Goal: Transaction & Acquisition: Download file/media

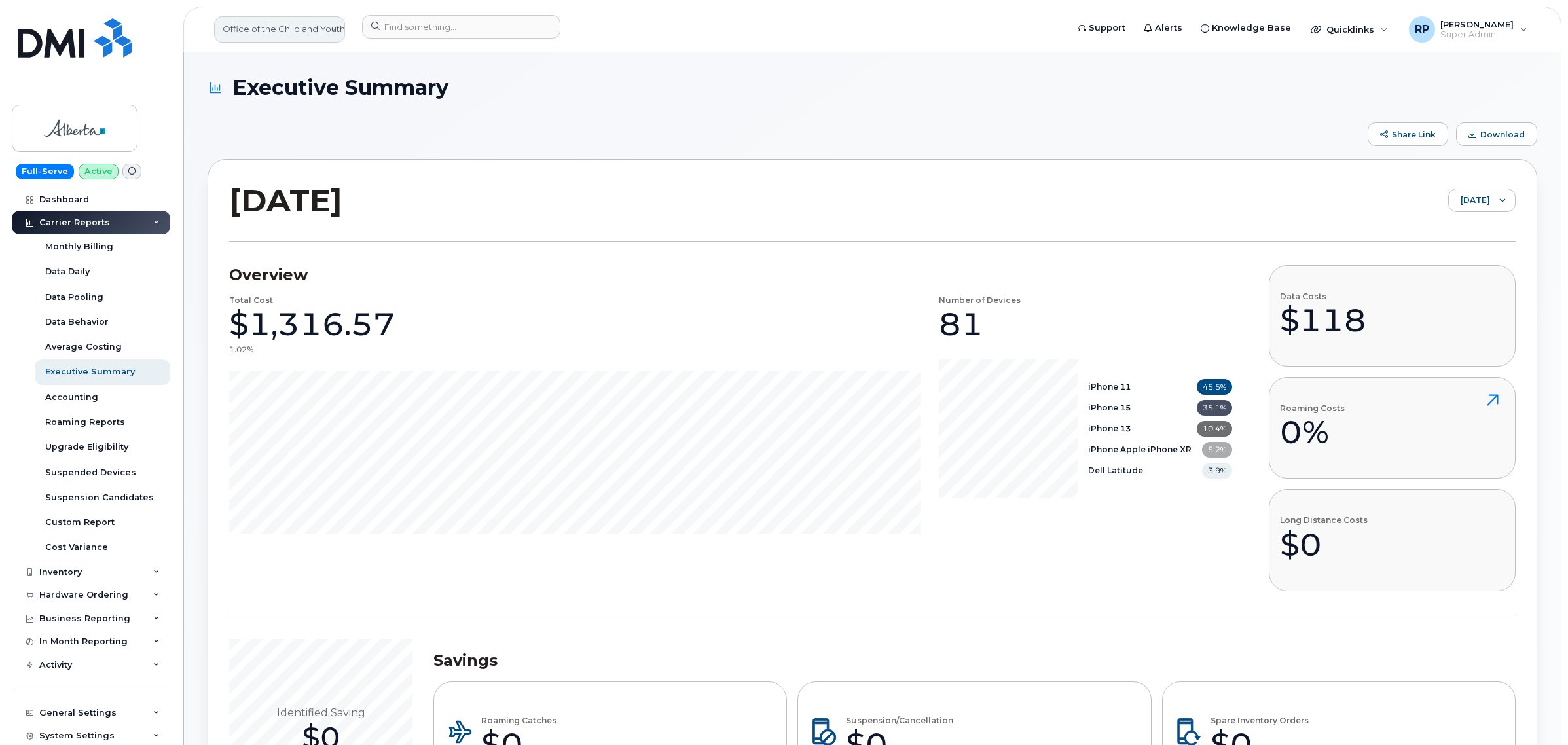
click at [240, 28] on link "Office of the Child and Youth Advocate ([GEOGRAPHIC_DATA])" at bounding box center [279, 29] width 131 height 26
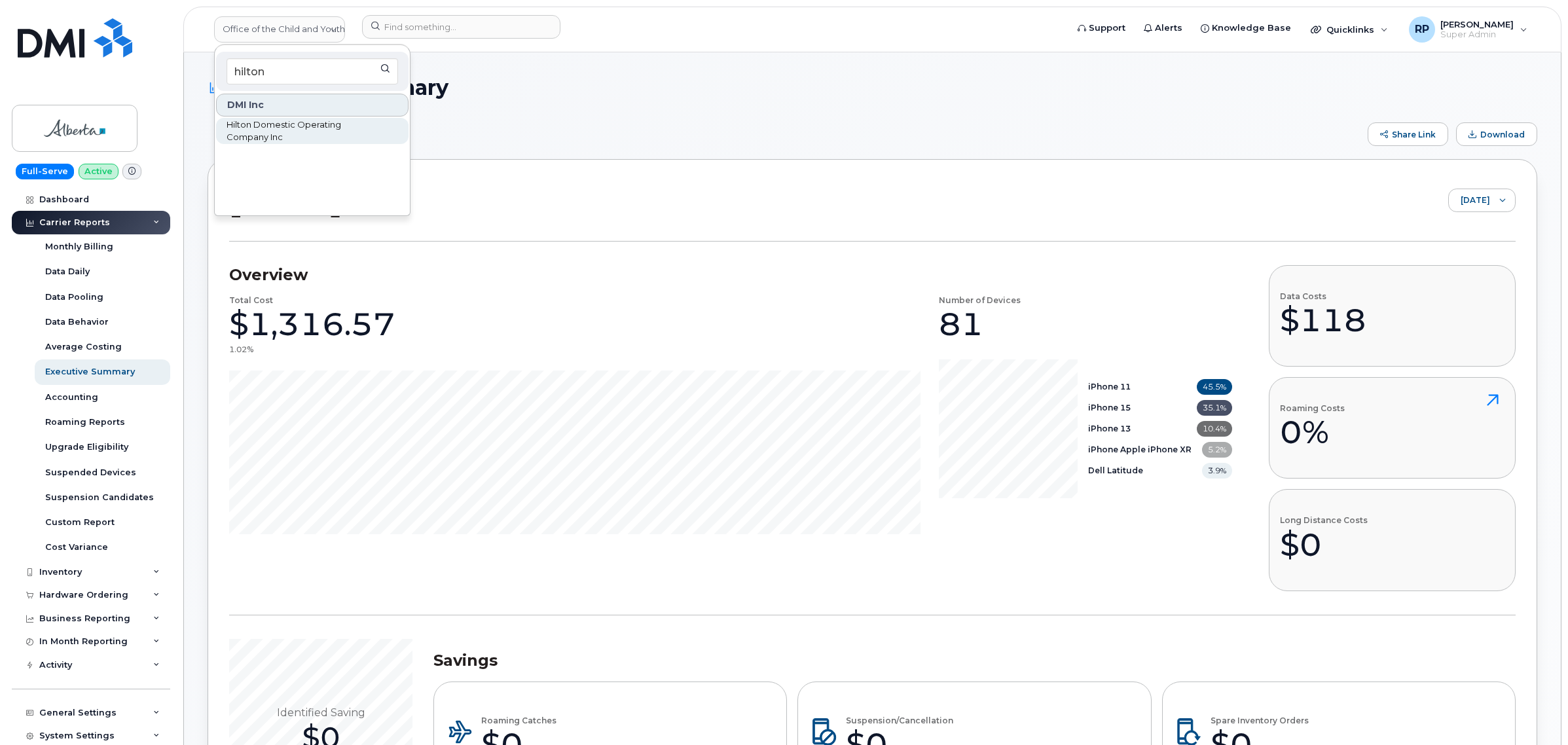
type input "hilton"
click at [258, 131] on span "Hilton Domestic Operating Company Inc" at bounding box center [302, 131] width 150 height 25
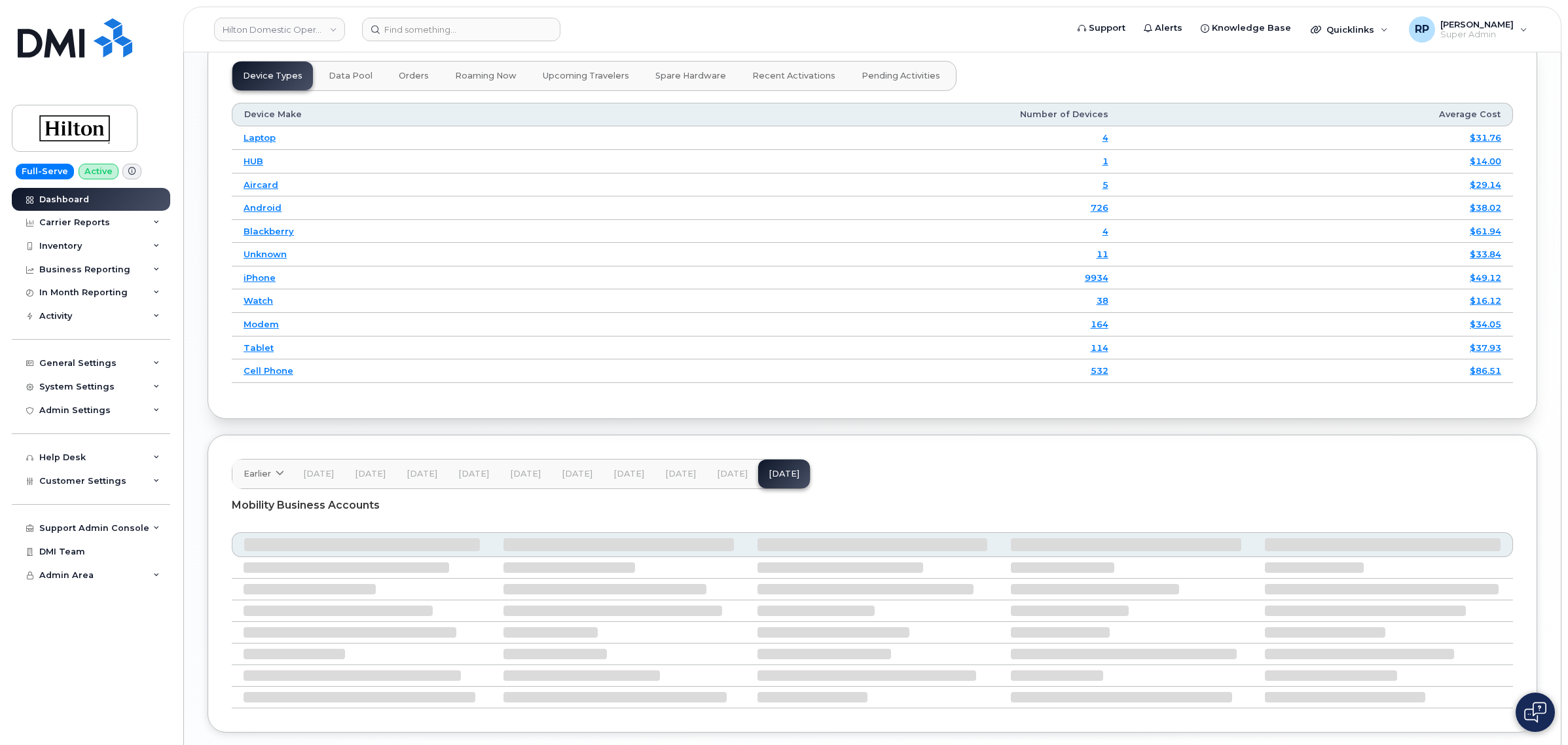
scroll to position [1832, 0]
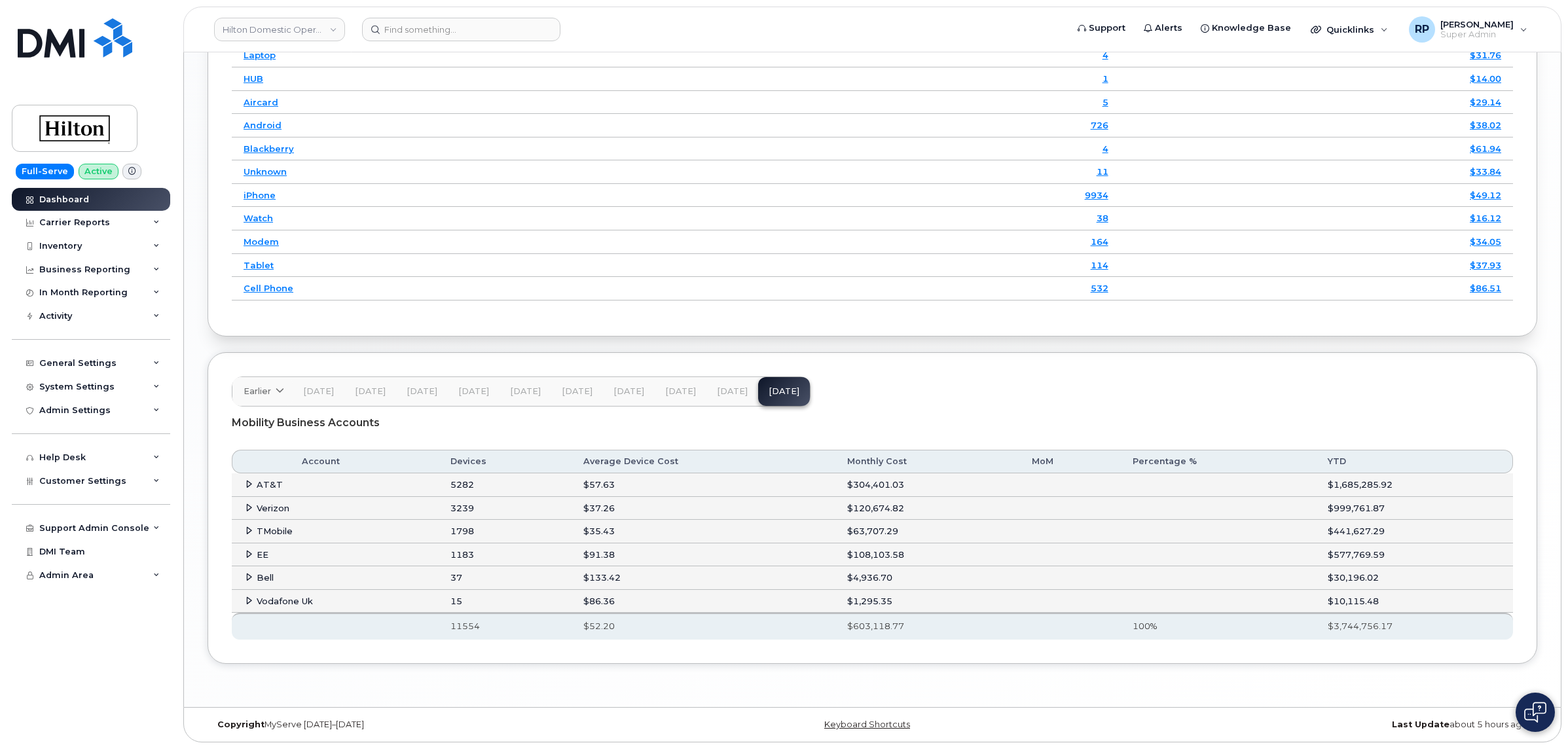
click at [244, 559] on span at bounding box center [249, 554] width 11 height 11
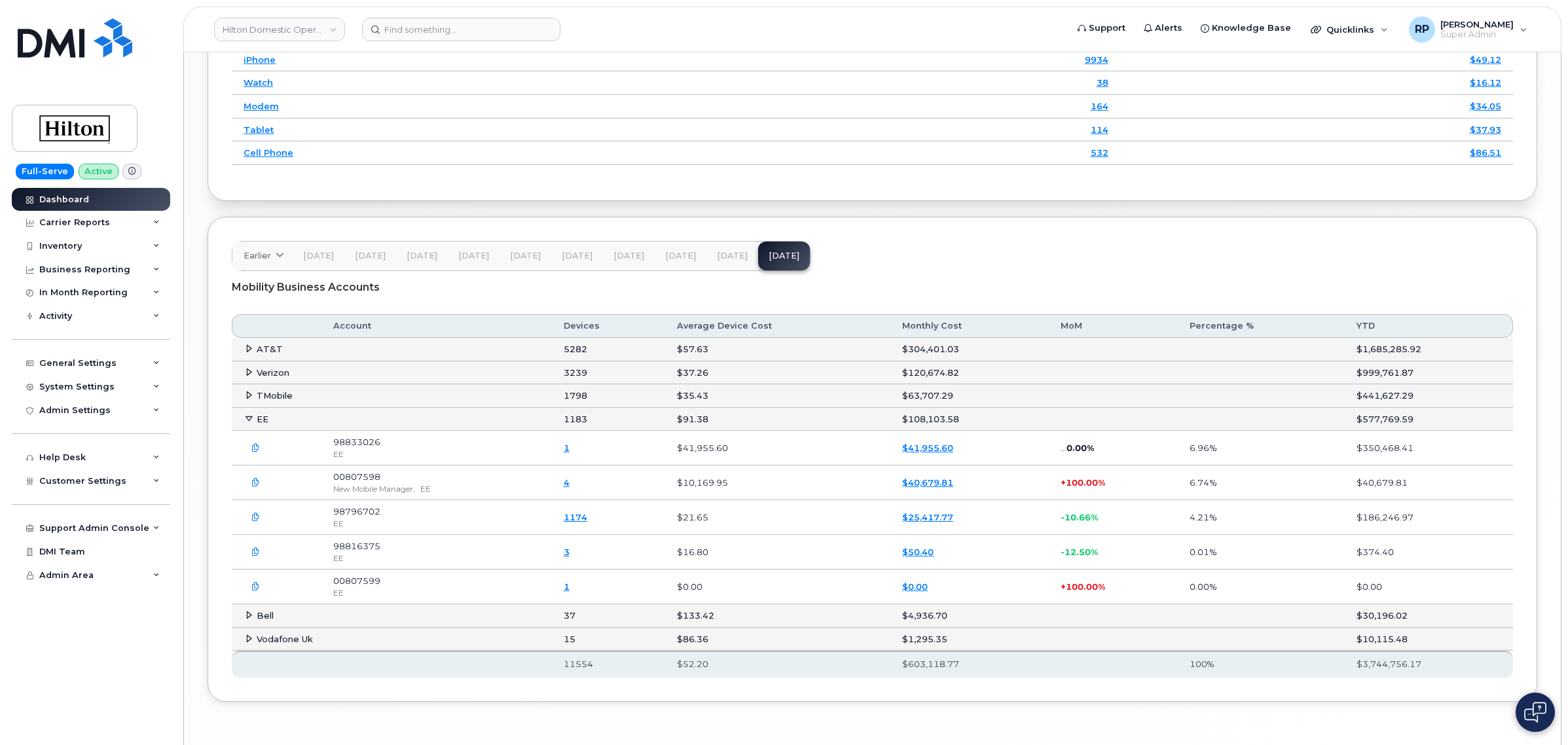
scroll to position [1995, 0]
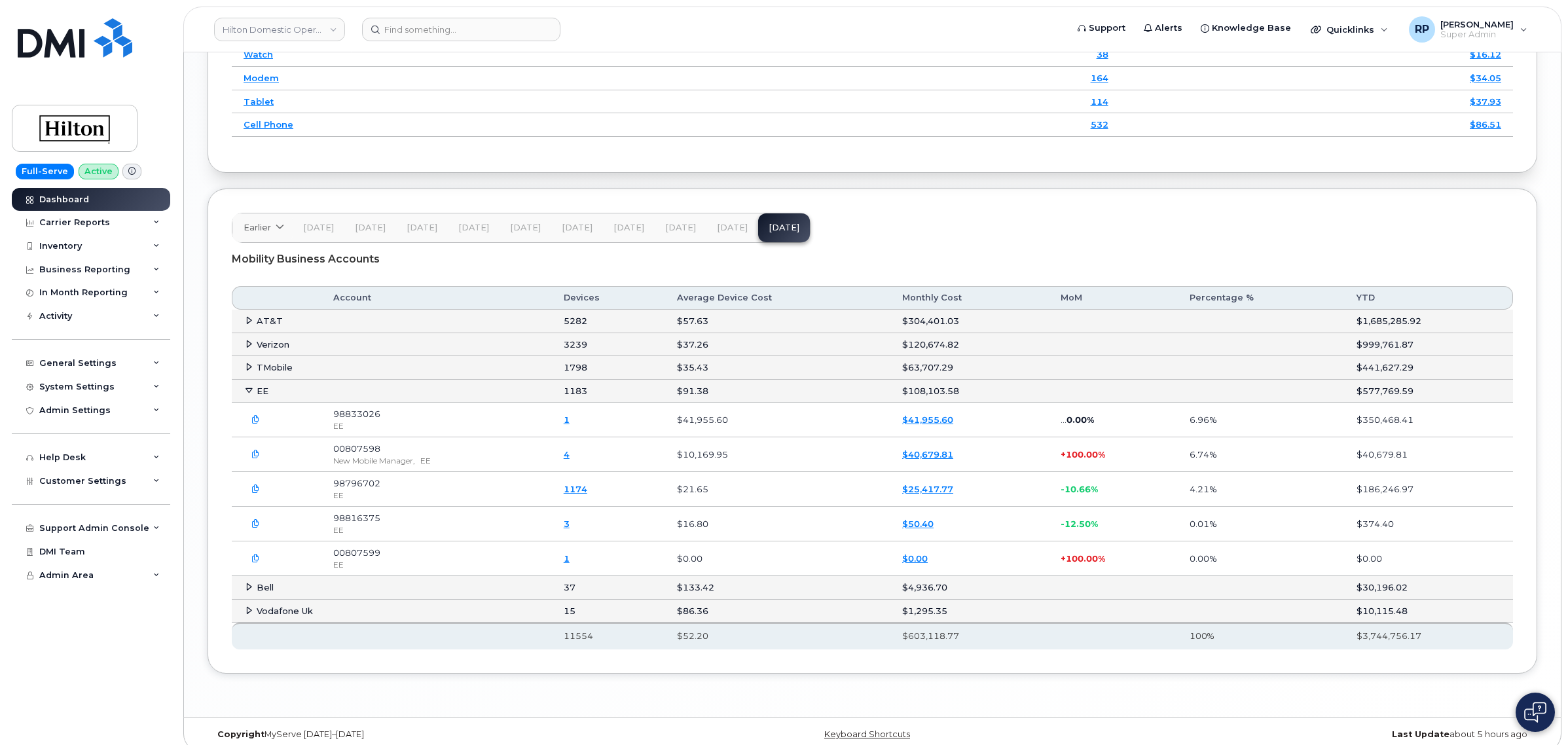
click at [254, 424] on icon "button" at bounding box center [255, 420] width 8 height 8
click at [253, 563] on icon "button" at bounding box center [255, 558] width 8 height 8
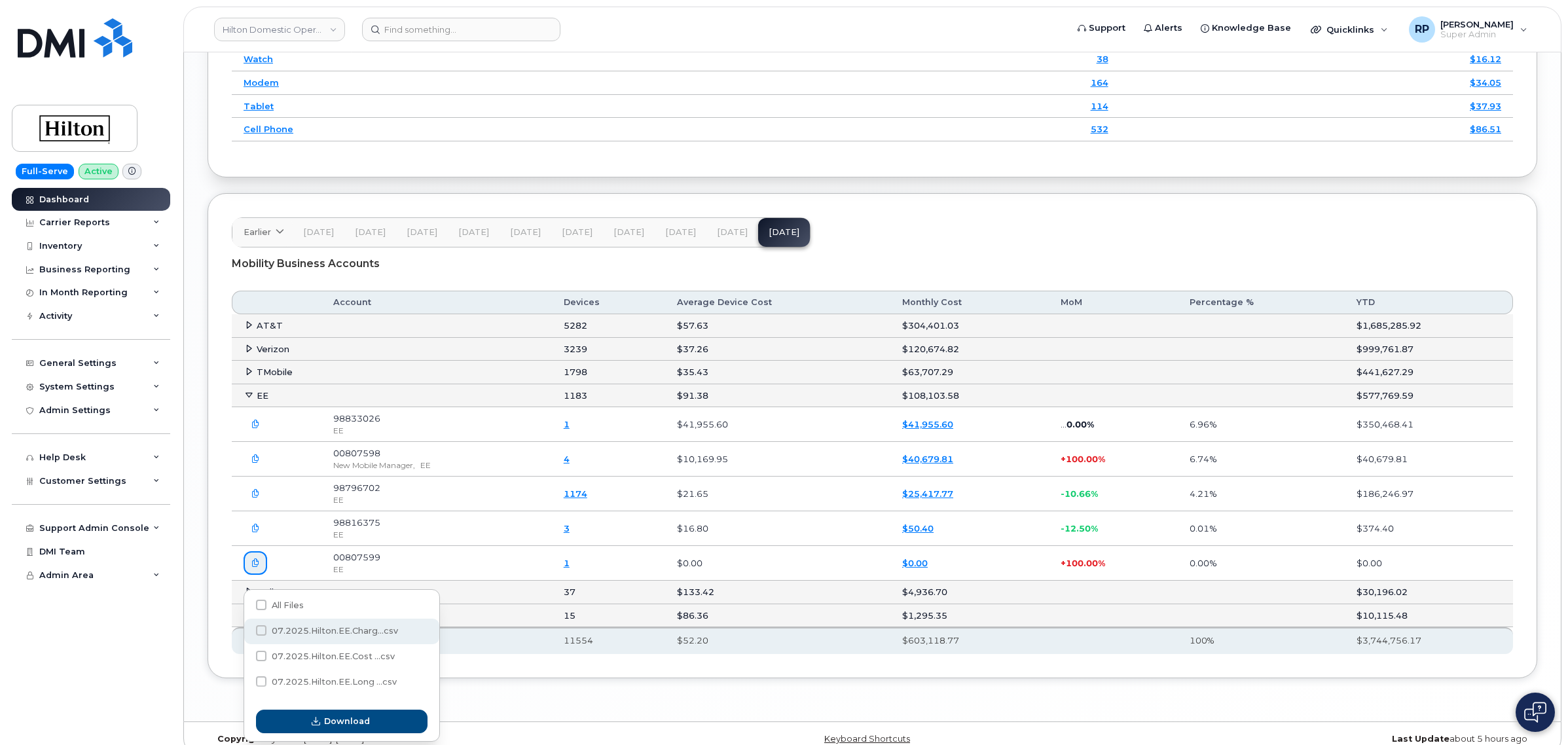
scroll to position [2020, 0]
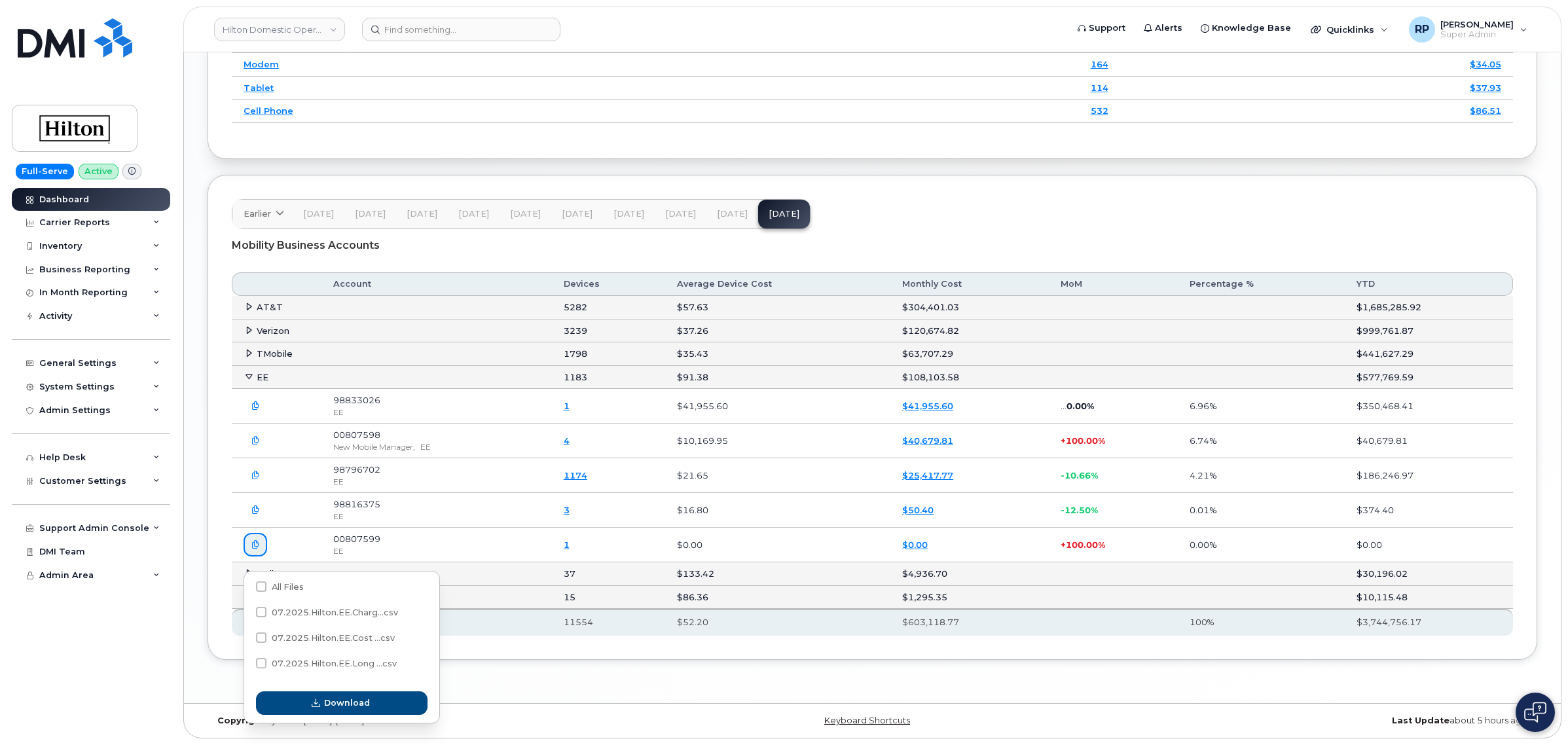
click at [257, 548] on icon "button" at bounding box center [255, 545] width 8 height 8
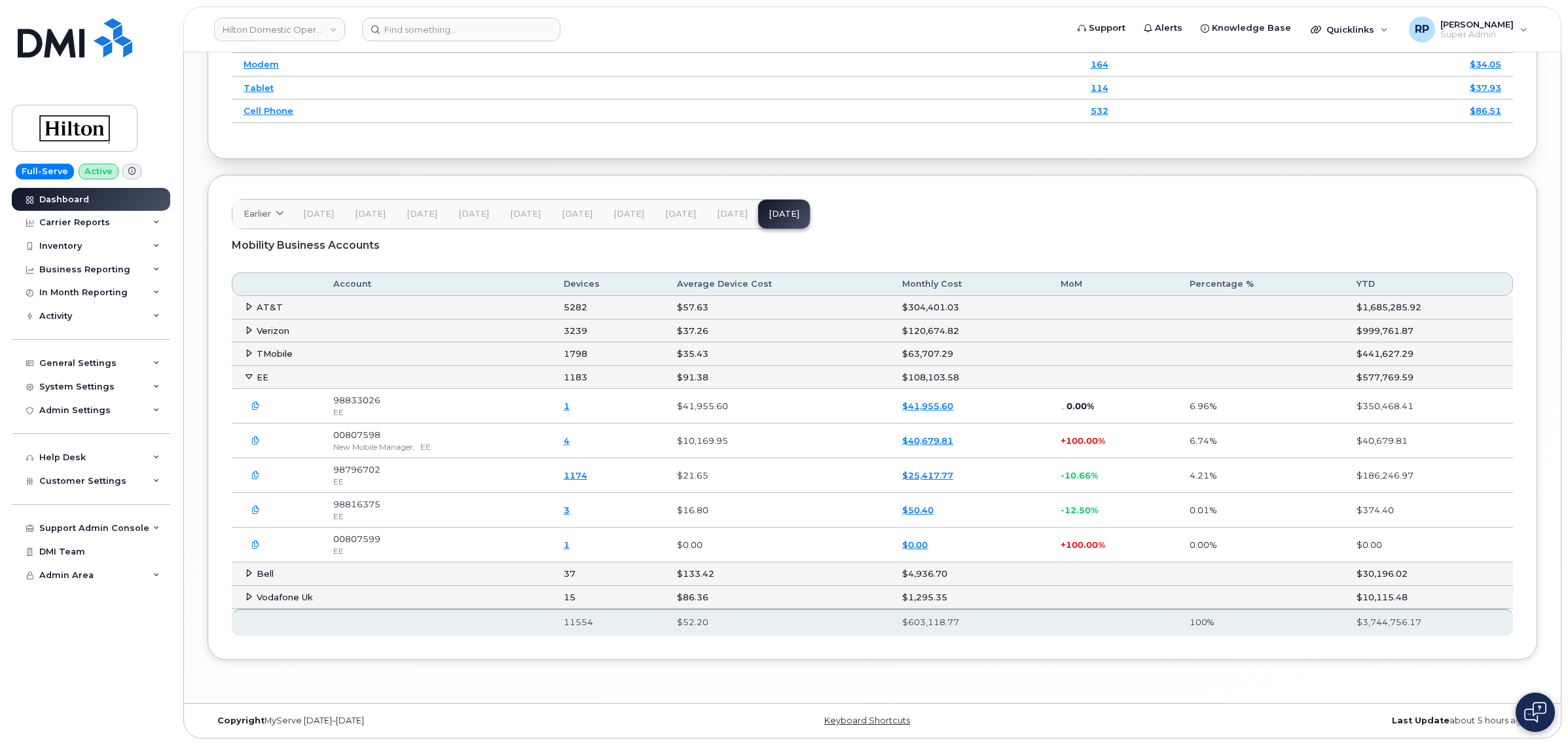
click at [256, 407] on icon "button" at bounding box center [255, 405] width 8 height 8
click at [447, 643] on div "Earlier 2024 September August July June May April March February January 2023 D…" at bounding box center [872, 417] width 1330 height 485
click at [937, 435] on link "$40,679.81" at bounding box center [927, 440] width 51 height 11
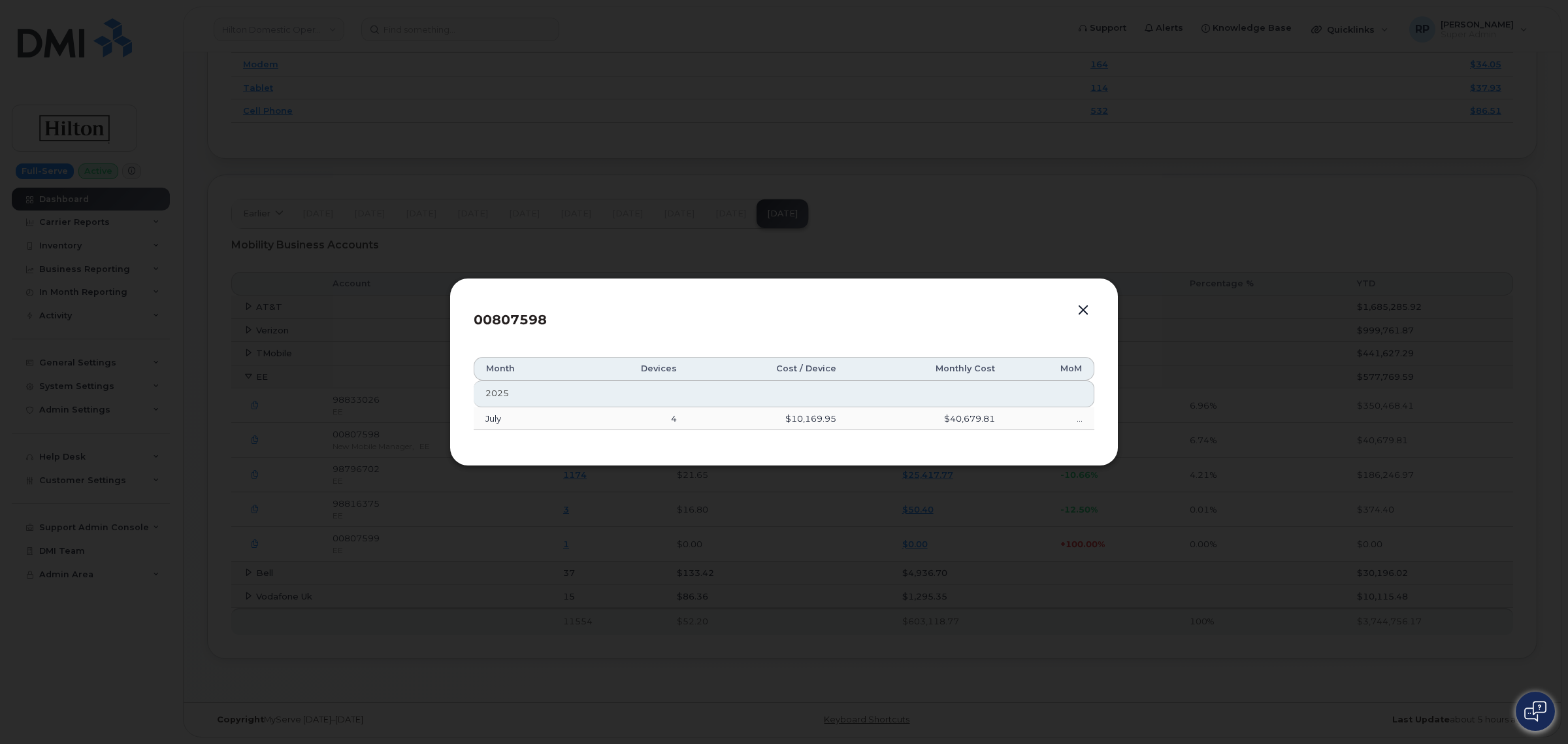
click at [670, 417] on td "4" at bounding box center [632, 419] width 114 height 24
click at [679, 417] on td "4" at bounding box center [632, 419] width 114 height 24
click at [1086, 314] on button "button" at bounding box center [1084, 310] width 20 height 18
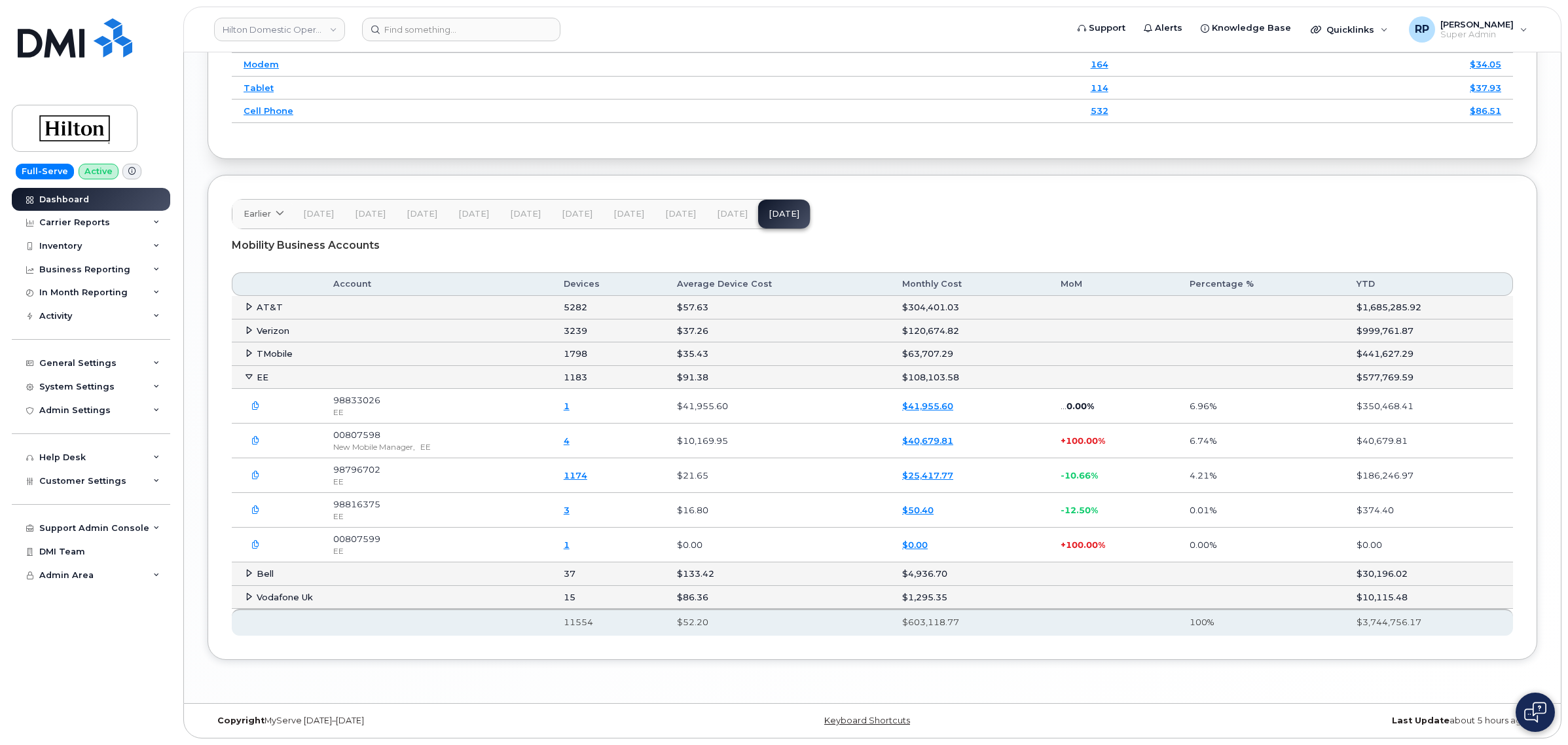
click at [569, 440] on link "4" at bounding box center [566, 440] width 6 height 11
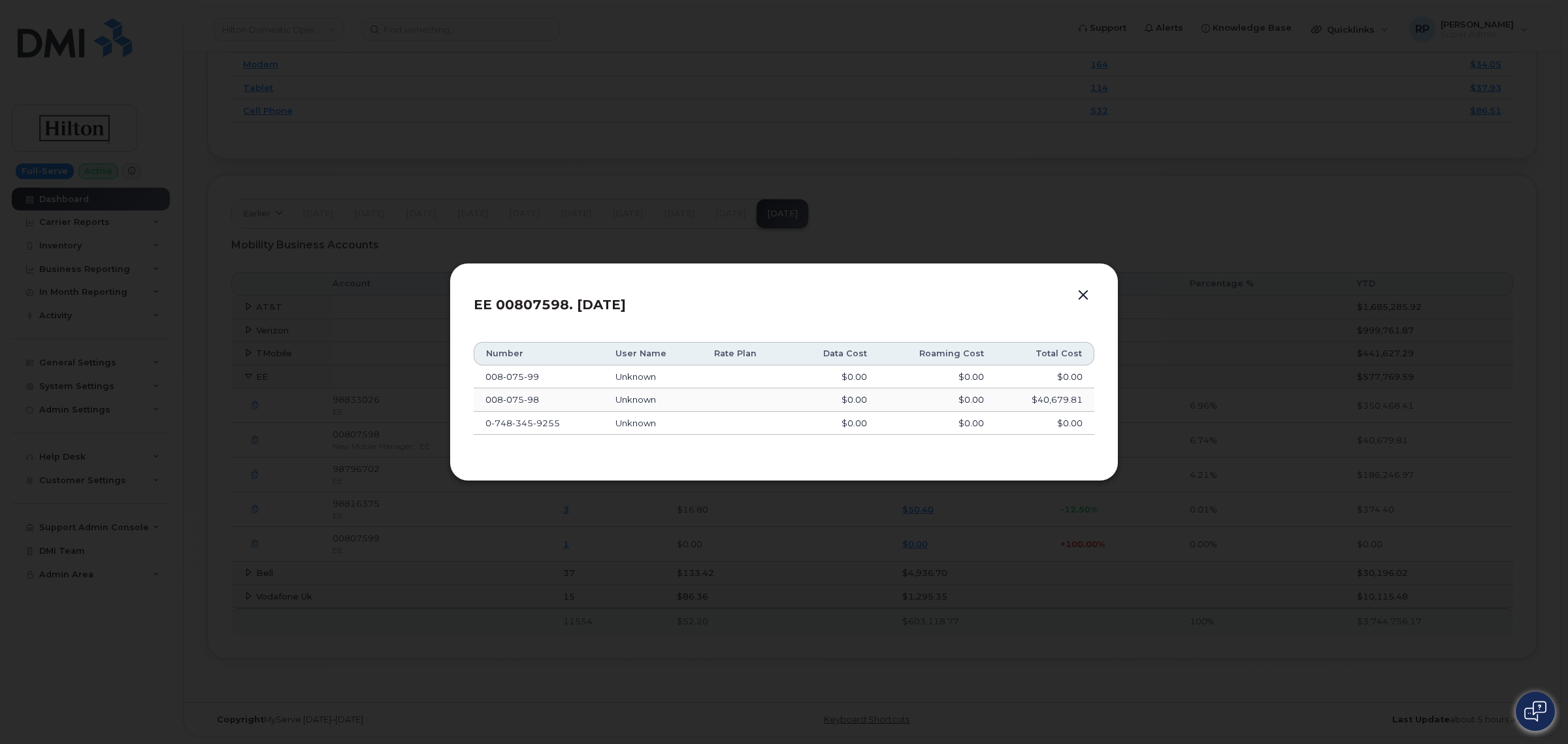
click at [1086, 298] on button "button" at bounding box center [1084, 295] width 20 height 18
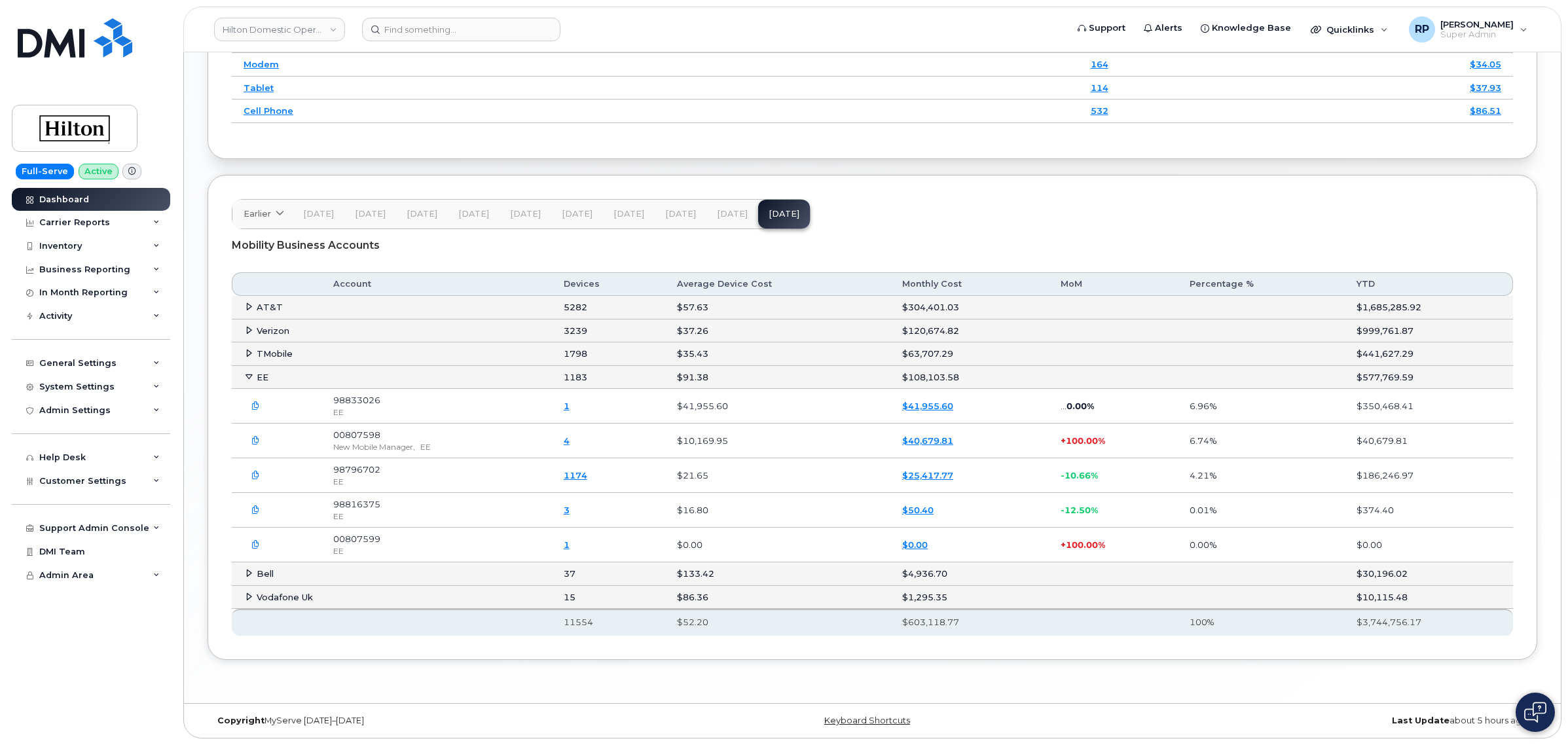
click at [569, 437] on link "4" at bounding box center [566, 440] width 6 height 11
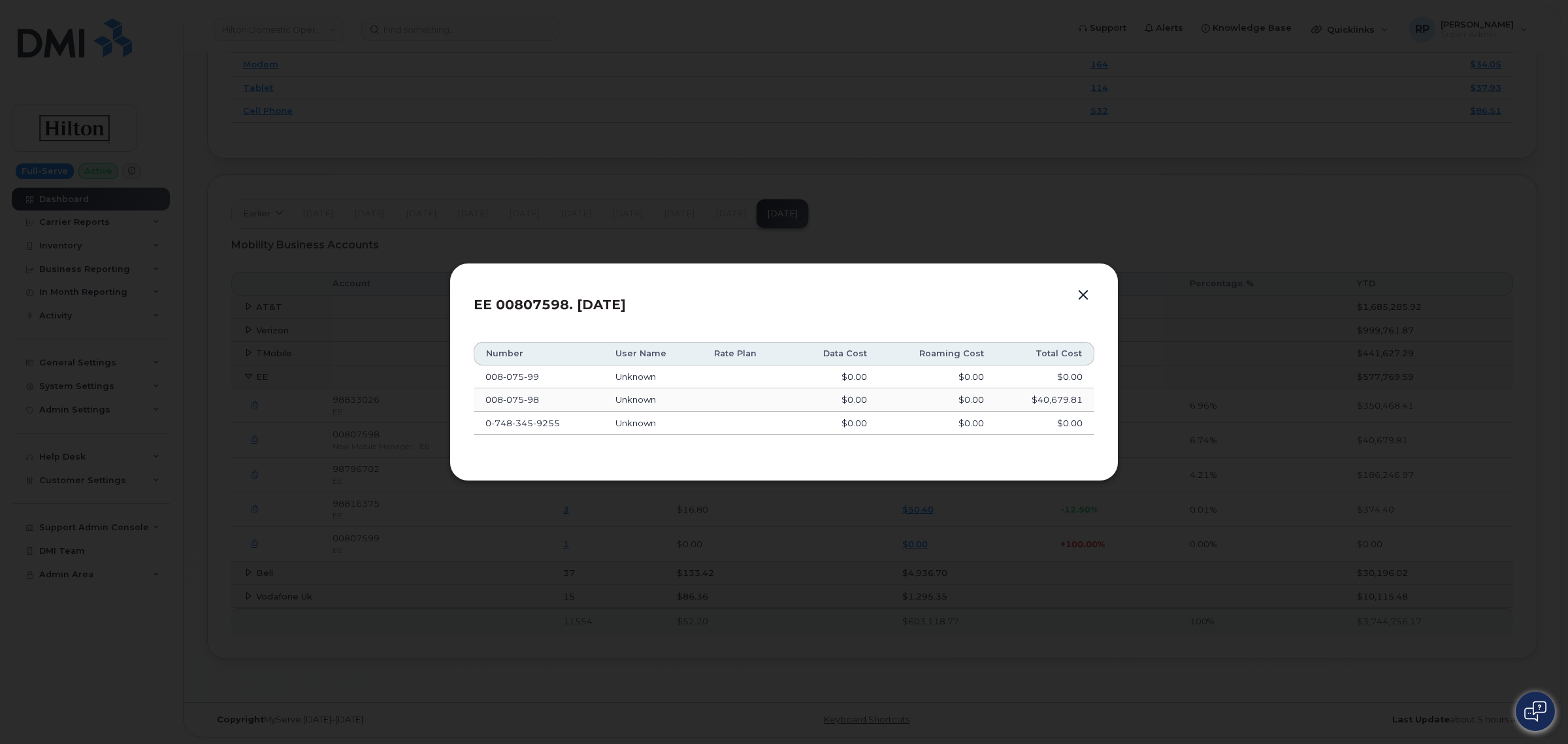
click at [1080, 295] on button "button" at bounding box center [1084, 295] width 20 height 18
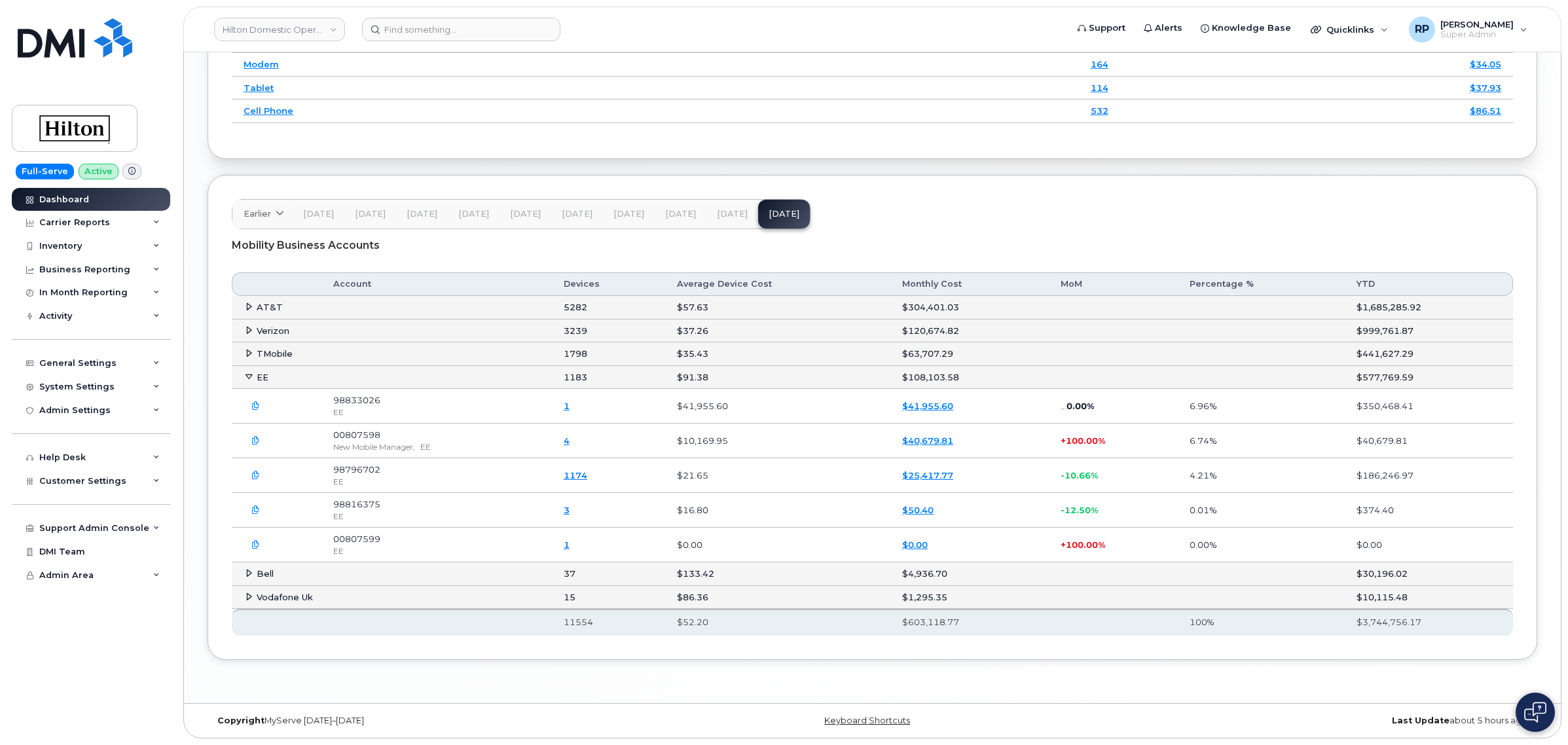
click at [569, 508] on link "3" at bounding box center [566, 510] width 6 height 11
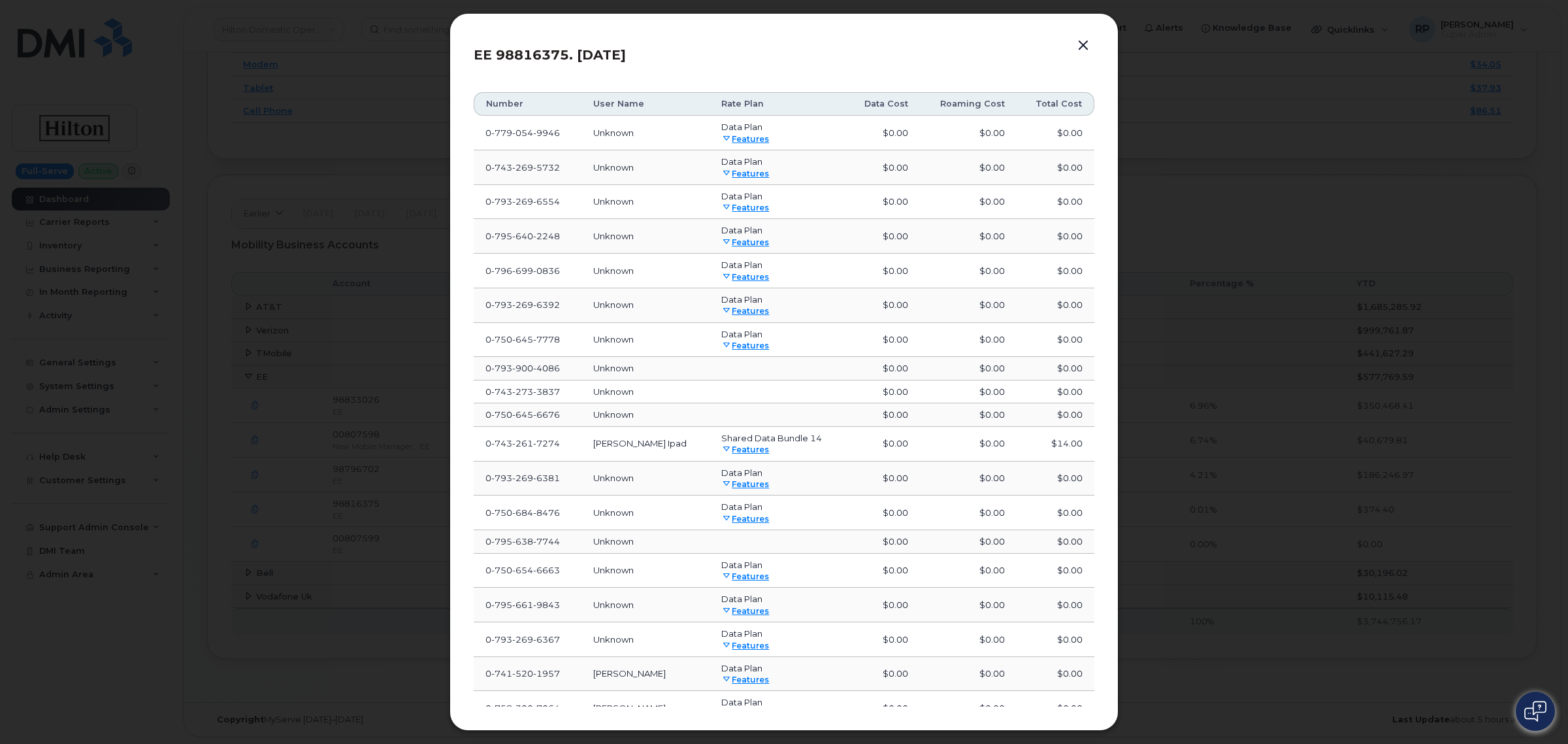
click at [1085, 46] on button "button" at bounding box center [1084, 45] width 20 height 18
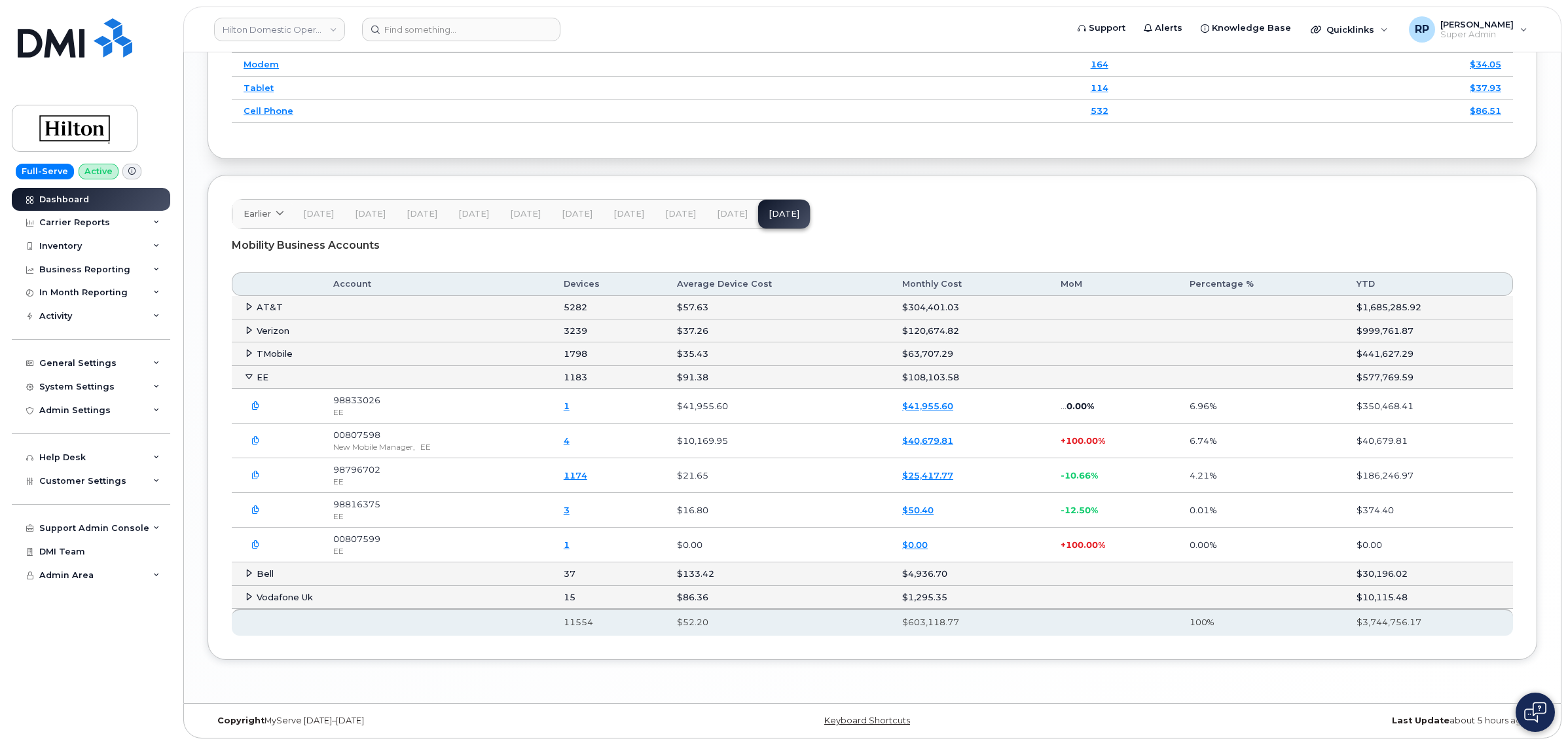
drag, startPoint x: 211, startPoint y: 8, endPoint x: 885, endPoint y: 257, distance: 718.5
click at [951, 243] on div "Mobility Business Accounts" at bounding box center [872, 246] width 1281 height 33
click at [471, 26] on input at bounding box center [460, 30] width 198 height 24
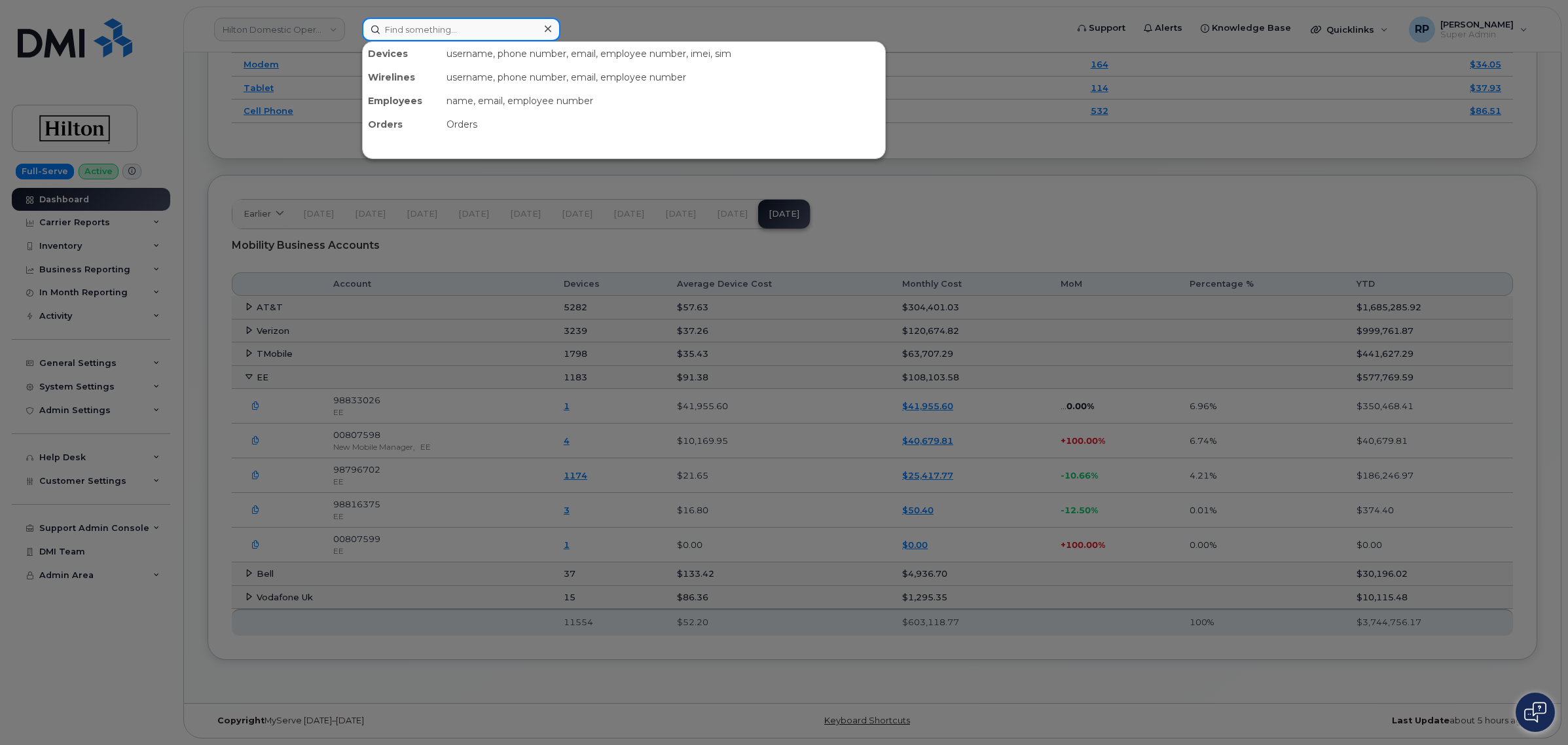
paste input "07974229754"
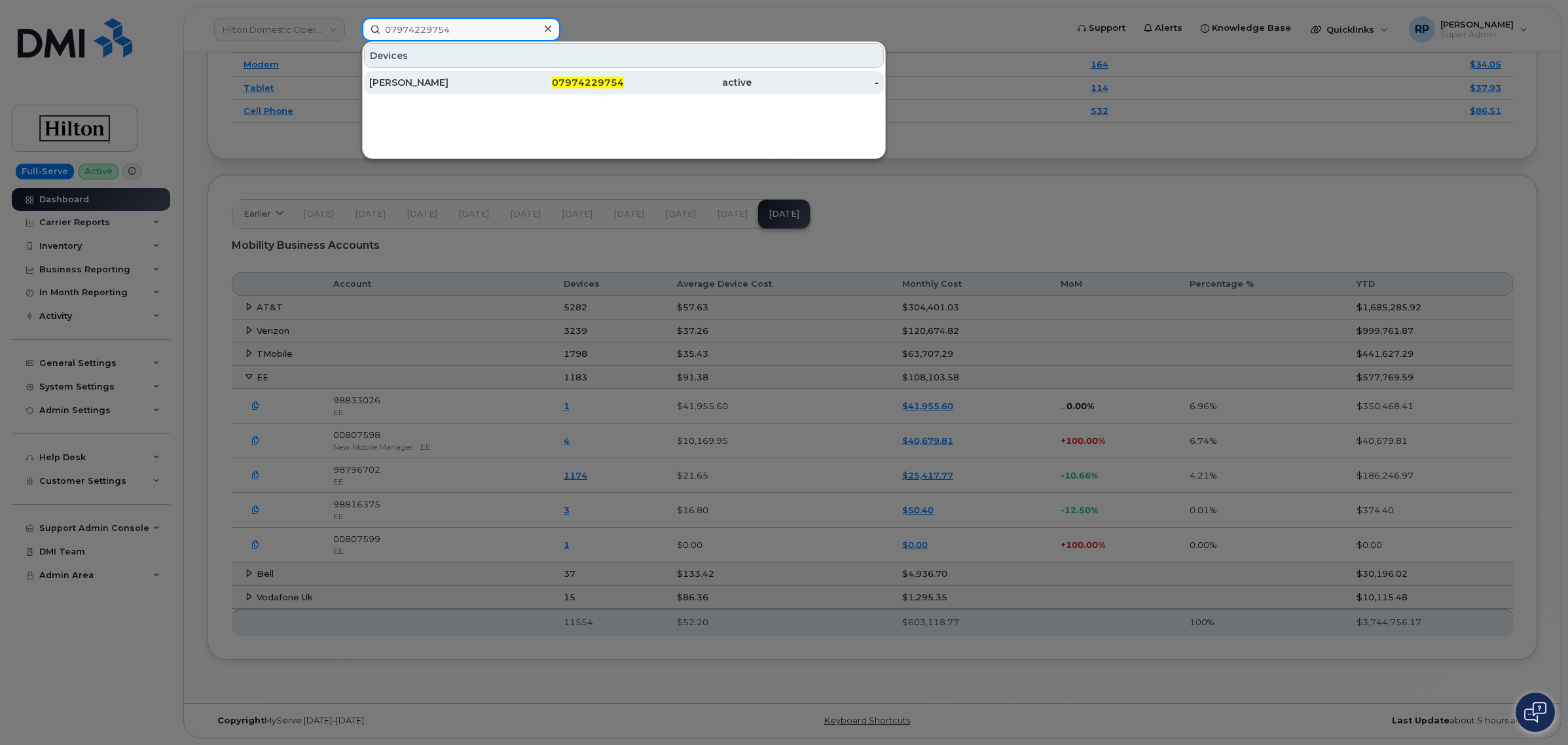
type input "07974229754"
click at [497, 75] on div "Karl North" at bounding box center [560, 82] width 128 height 24
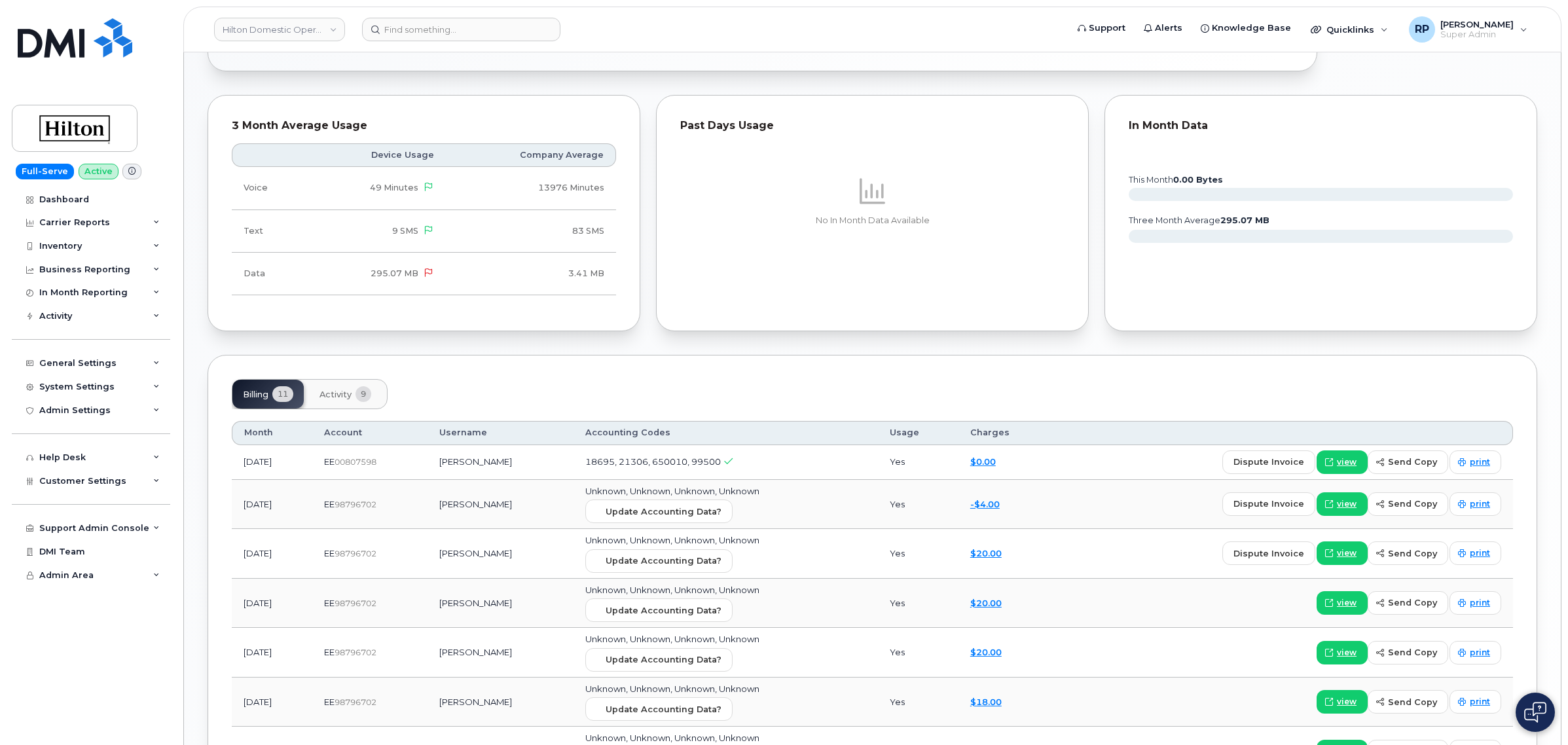
scroll to position [737, 0]
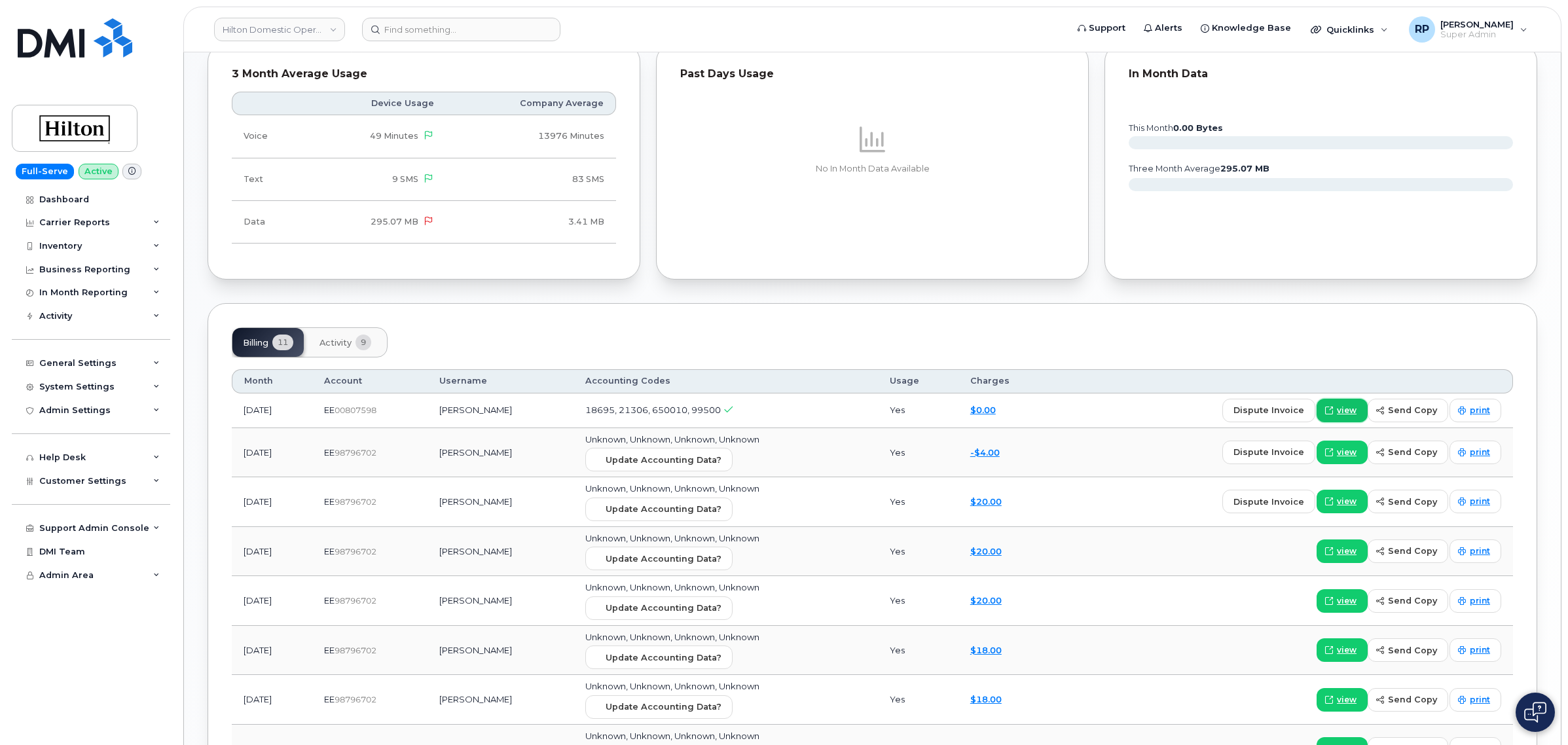
click at [1360, 410] on link "view" at bounding box center [1341, 411] width 51 height 24
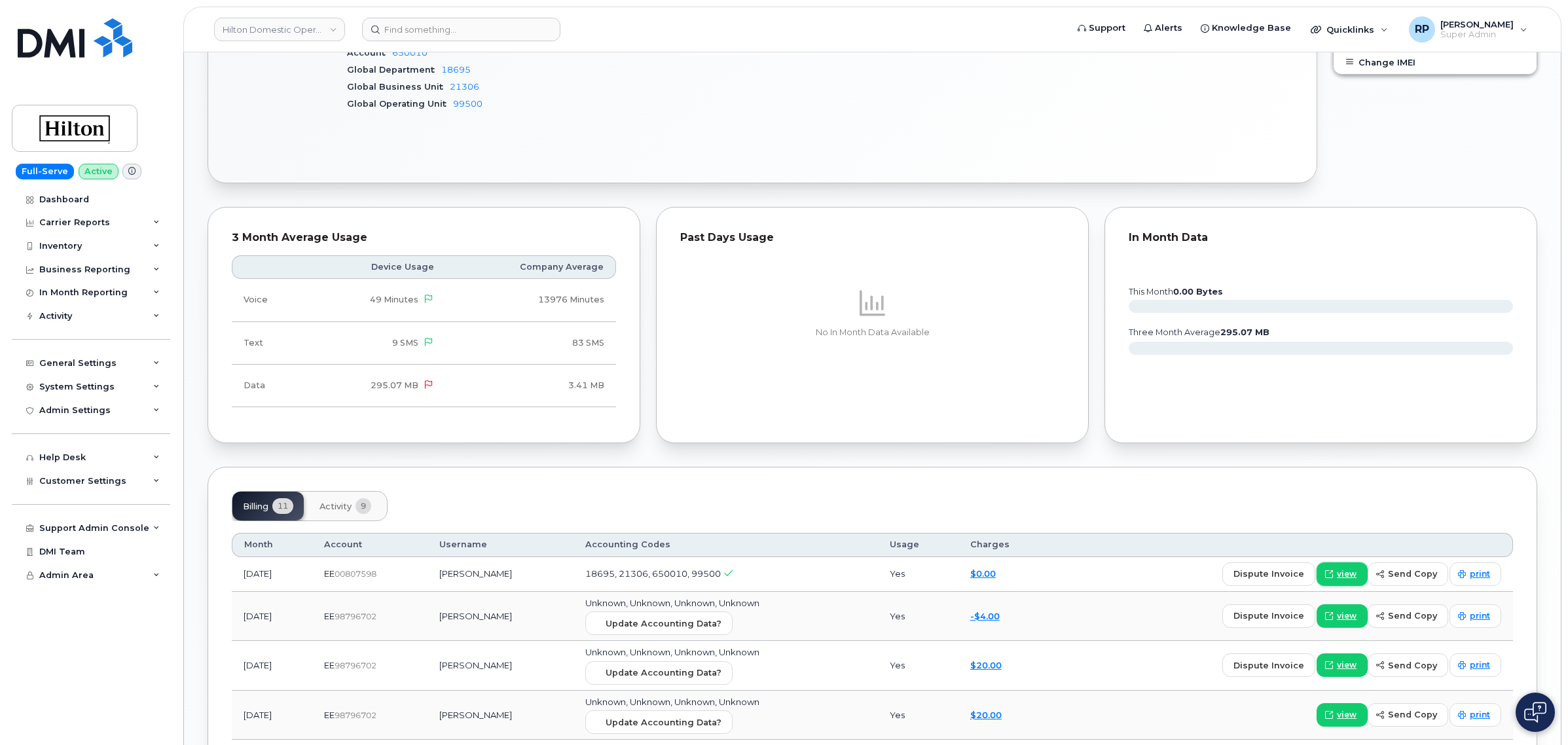
scroll to position [246, 0]
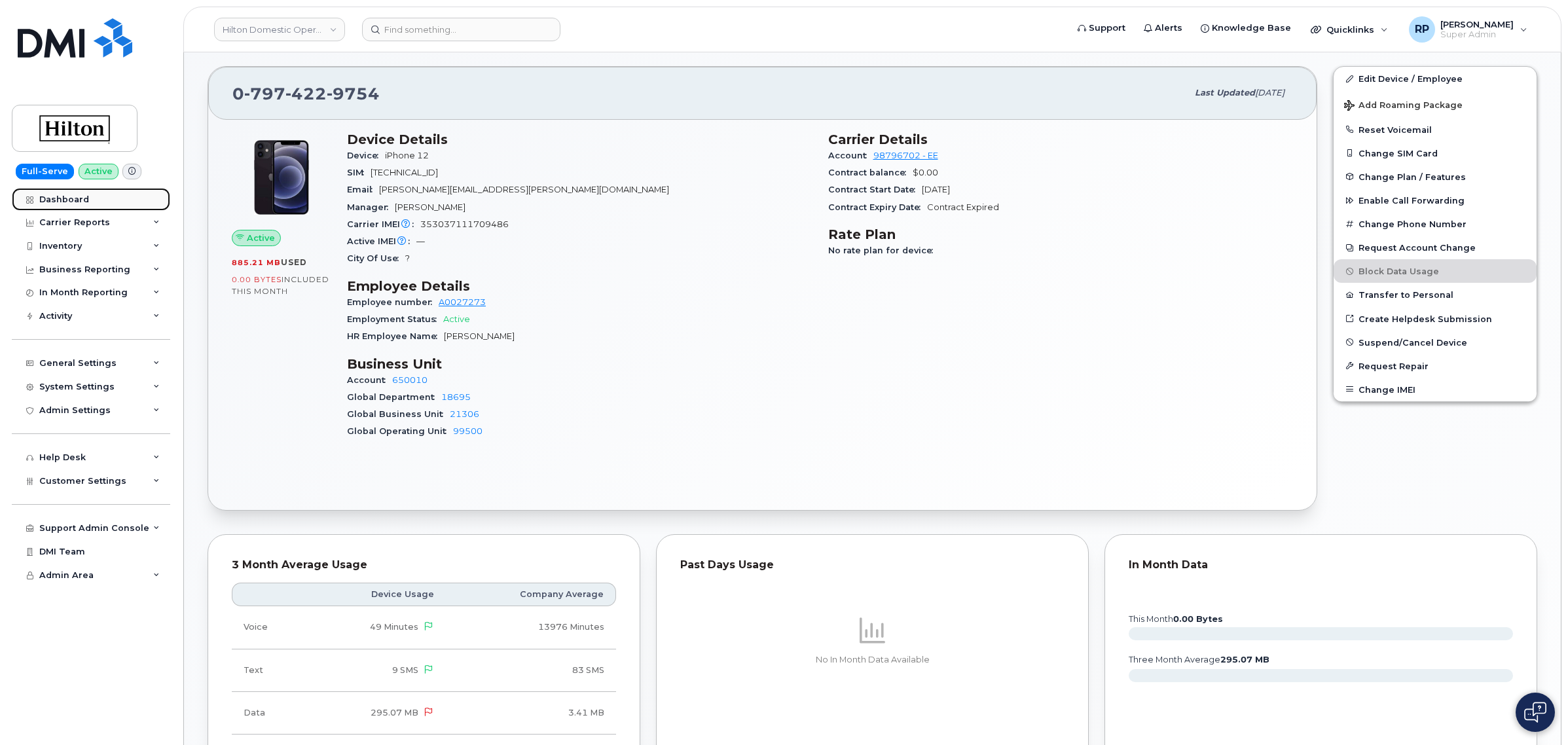
click at [70, 195] on div "Dashboard" at bounding box center [63, 200] width 50 height 11
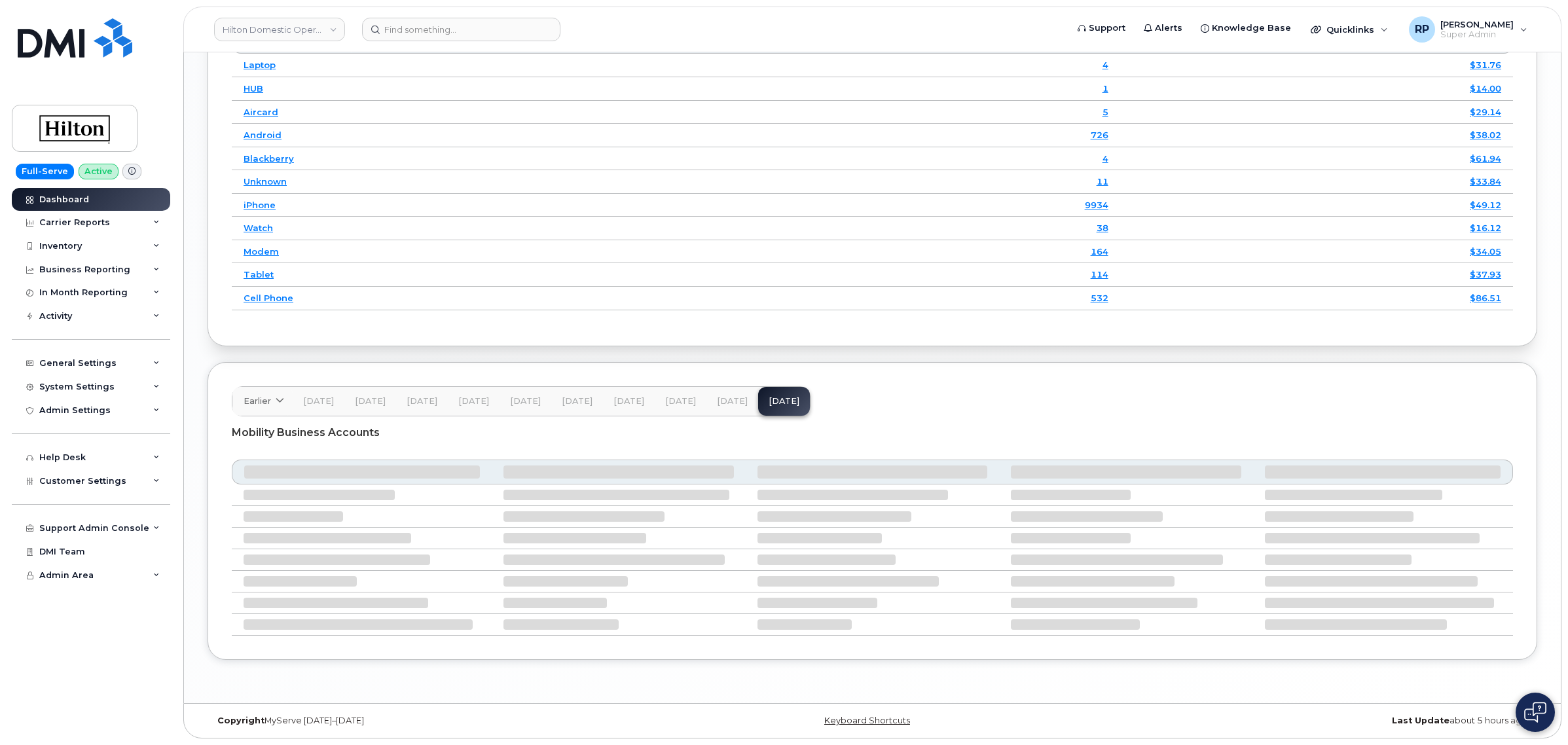
scroll to position [1831, 0]
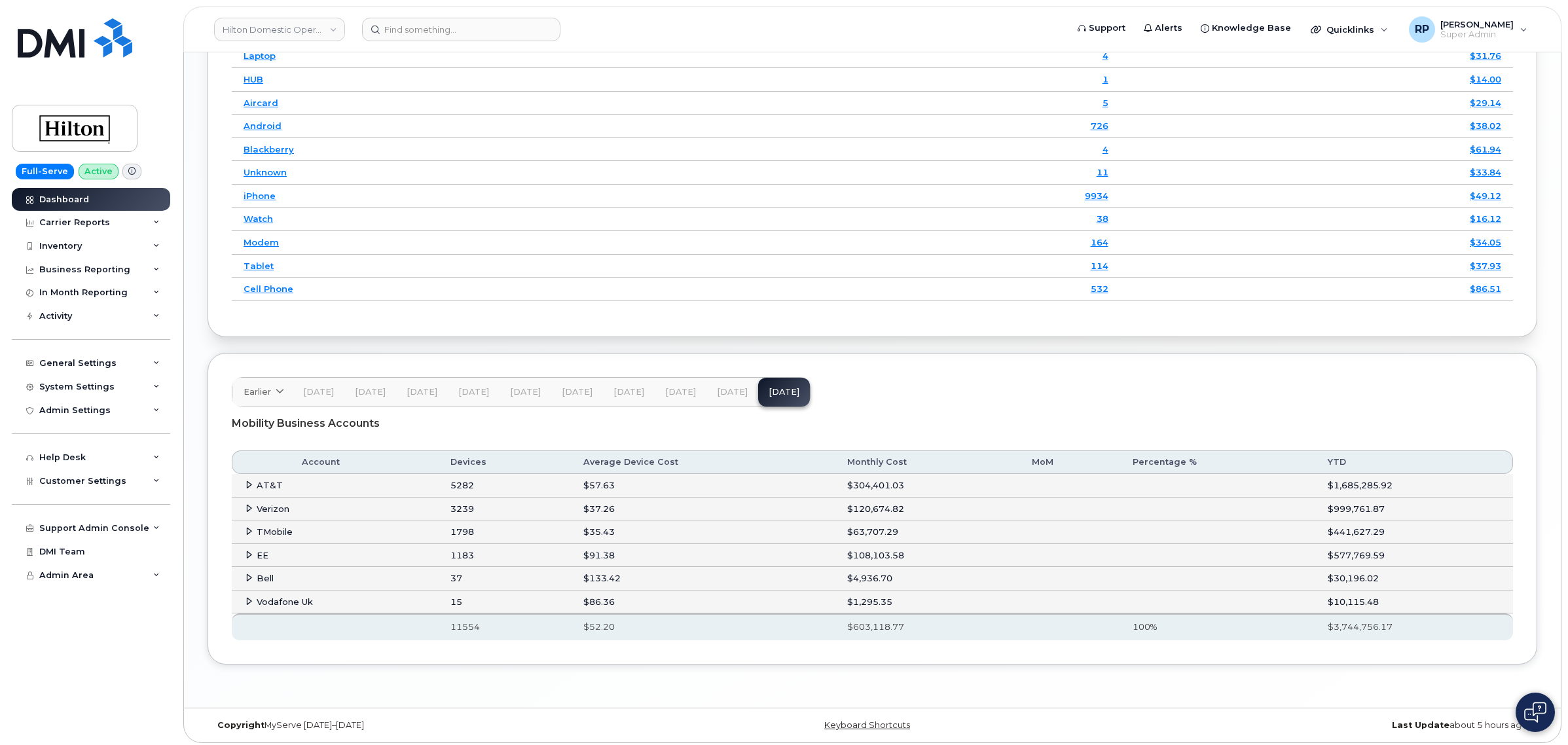
click at [244, 557] on td "EE" at bounding box center [335, 556] width 207 height 24
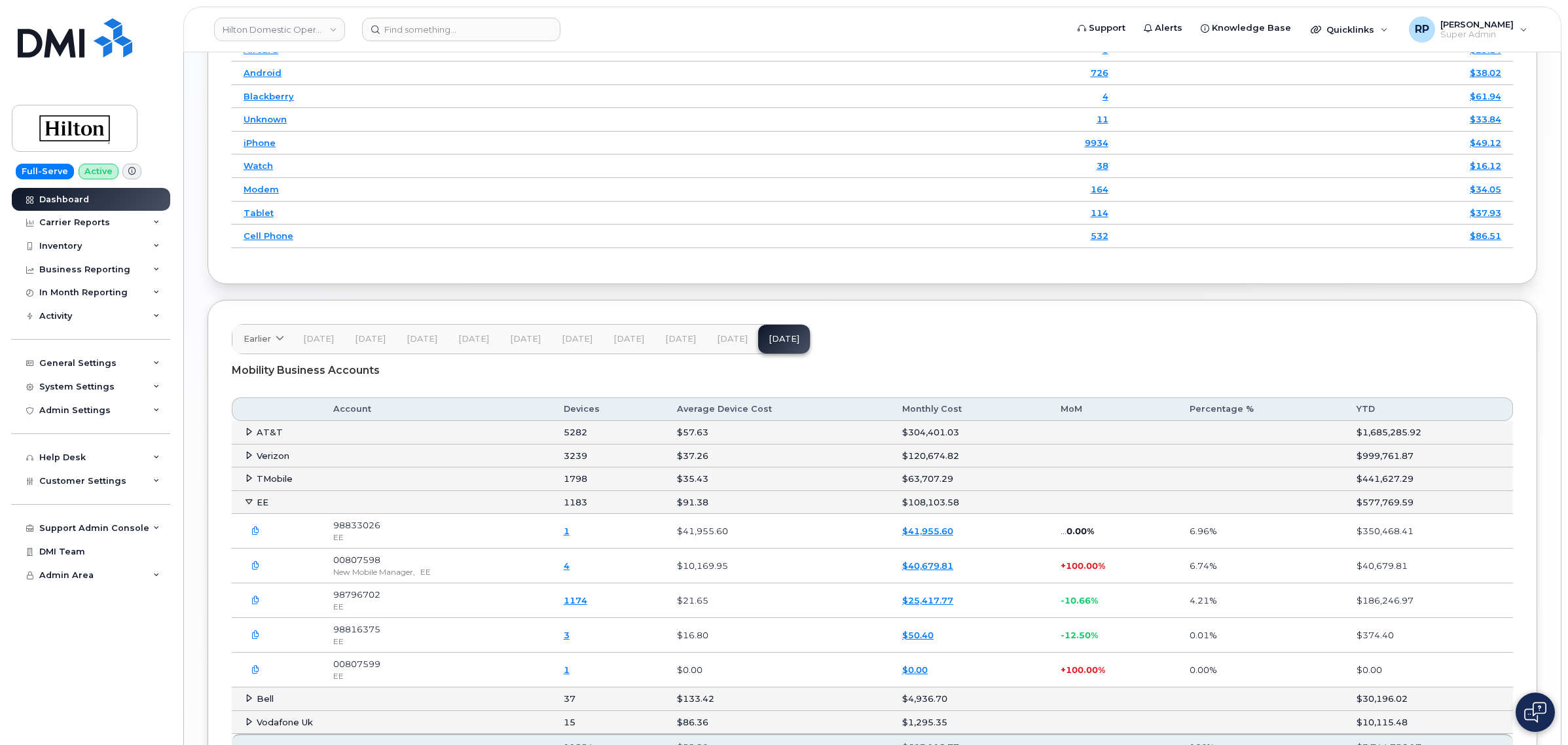
scroll to position [1912, 0]
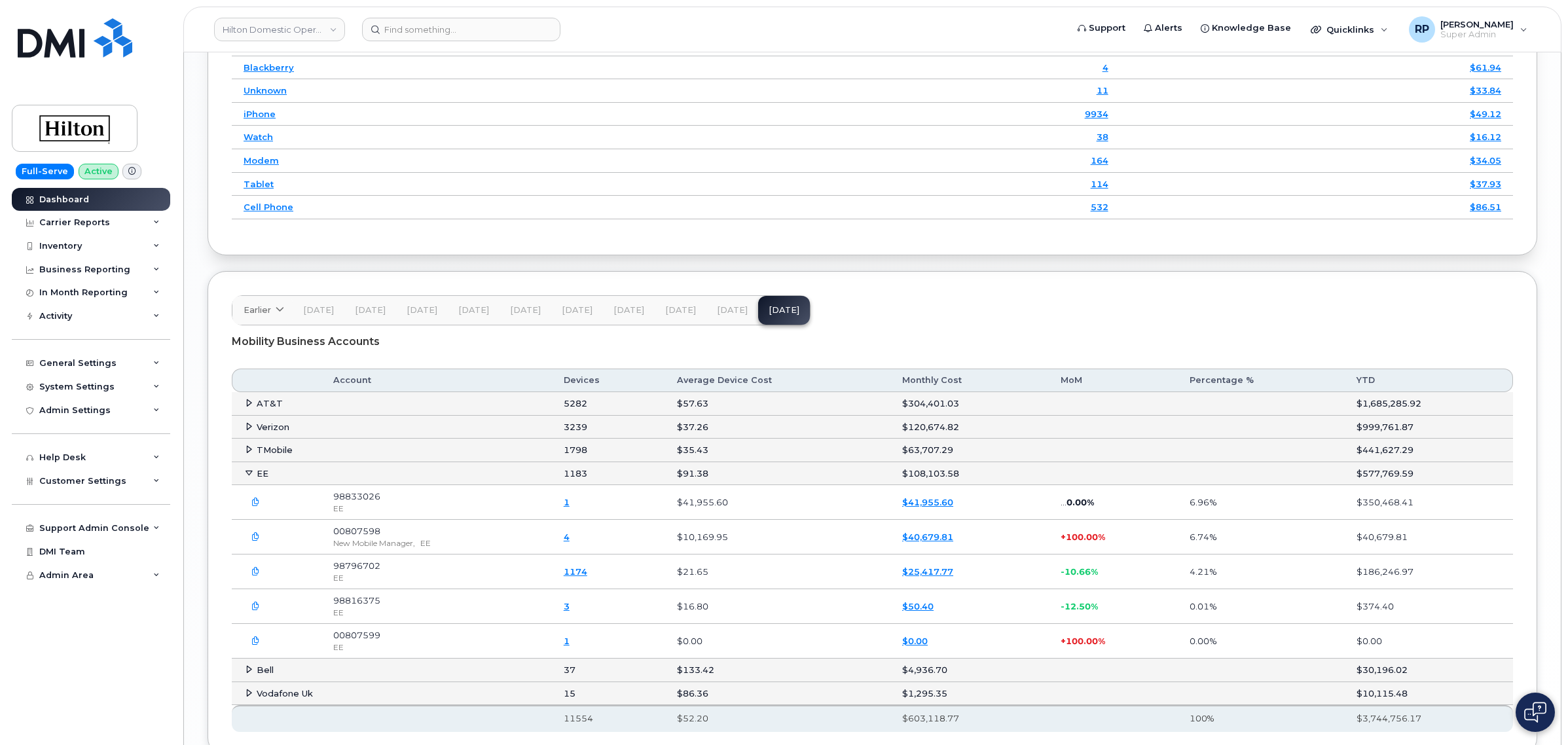
click at [252, 576] on icon "button" at bounding box center [255, 571] width 8 height 8
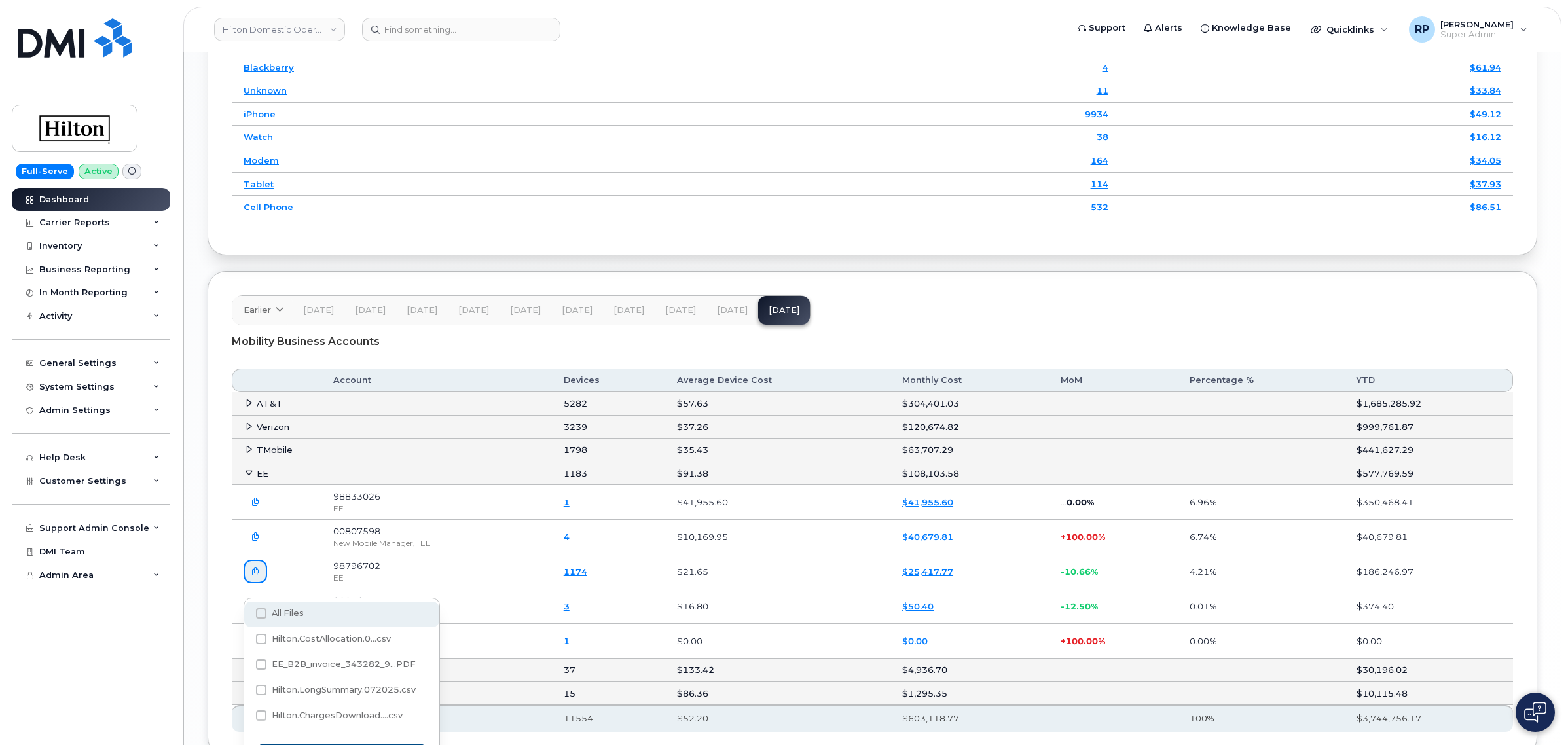
click at [263, 614] on span at bounding box center [261, 614] width 11 height 11
click at [247, 614] on input "All Files" at bounding box center [243, 614] width 6 height 6
checkbox input "true"
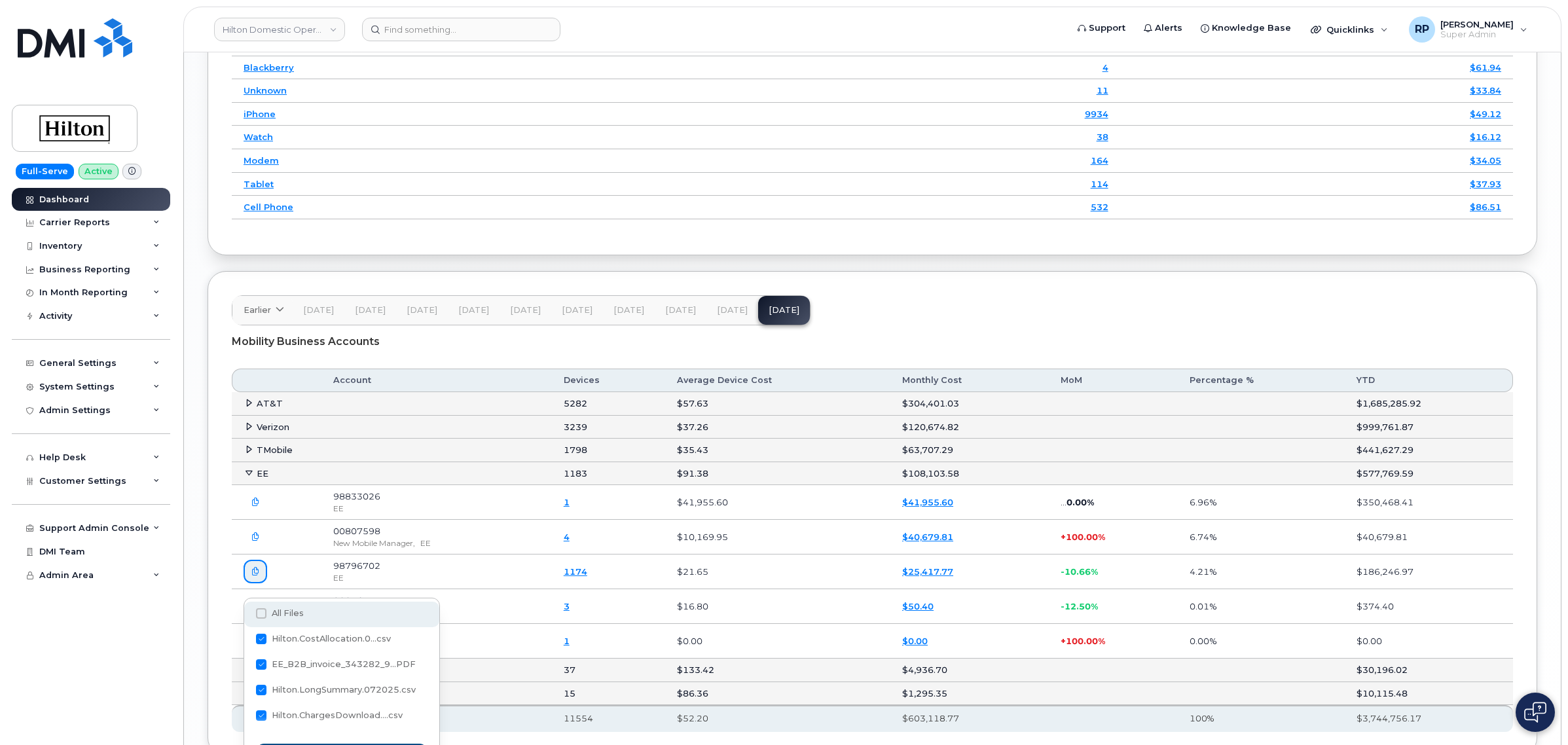
checkbox input "true"
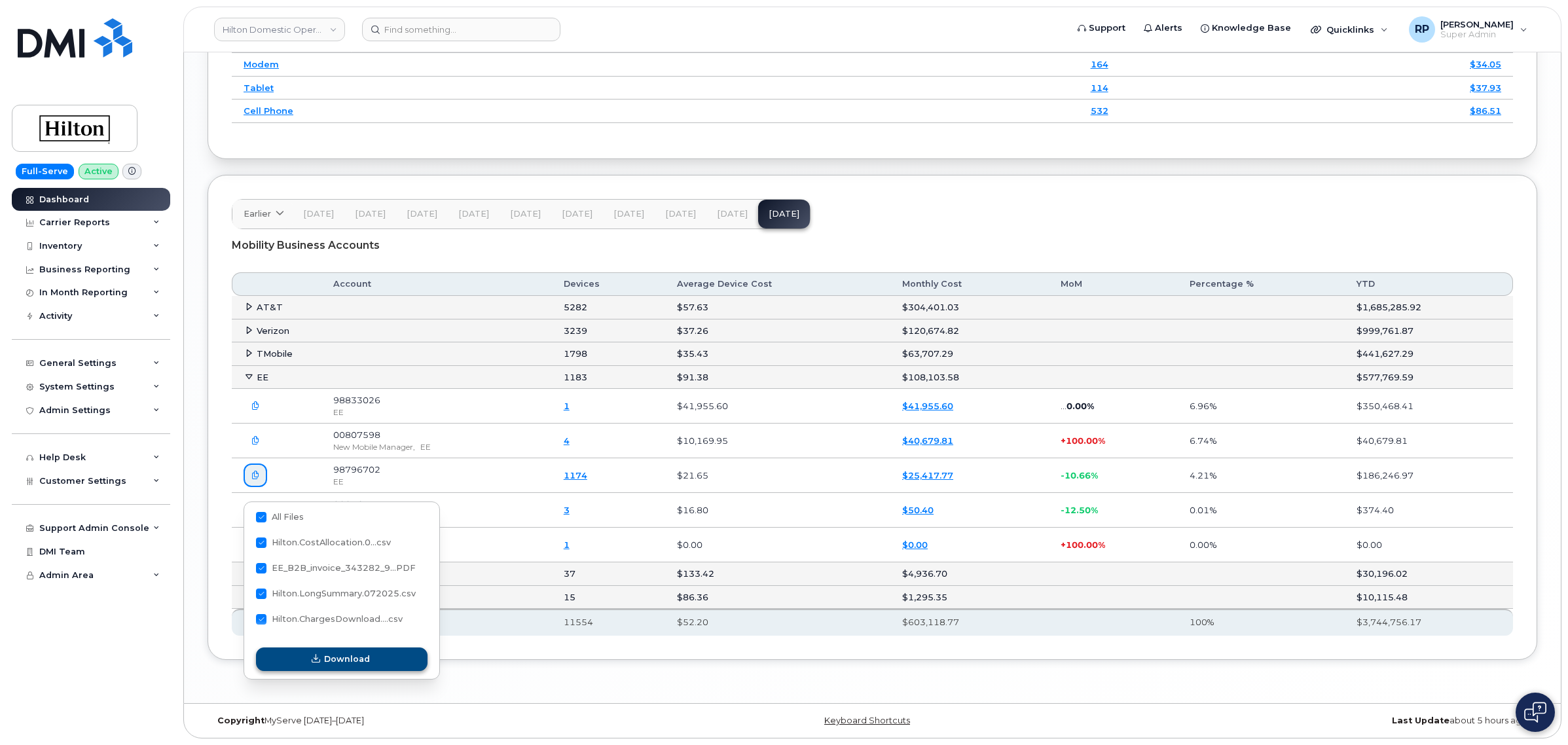
scroll to position [2020, 0]
click at [318, 654] on icon "button" at bounding box center [315, 658] width 8 height 8
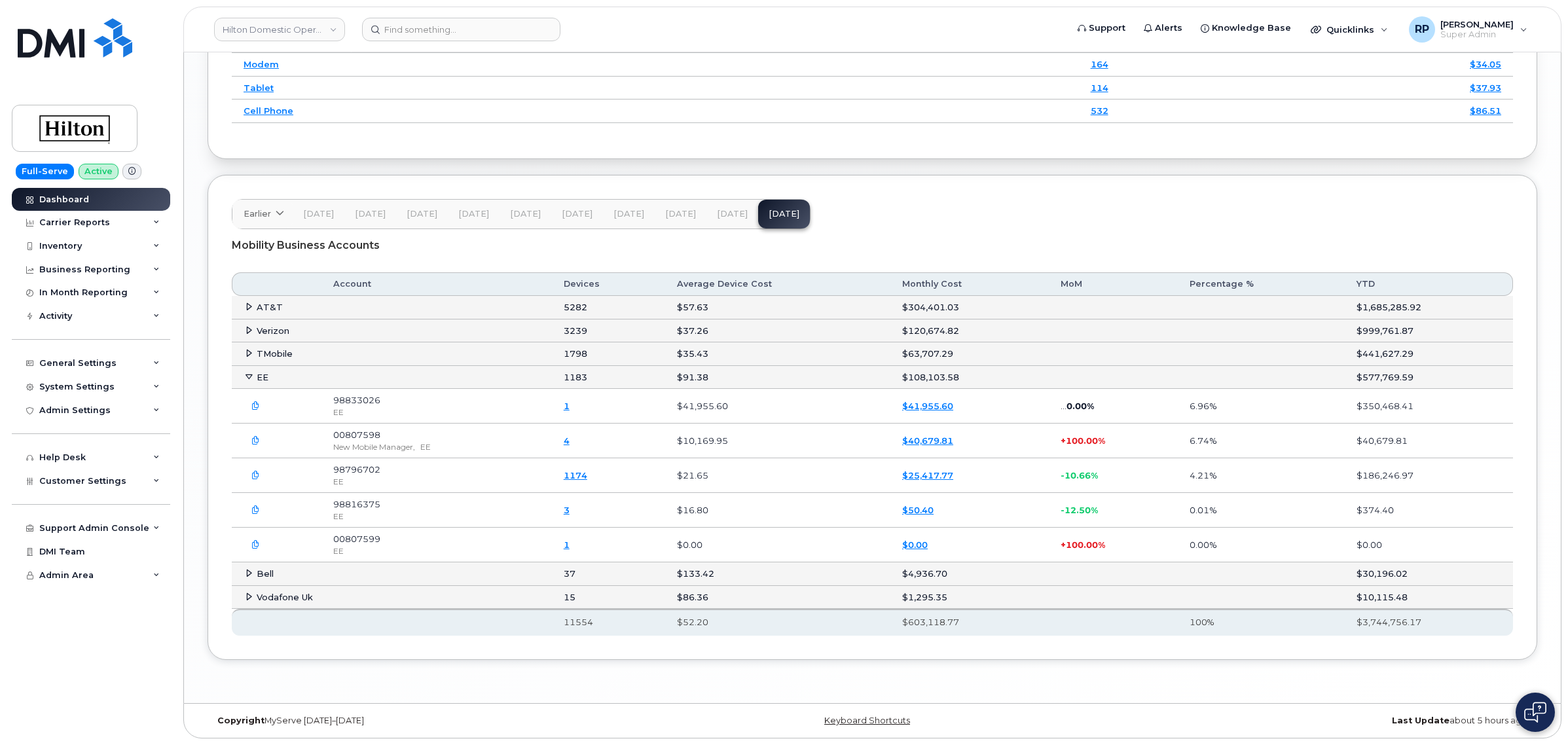
click at [244, 305] on span at bounding box center [249, 306] width 11 height 11
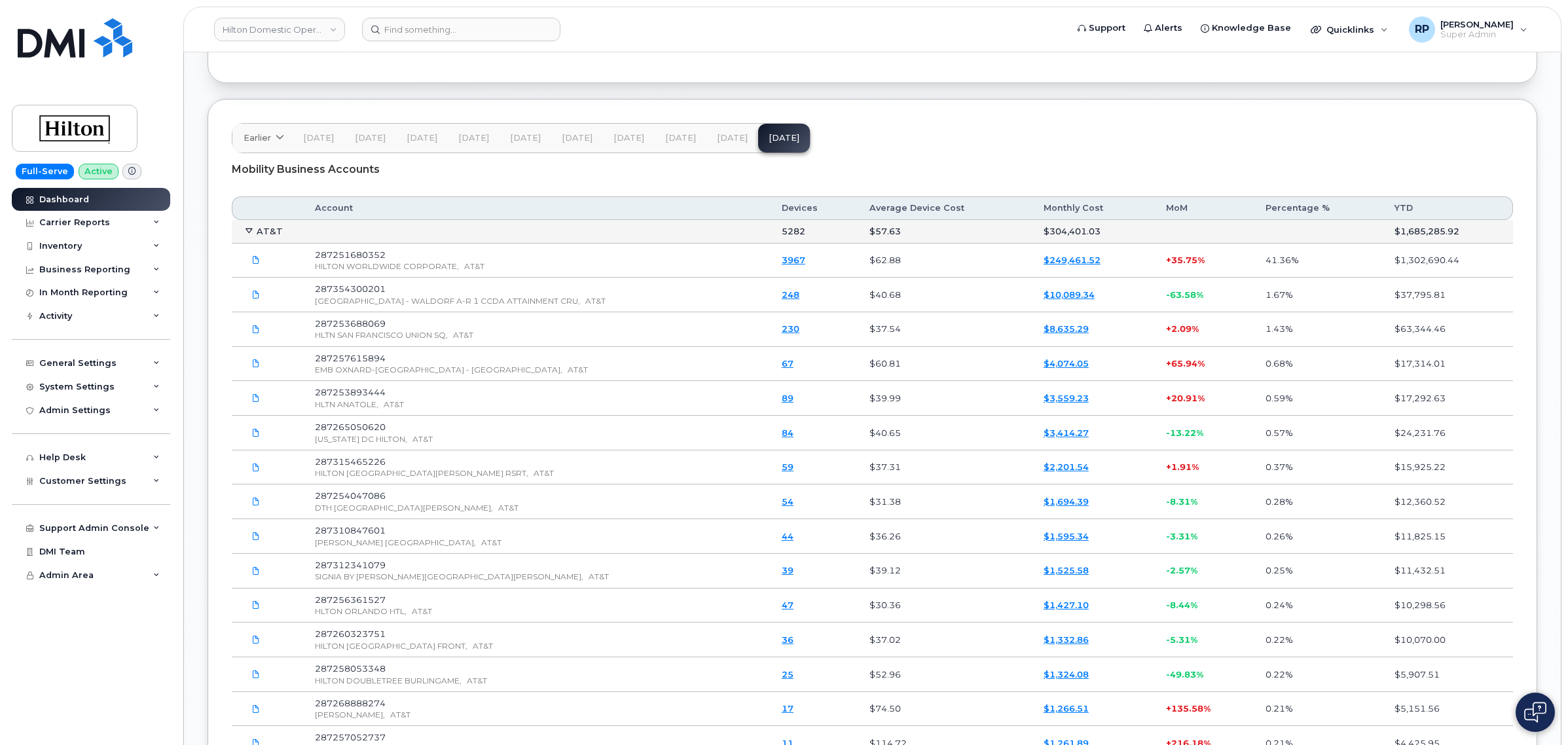
scroll to position [2183, 0]
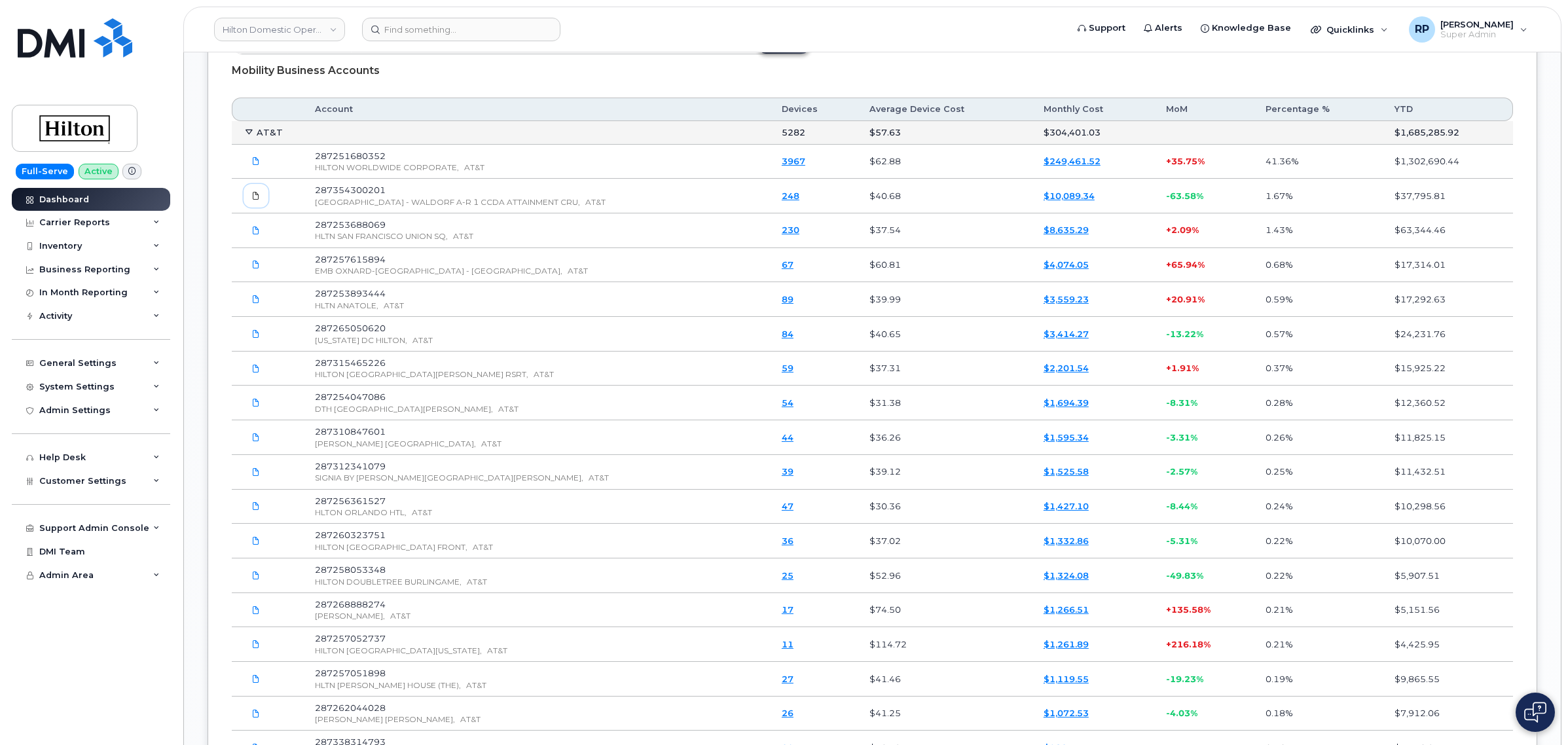
click at [252, 199] on icon at bounding box center [256, 196] width 8 height 8
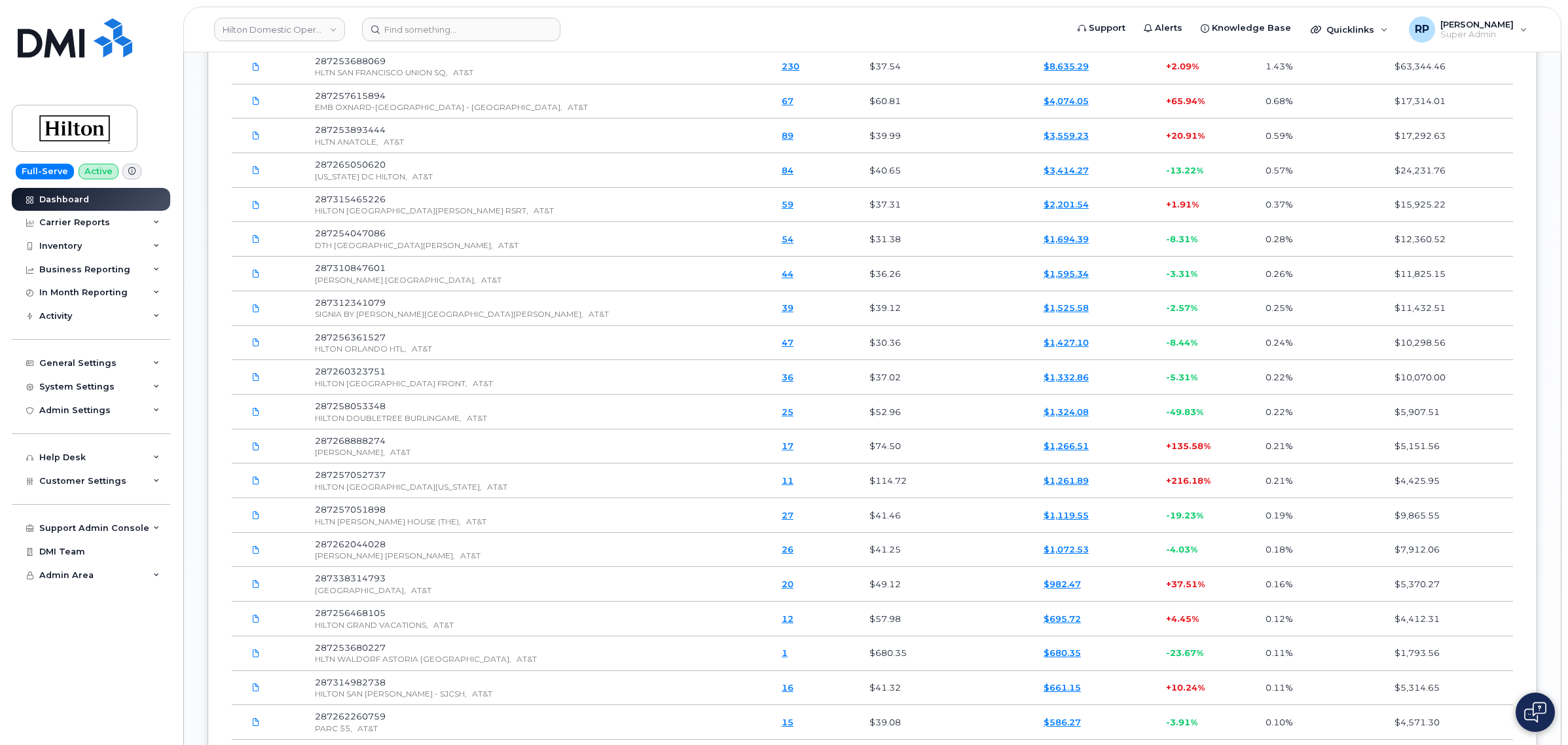
scroll to position [2020, 0]
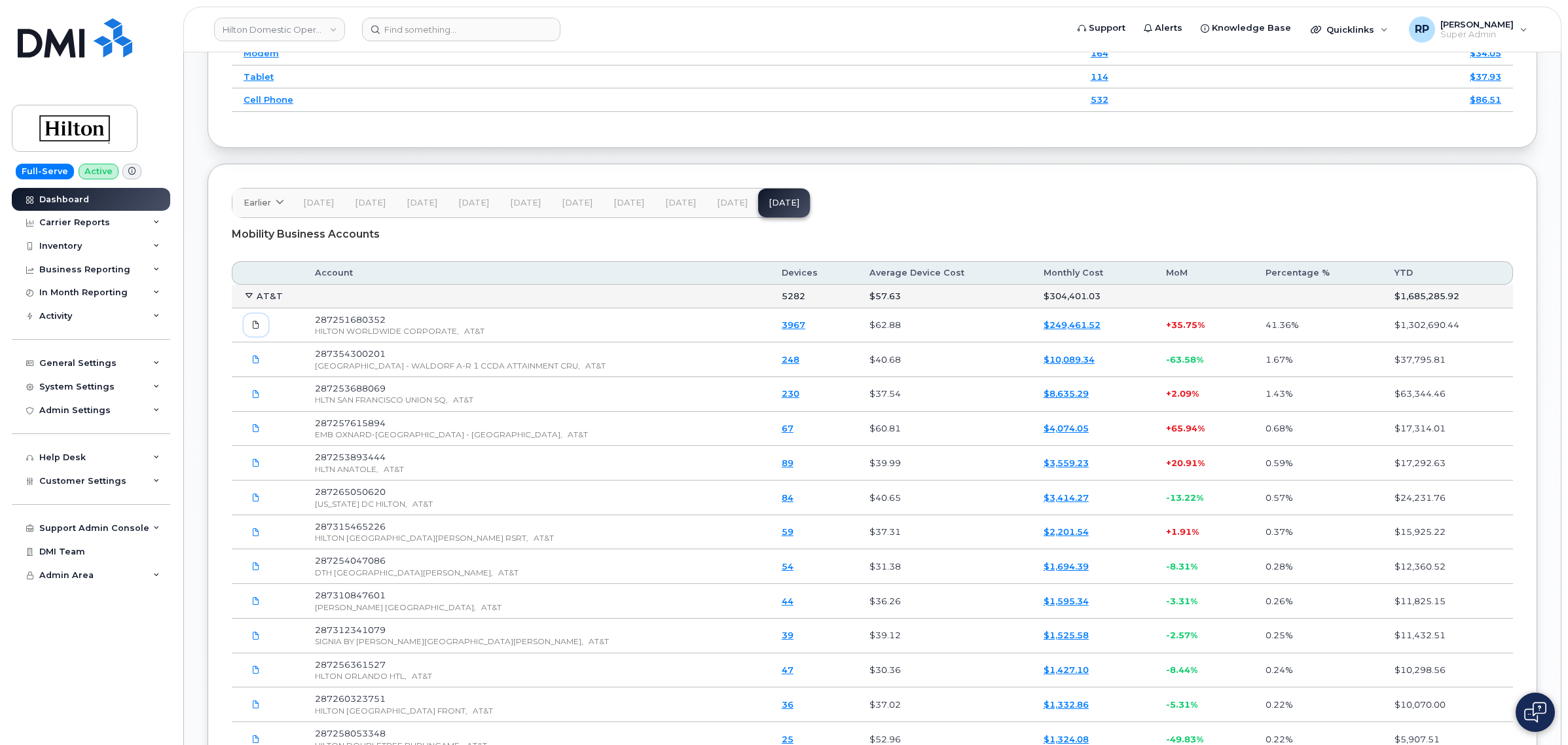
click at [256, 329] on icon at bounding box center [256, 324] width 8 height 8
click at [997, 233] on div "Mobility Business Accounts" at bounding box center [872, 235] width 1281 height 33
click at [76, 213] on div "Carrier Reports" at bounding box center [91, 223] width 159 height 24
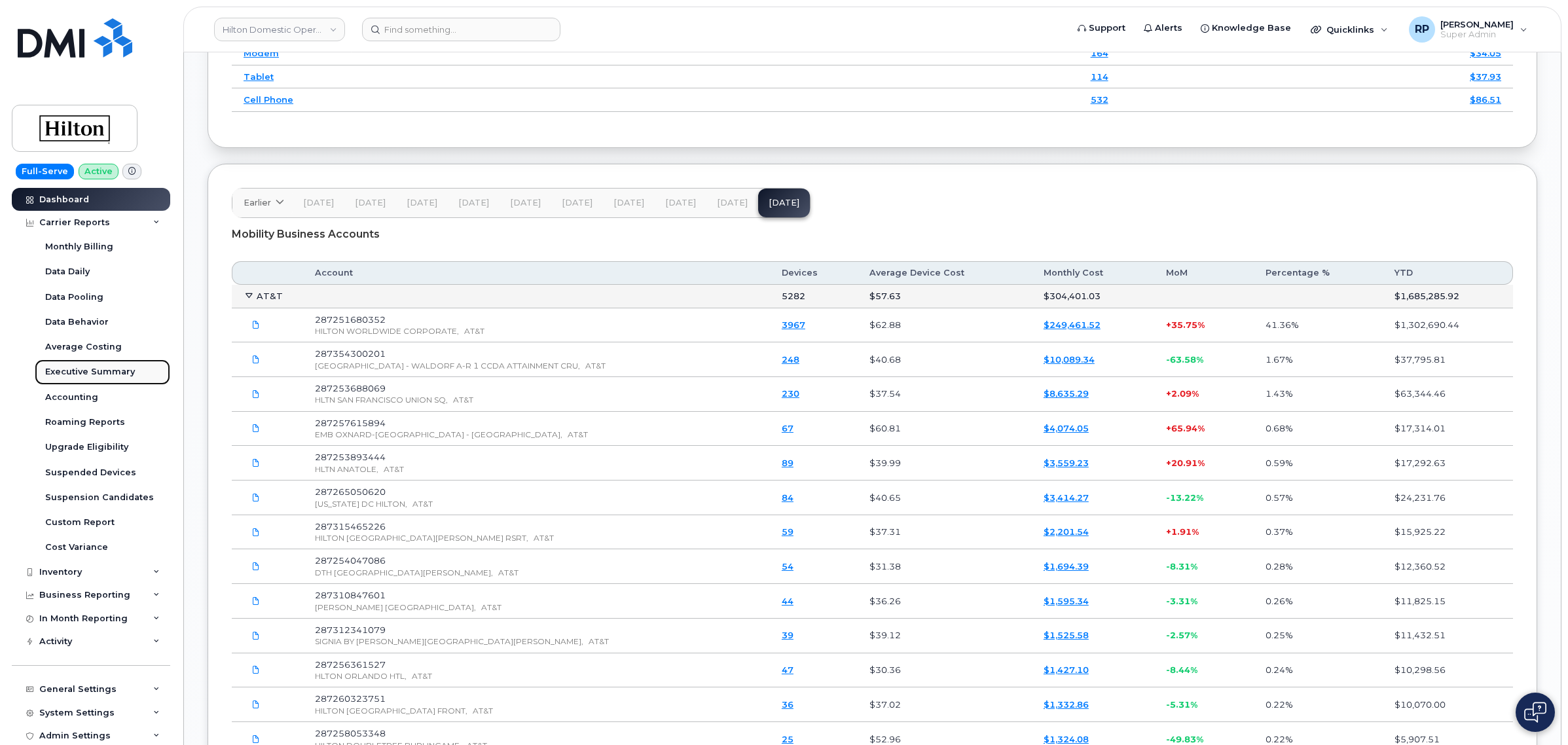
click at [65, 373] on div "Executive Summary" at bounding box center [90, 372] width 90 height 12
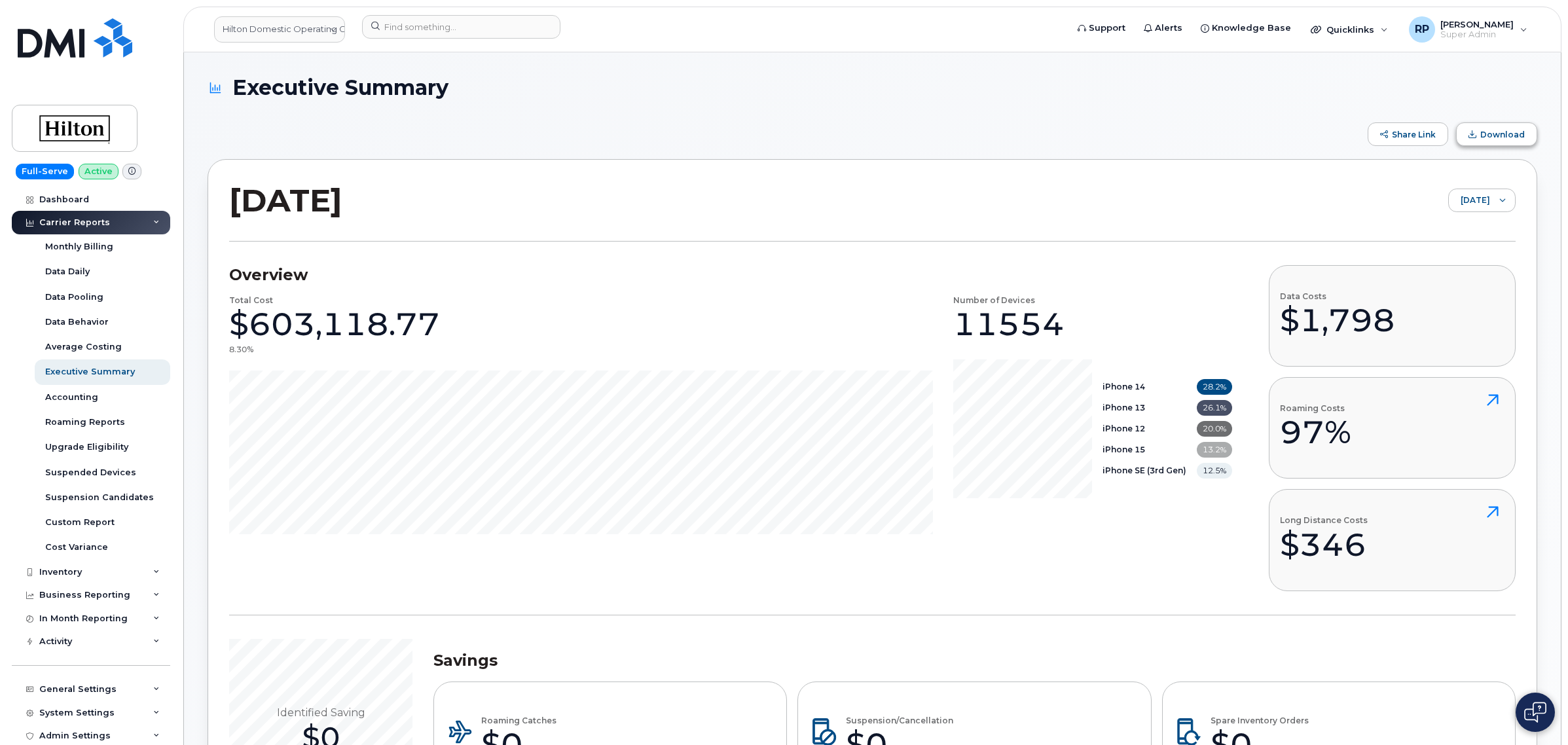
click at [1486, 140] on button "Download" at bounding box center [1496, 134] width 82 height 24
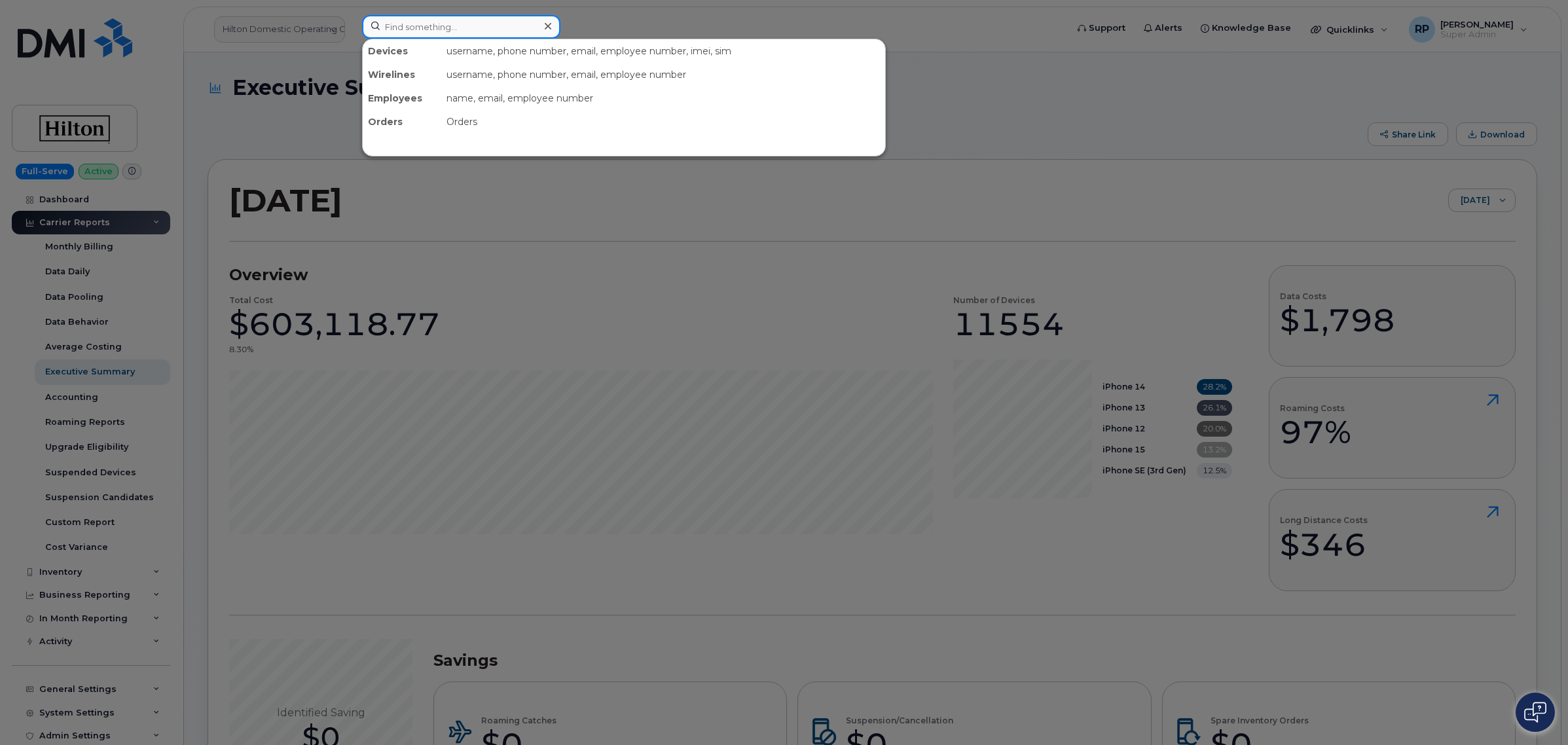
click at [402, 27] on input at bounding box center [460, 27] width 198 height 24
paste input "807598"
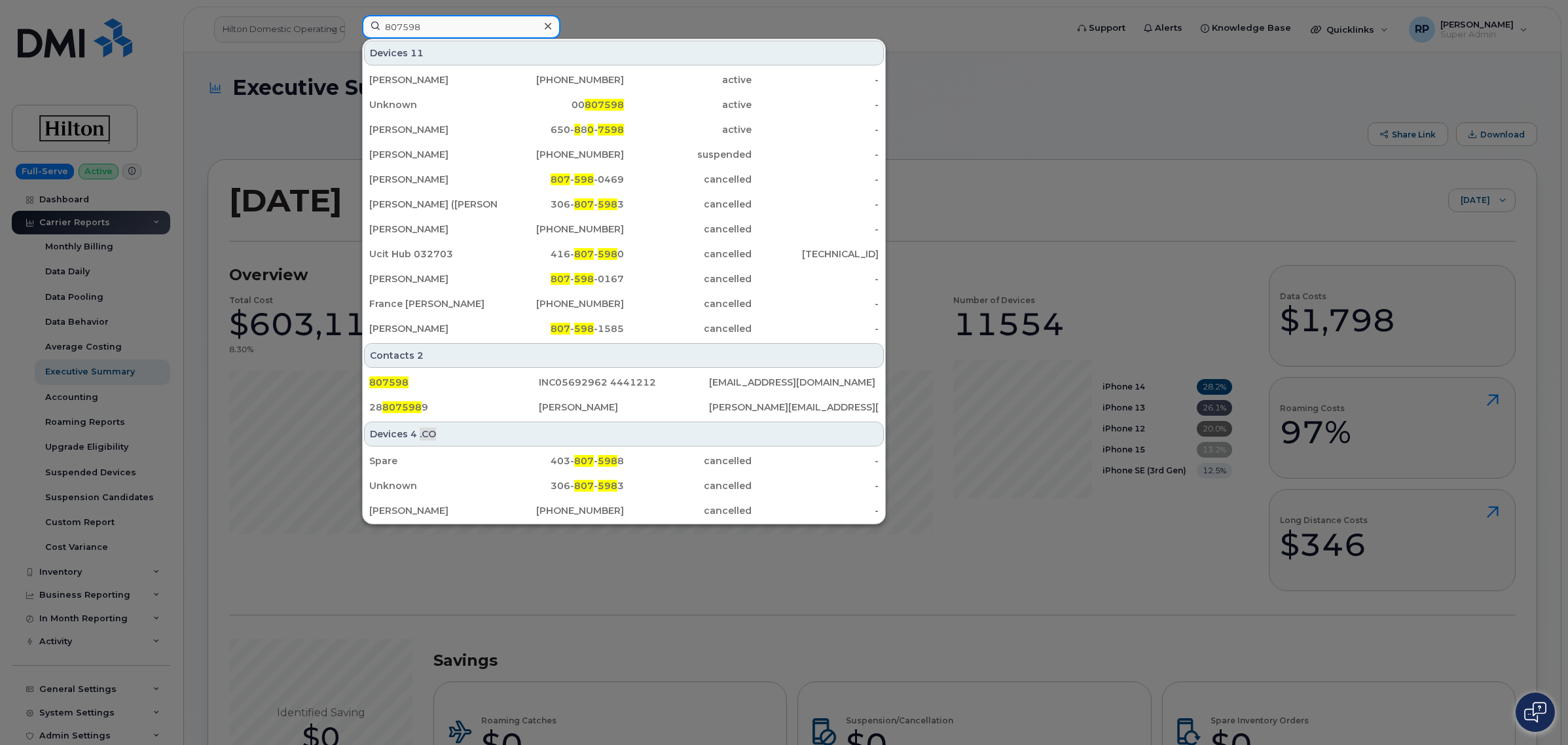
click at [382, 31] on input "807598" at bounding box center [460, 27] width 198 height 24
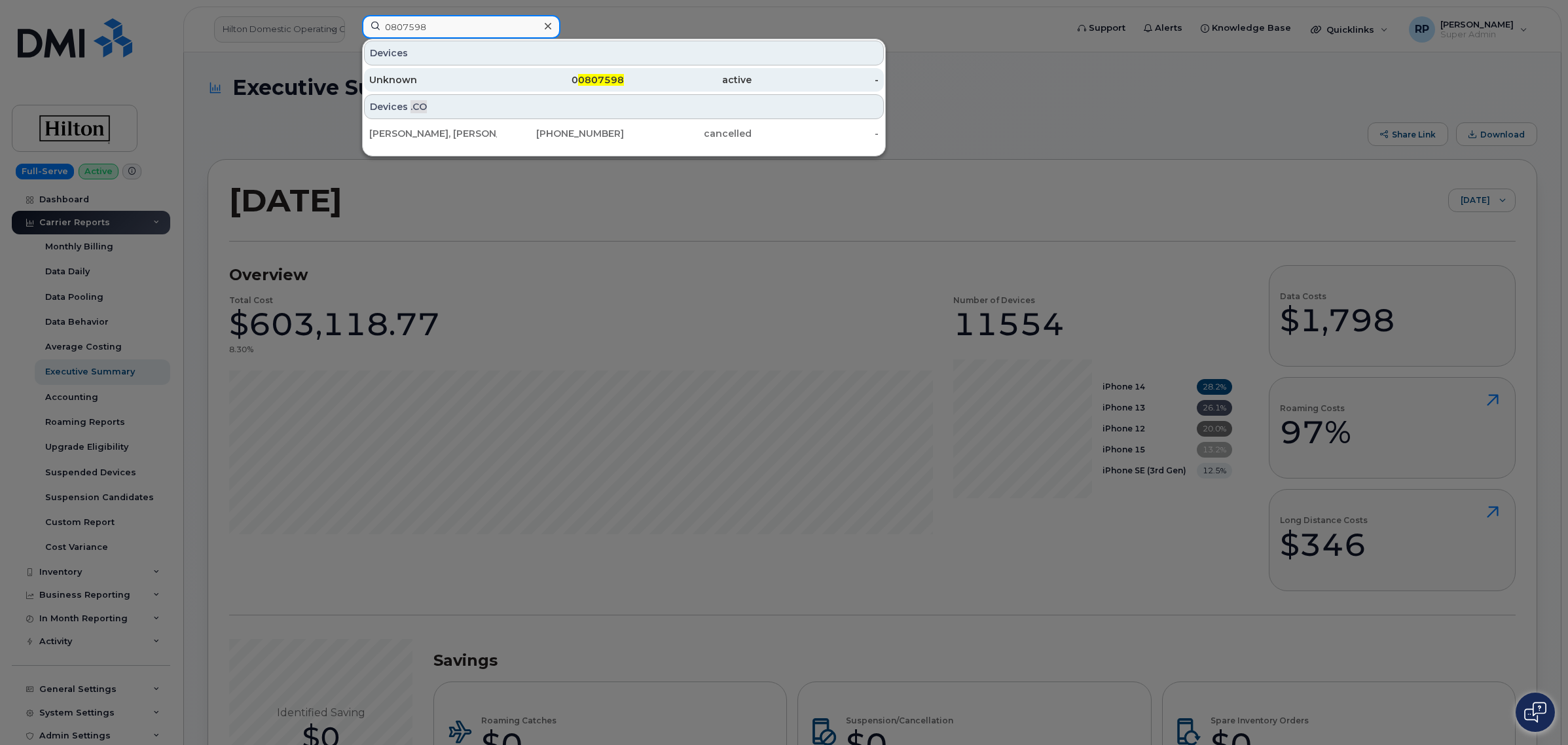
type input "0807598"
click at [569, 81] on div "0 0807598" at bounding box center [560, 80] width 128 height 13
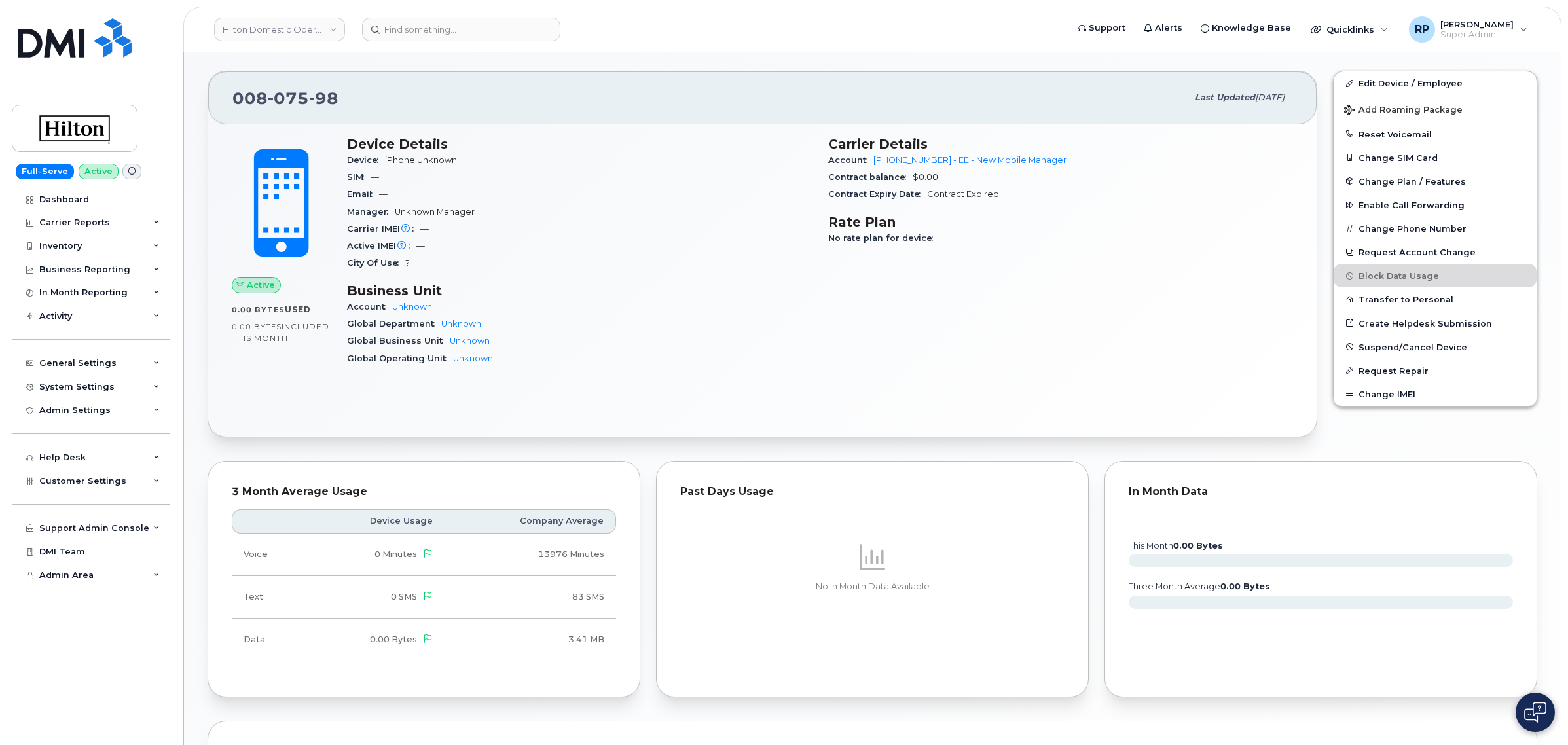
scroll to position [447, 0]
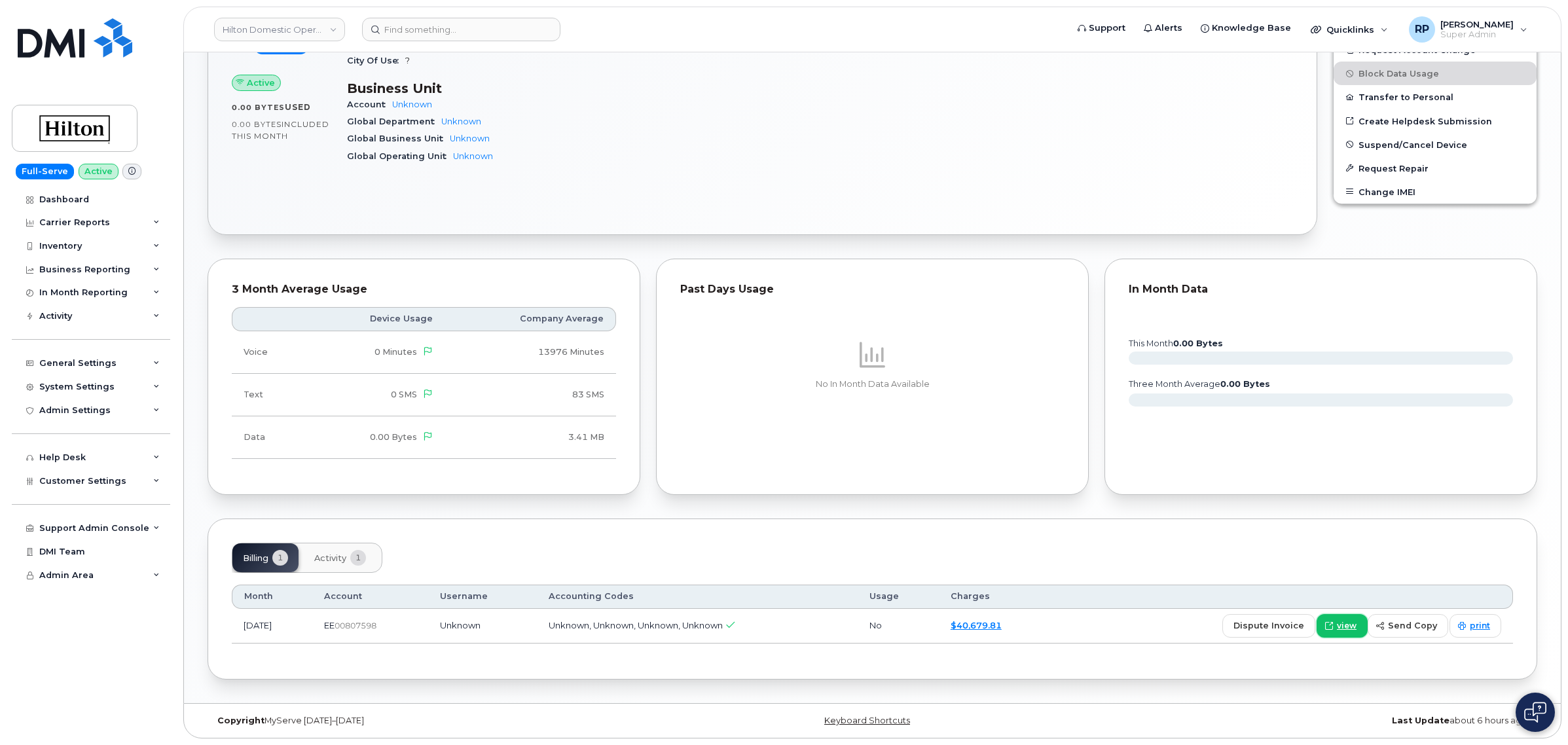
click at [1356, 624] on span "view" at bounding box center [1347, 625] width 20 height 12
click at [1340, 632] on span "view" at bounding box center [1347, 625] width 20 height 12
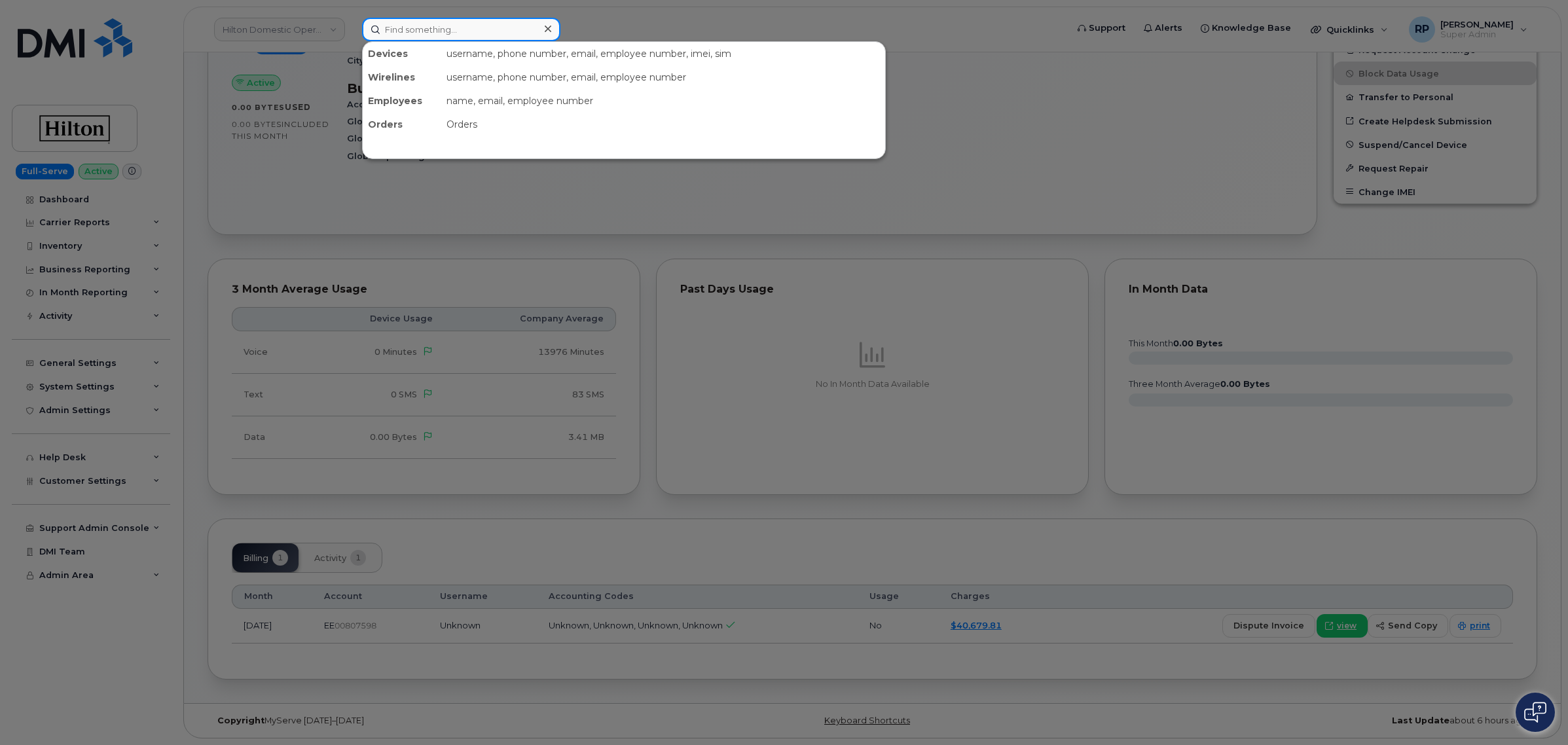
click at [425, 30] on input at bounding box center [460, 30] width 198 height 24
paste input "00807599"
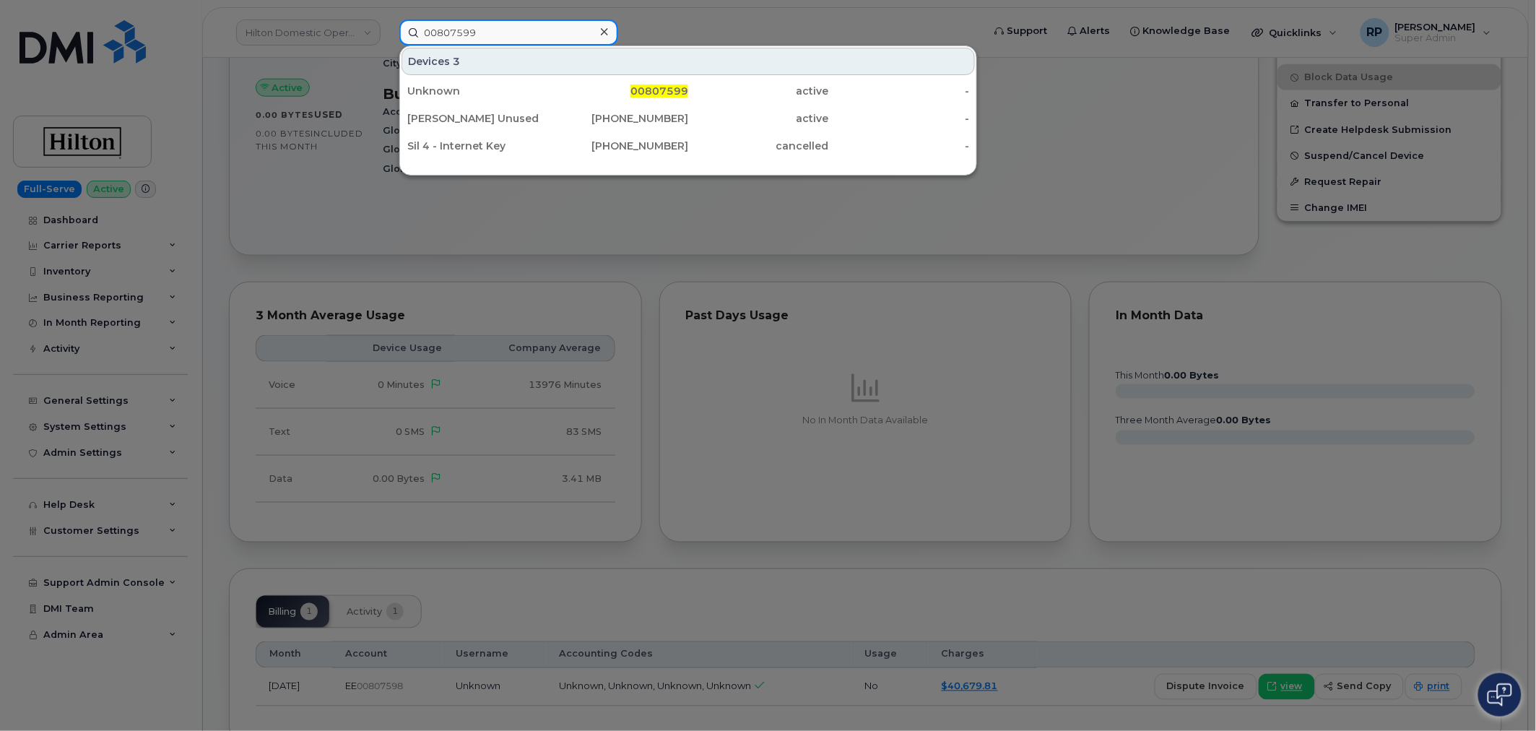
drag, startPoint x: 446, startPoint y: 33, endPoint x: 306, endPoint y: 35, distance: 139.4
click at [388, 35] on div "00807599 Devices 3 Unknown 00807599 active - Donna Kuzminski Unused 647-355-546…" at bounding box center [686, 33] width 597 height 26
paste input "781795554"
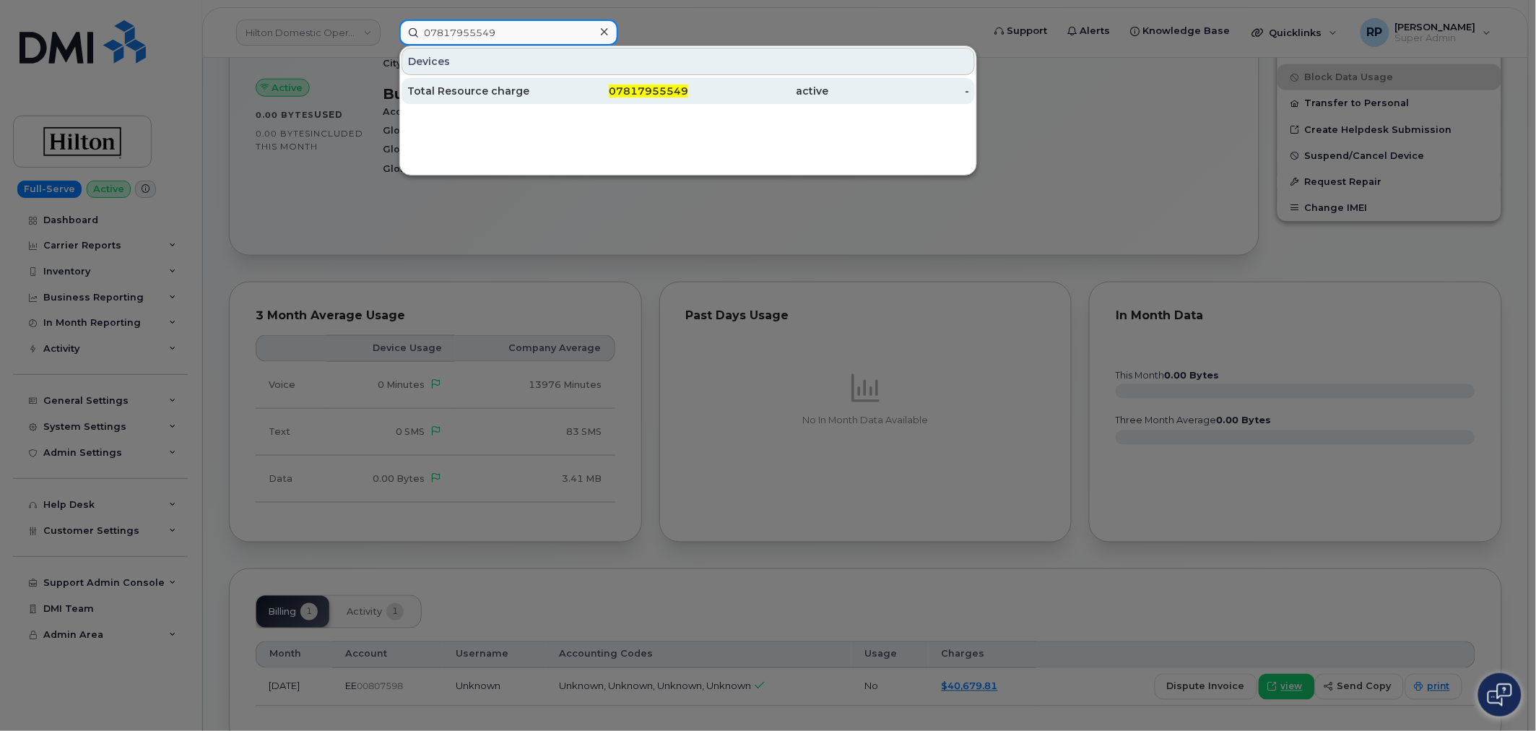
type input "07817955549"
click at [503, 87] on div "Total Resource charge" at bounding box center [477, 91] width 141 height 14
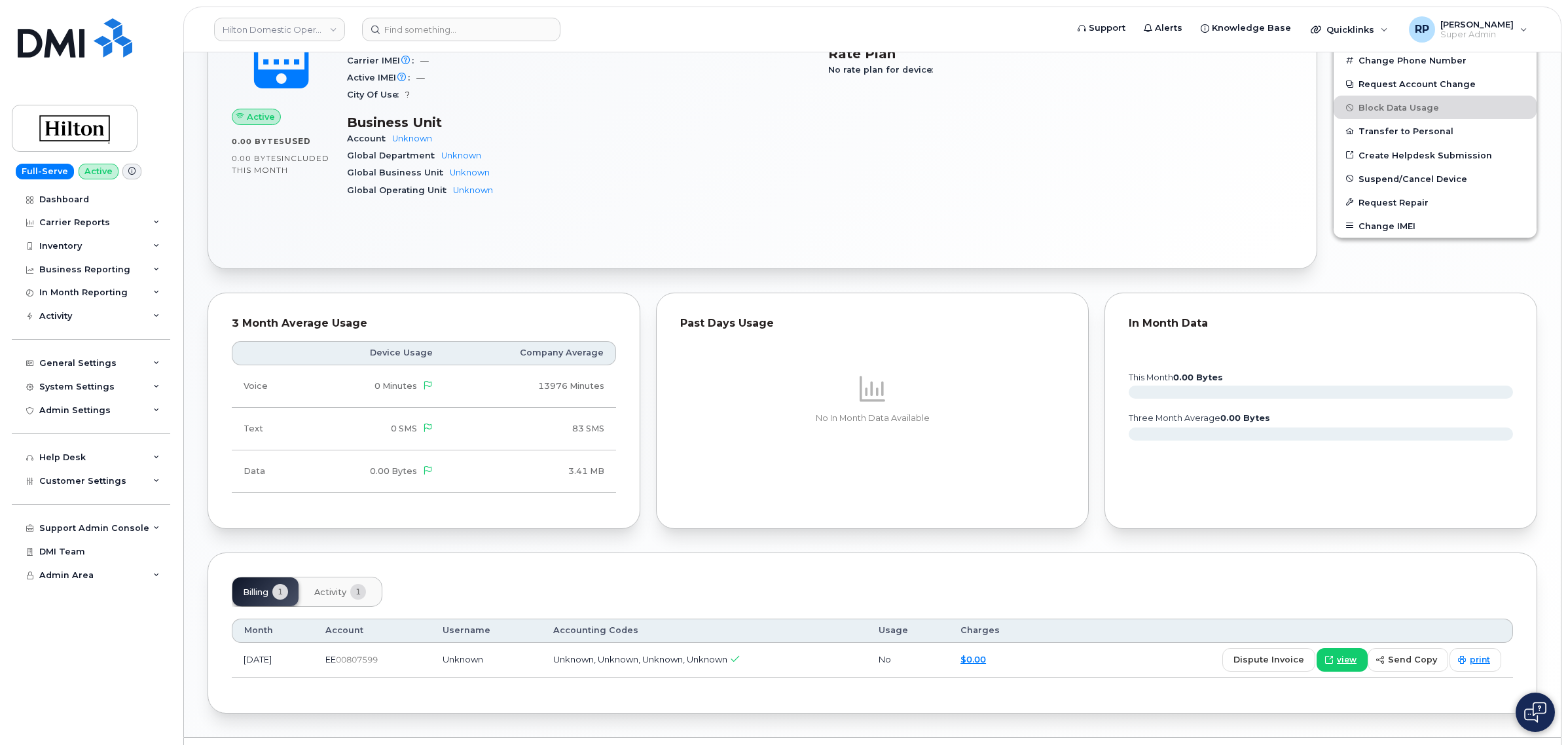
scroll to position [447, 0]
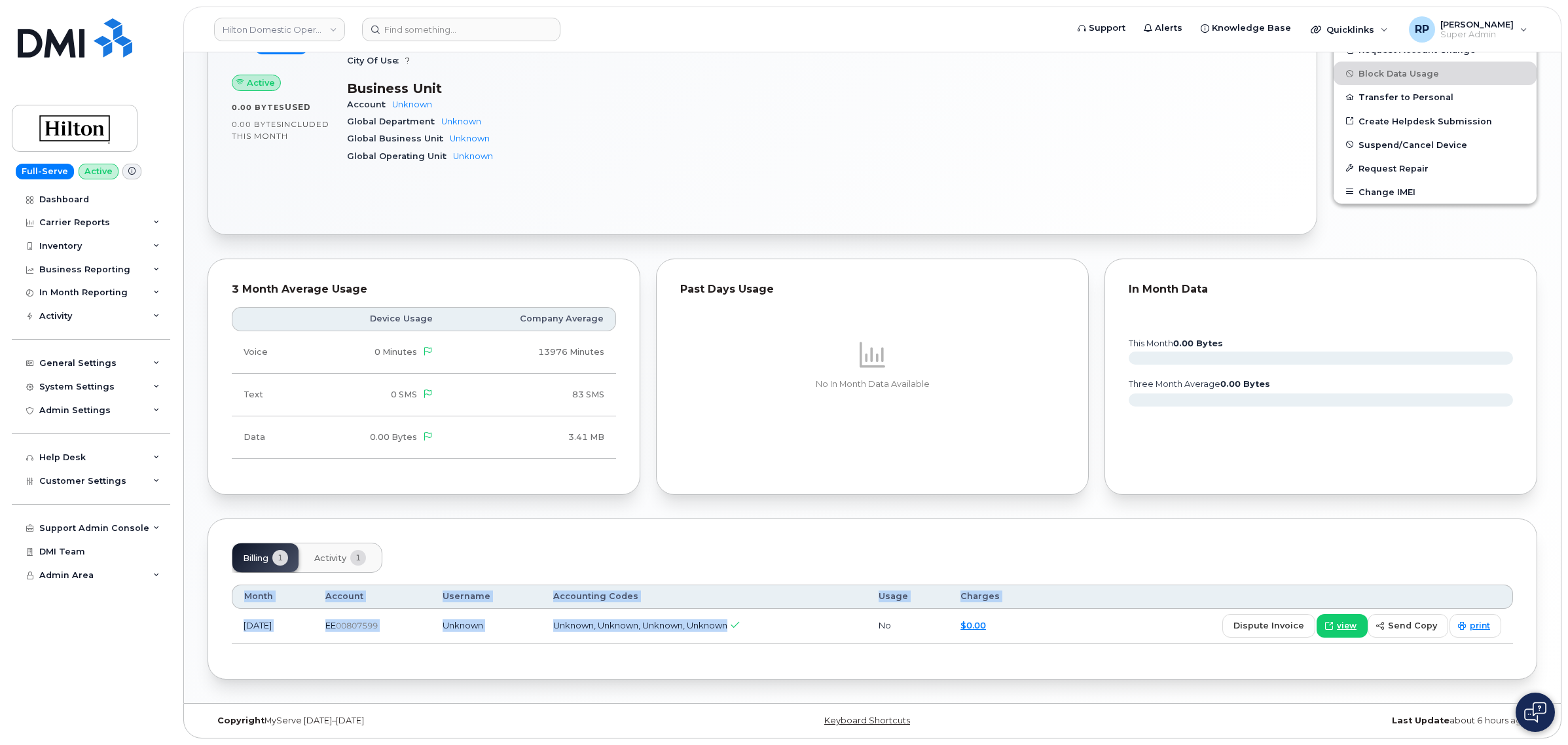
drag, startPoint x: 867, startPoint y: 627, endPoint x: 1085, endPoint y: 625, distance: 218.0
click at [1085, 625] on tr "Jul 2025 EE  00807599 Unknown Unknown, Unknown, Unknown, Unknown No $0.00 dispu…" at bounding box center [872, 626] width 1281 height 34
click at [404, 659] on div "Billing 1 Activity 1 Month Account Username Accounting Codes Usage Charges Jul …" at bounding box center [872, 598] width 1330 height 160
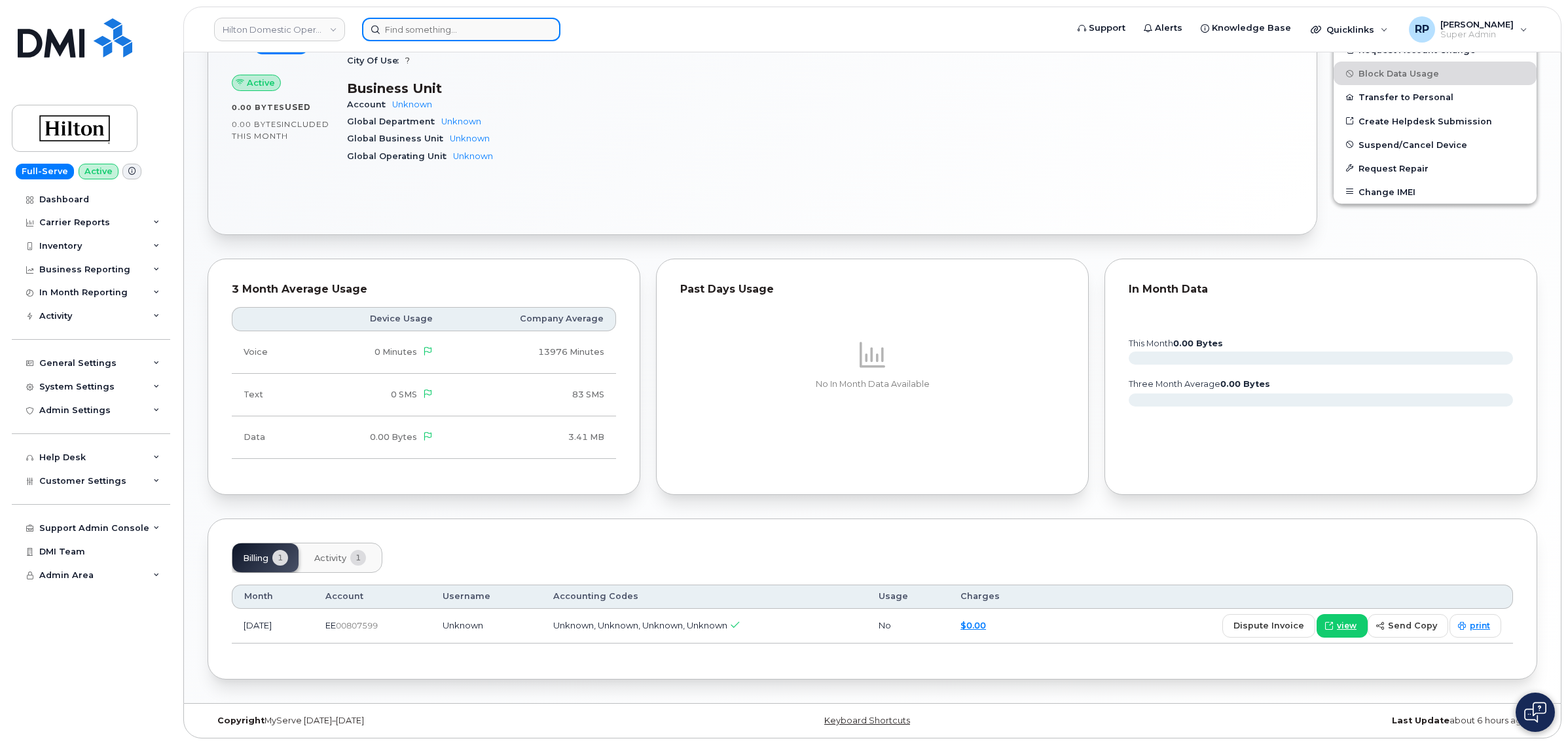
click at [540, 30] on div at bounding box center [460, 30] width 198 height 24
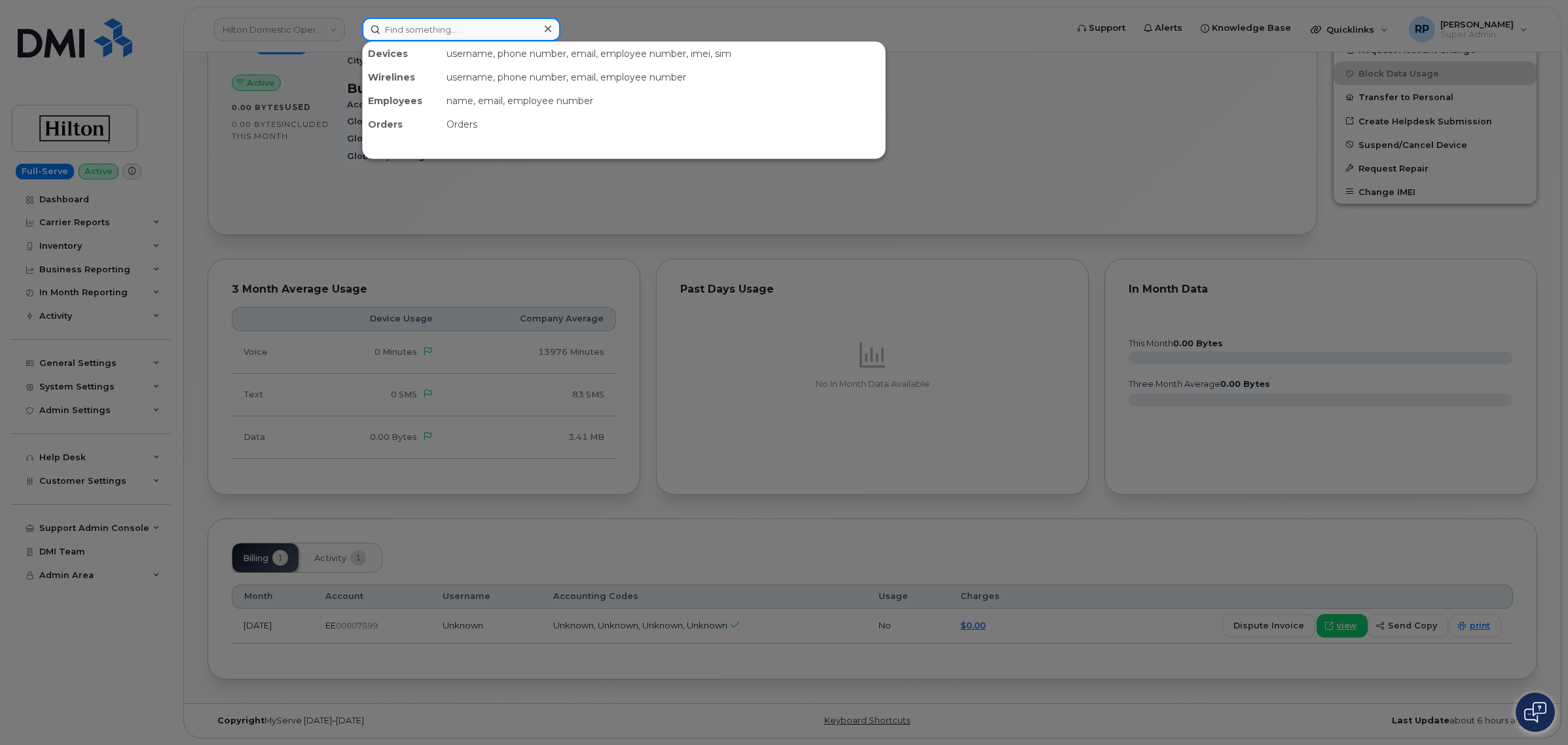
paste input "07817955549"
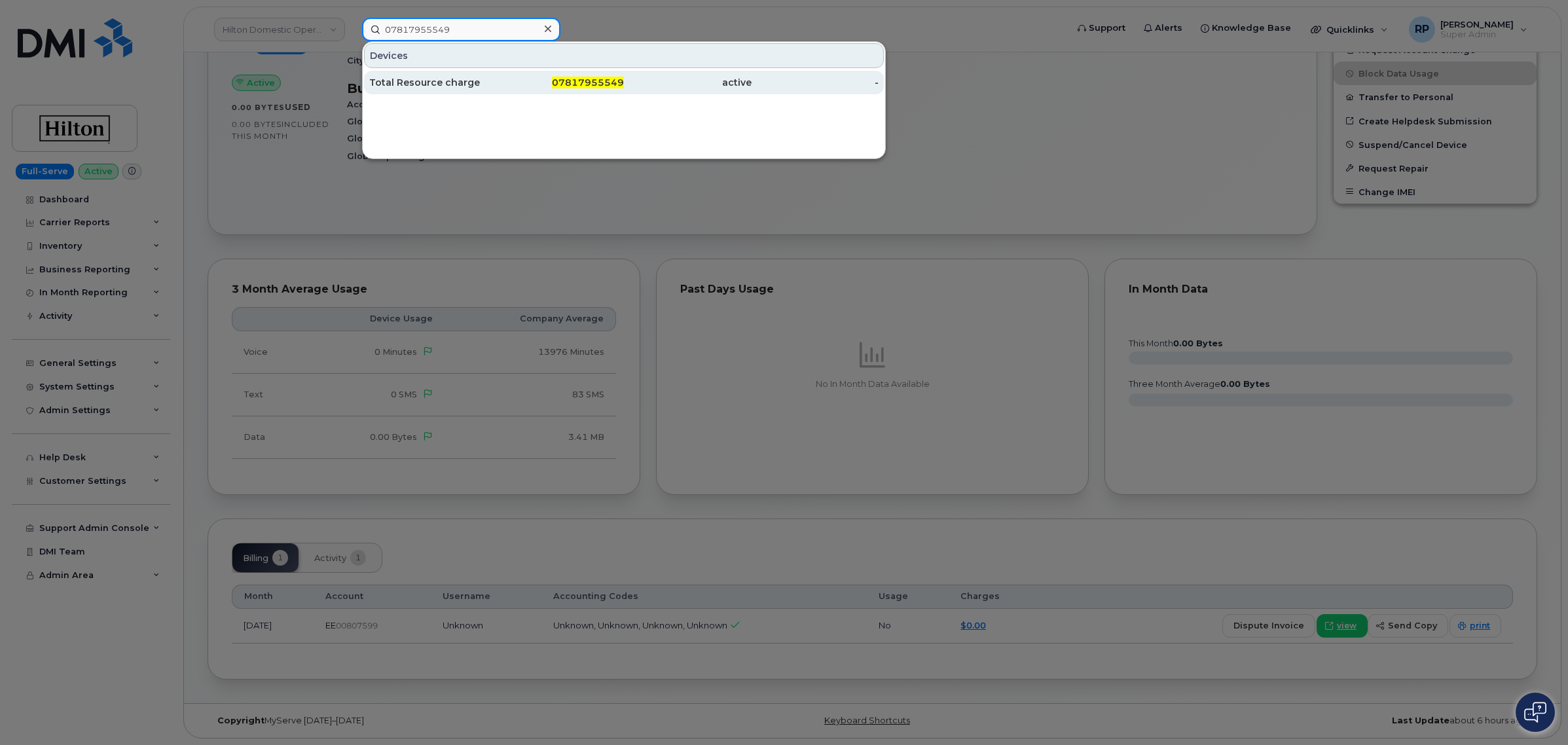
type input "07817955549"
click at [497, 90] on div "Total Resource charge" at bounding box center [560, 82] width 128 height 24
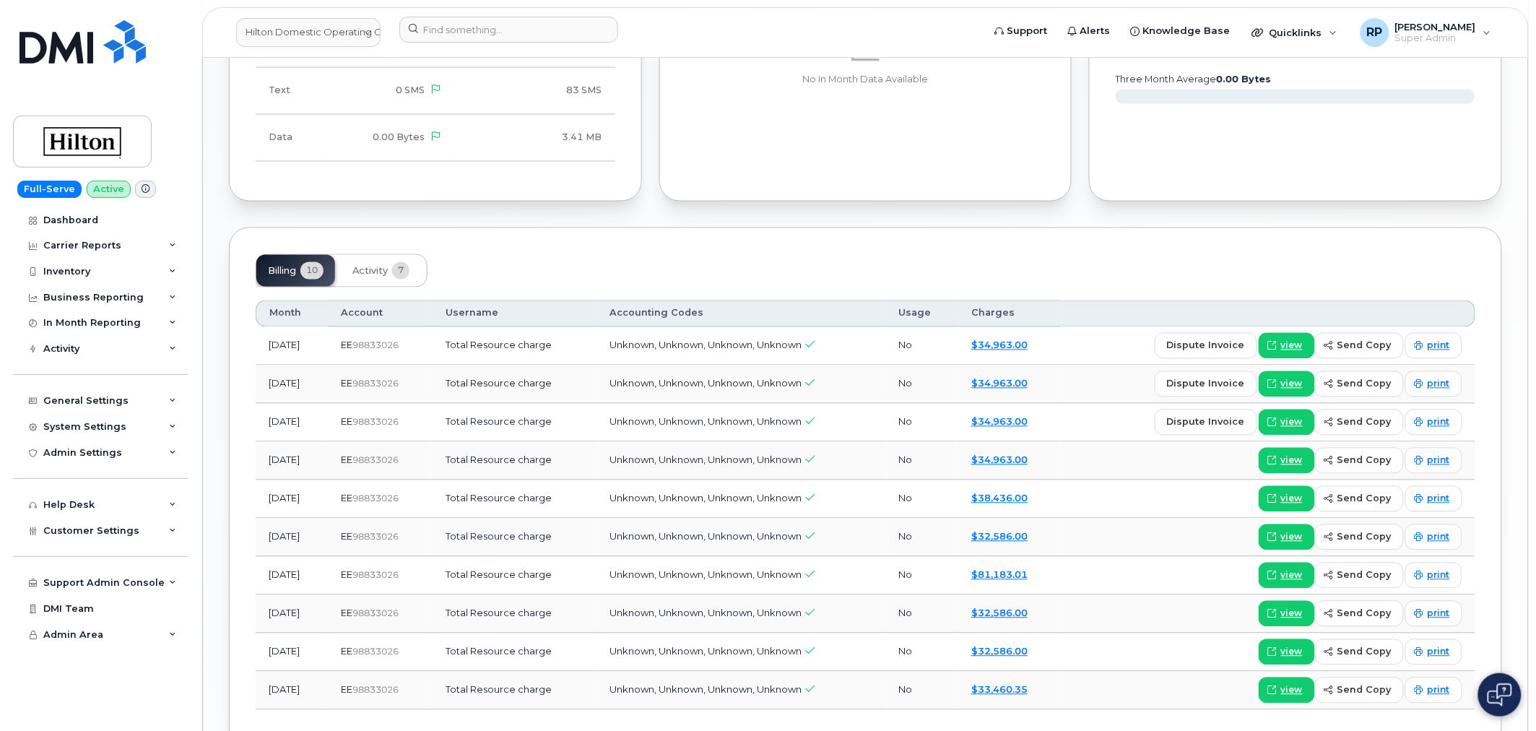
scroll to position [983, 0]
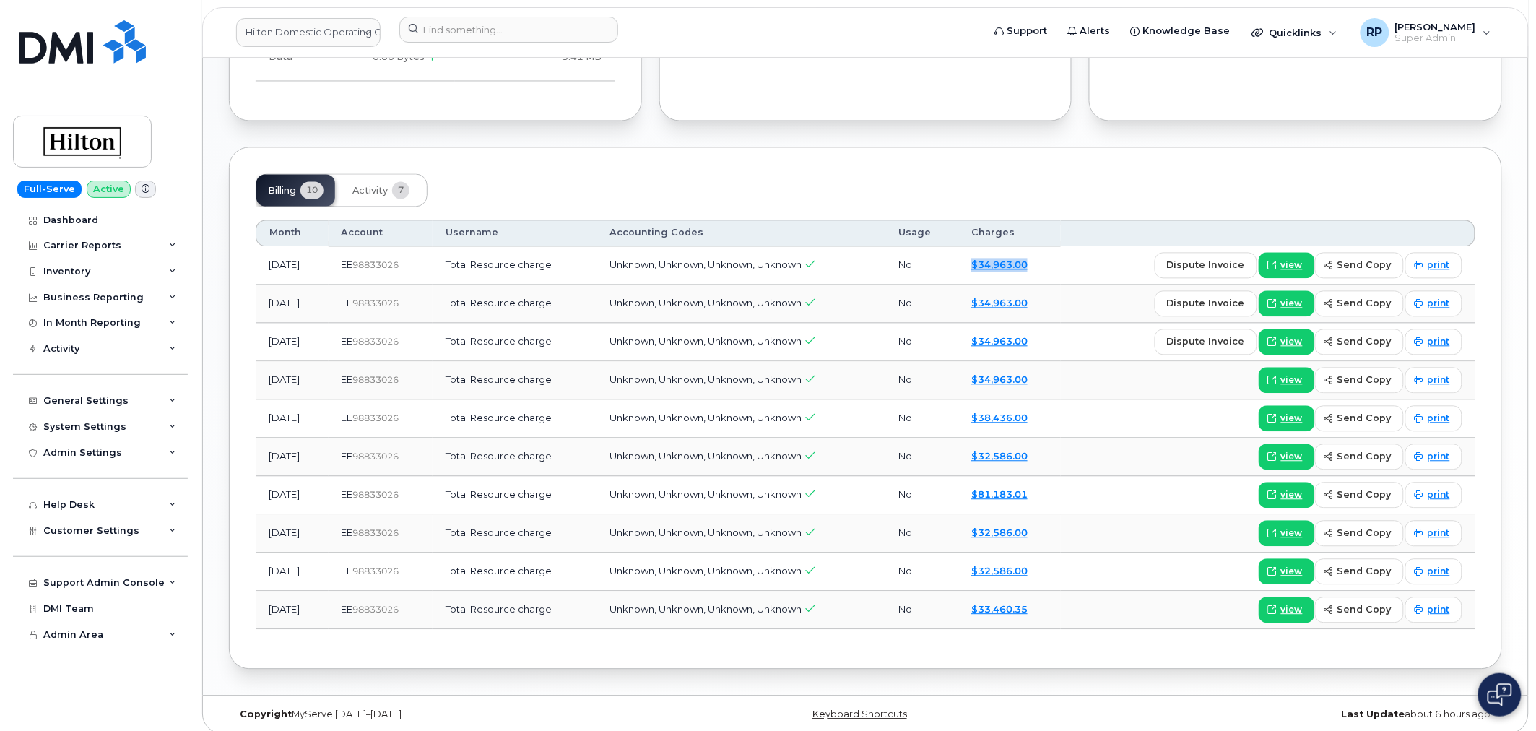
drag, startPoint x: 1063, startPoint y: 267, endPoint x: 977, endPoint y: 270, distance: 86.0
click at [977, 270] on td "$34,963.00" at bounding box center [1009, 266] width 103 height 38
click at [790, 200] on div "Billing 10 Activity 7" at bounding box center [866, 190] width 1220 height 33
drag, startPoint x: 574, startPoint y: 267, endPoint x: 454, endPoint y: 274, distance: 120.8
click at [454, 285] on tr "[DATE] EE  98833026 Total Resource charge Unknown, Unknown, Unknown, Unknown No…" at bounding box center [866, 304] width 1220 height 38
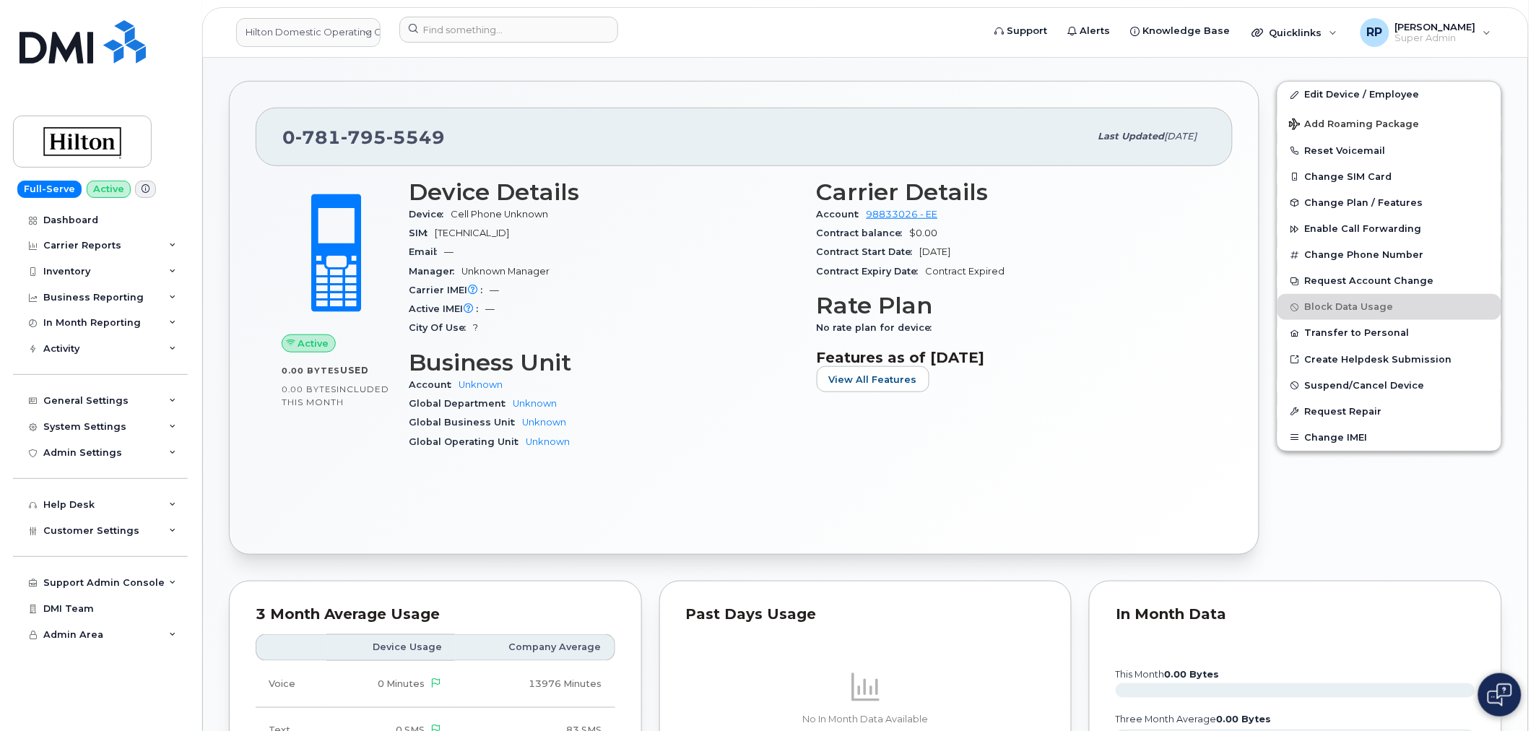
scroll to position [261, 0]
click at [856, 482] on div "Active 0.00 Bytes  used 0.00 Bytes  included this month Device Details Device C…" at bounding box center [744, 349] width 977 height 362
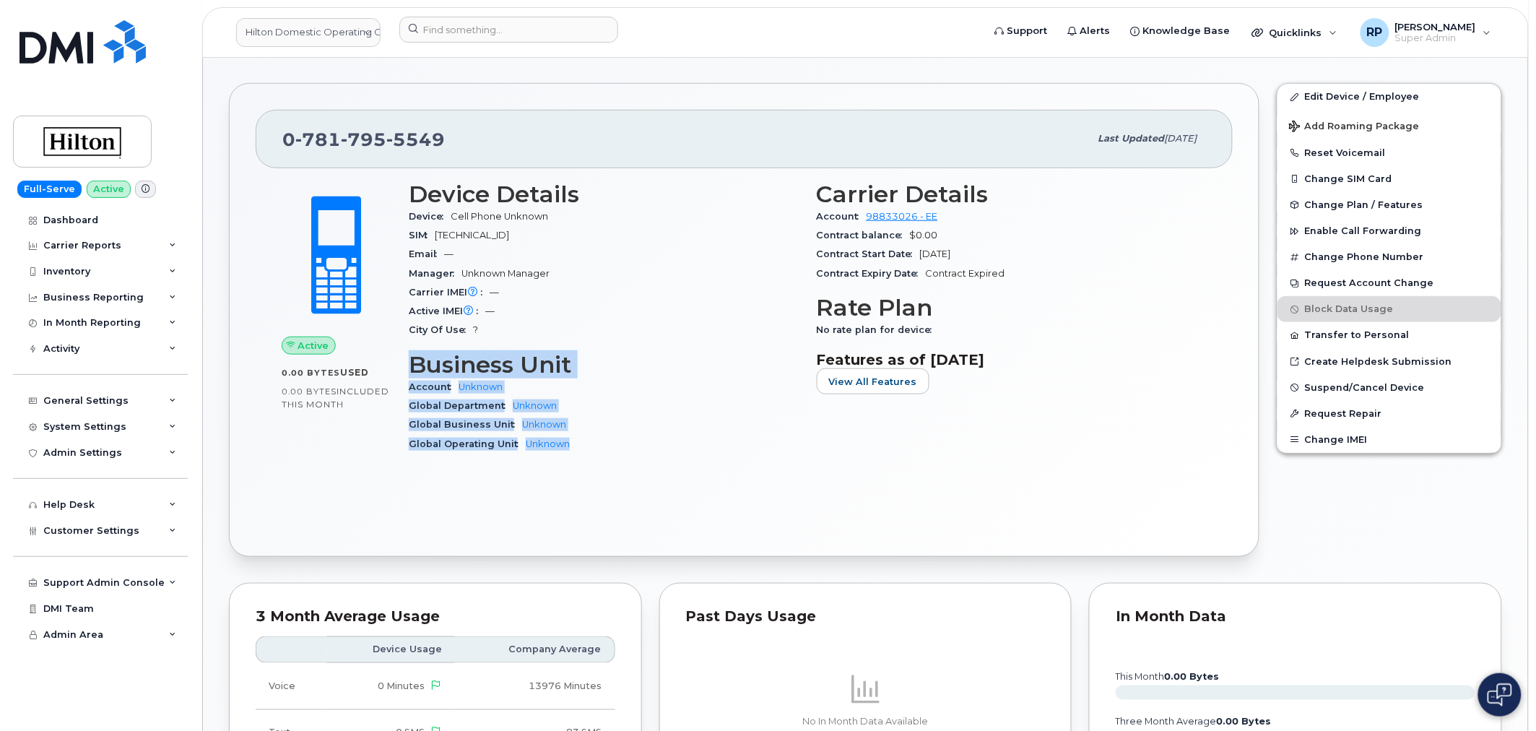
drag, startPoint x: 562, startPoint y: 441, endPoint x: 405, endPoint y: 363, distance: 175.1
click at [405, 363] on div "Device Details Device Cell Phone Unknown SIM [TECHNICAL_ID] Email — Manager Unk…" at bounding box center [604, 323] width 408 height 301
click at [638, 443] on div "Global Operating Unit Unknown" at bounding box center [604, 444] width 391 height 19
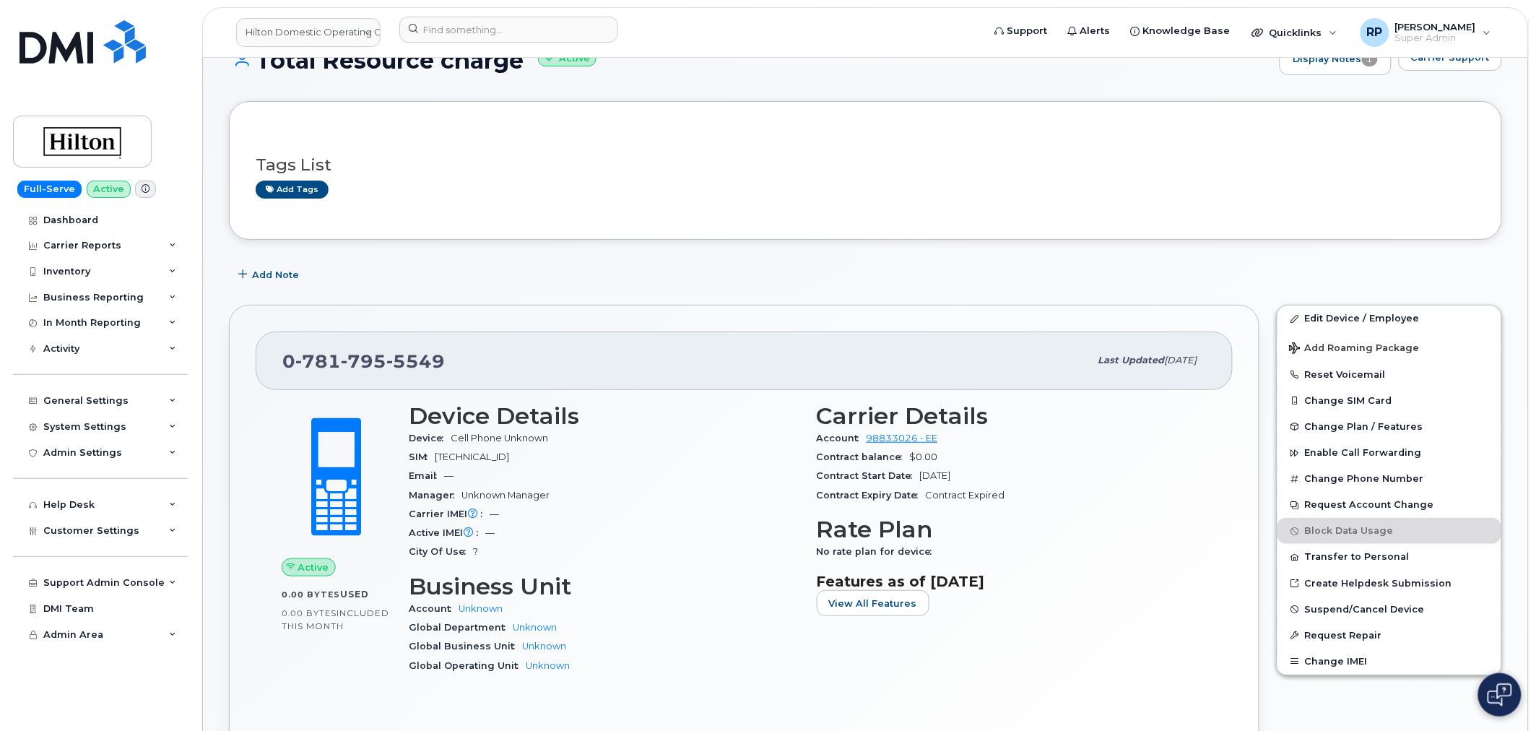
scroll to position [0, 0]
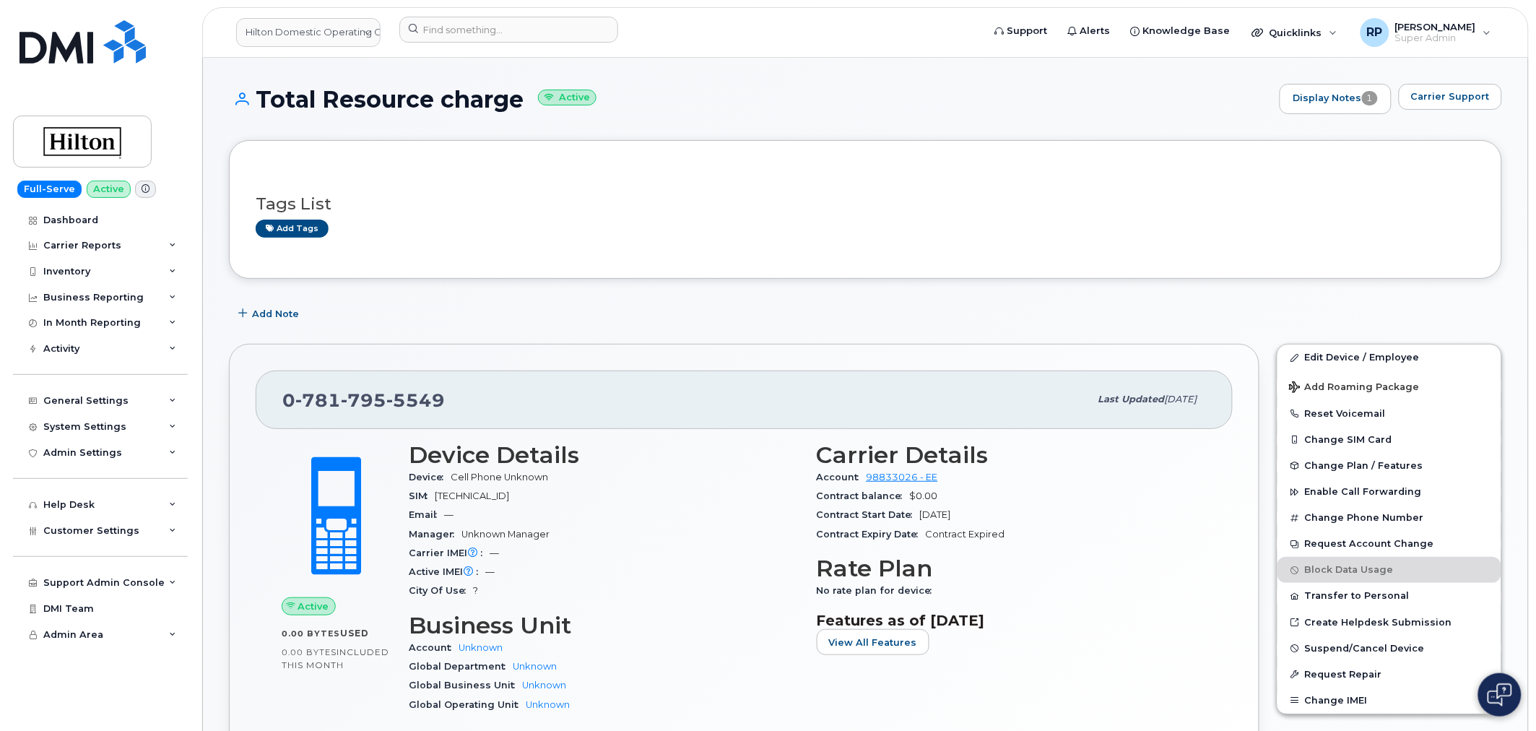
click at [709, 636] on h3 "Business Unit" at bounding box center [604, 625] width 391 height 26
click at [95, 247] on div "Carrier Reports" at bounding box center [82, 246] width 78 height 12
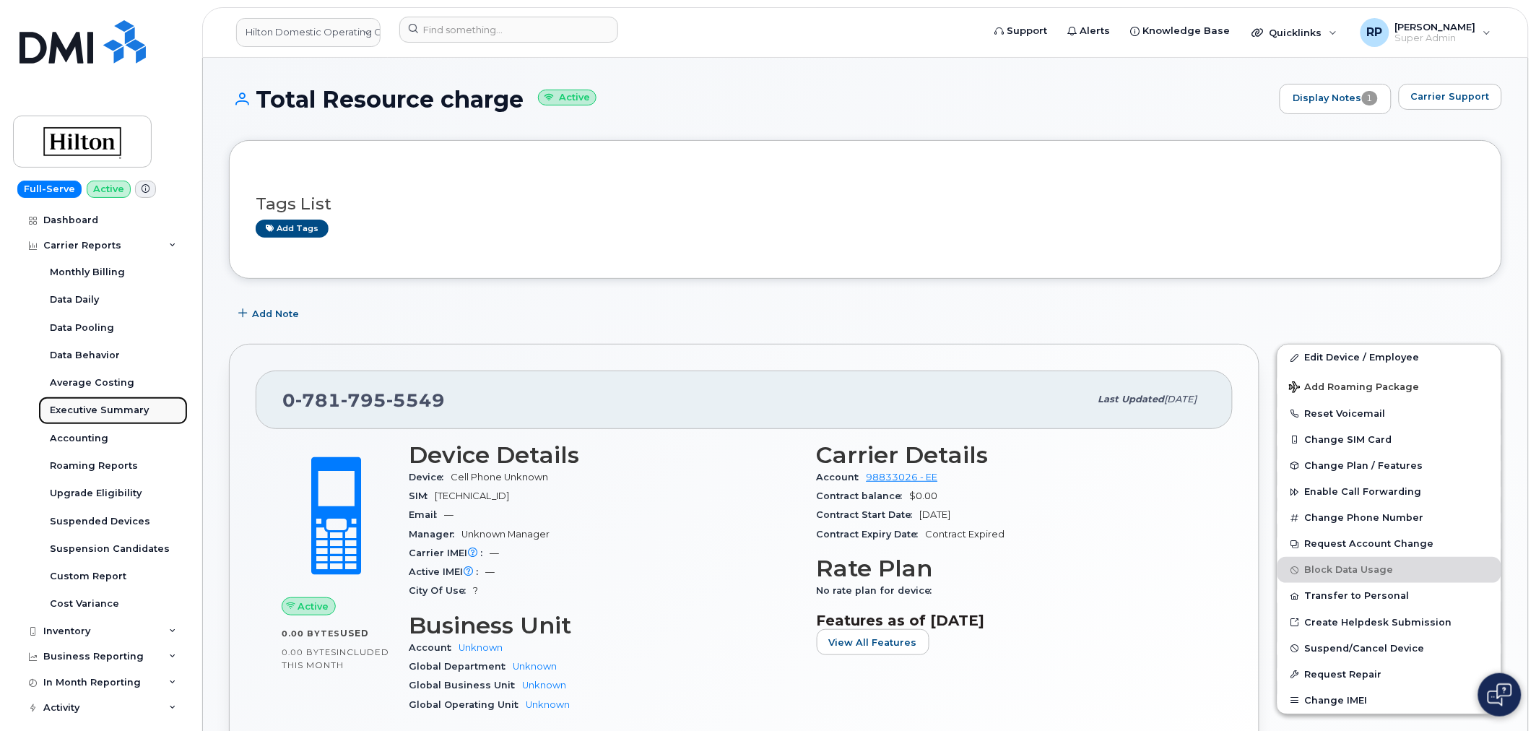
click at [91, 407] on div "Executive Summary" at bounding box center [99, 410] width 99 height 13
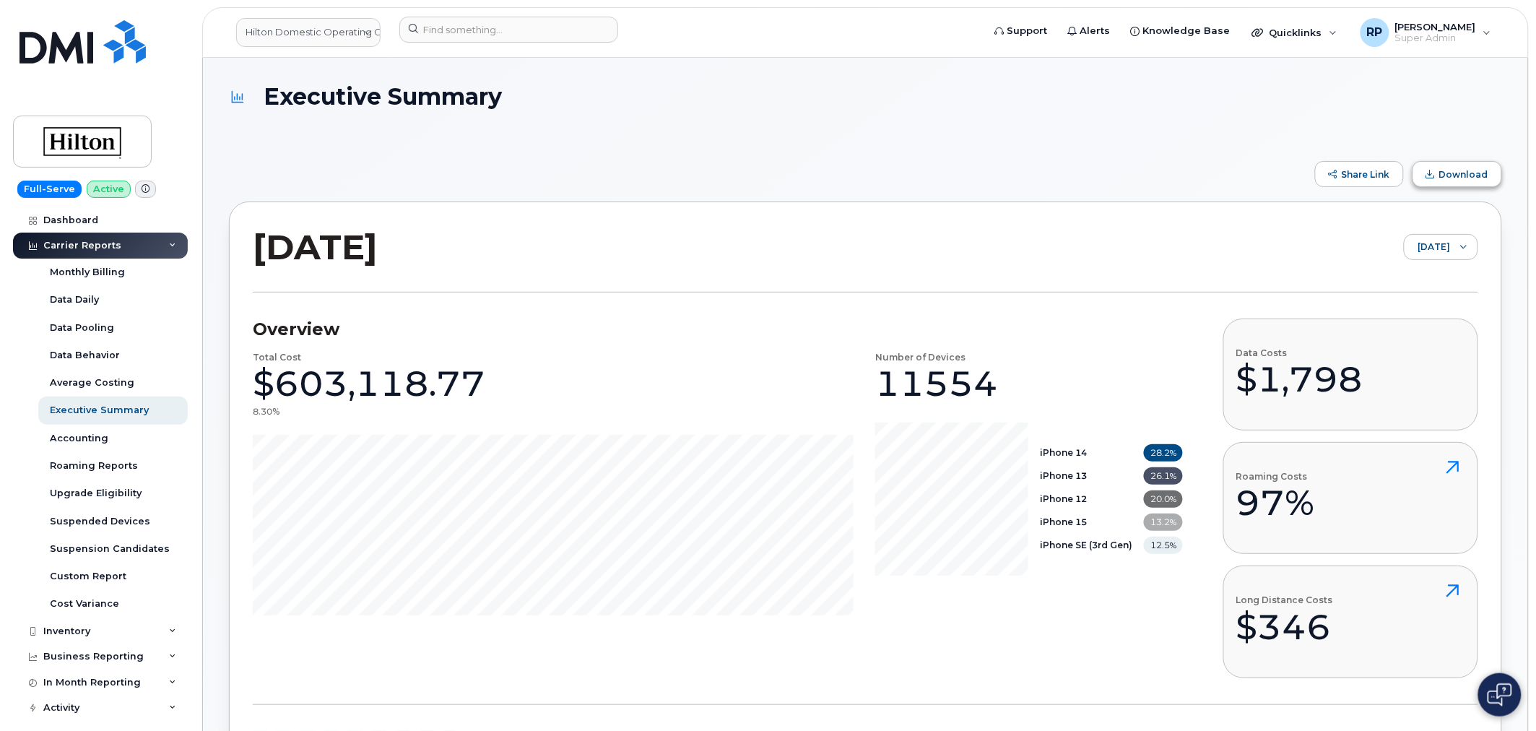
click at [1455, 178] on span "Download" at bounding box center [1463, 174] width 49 height 11
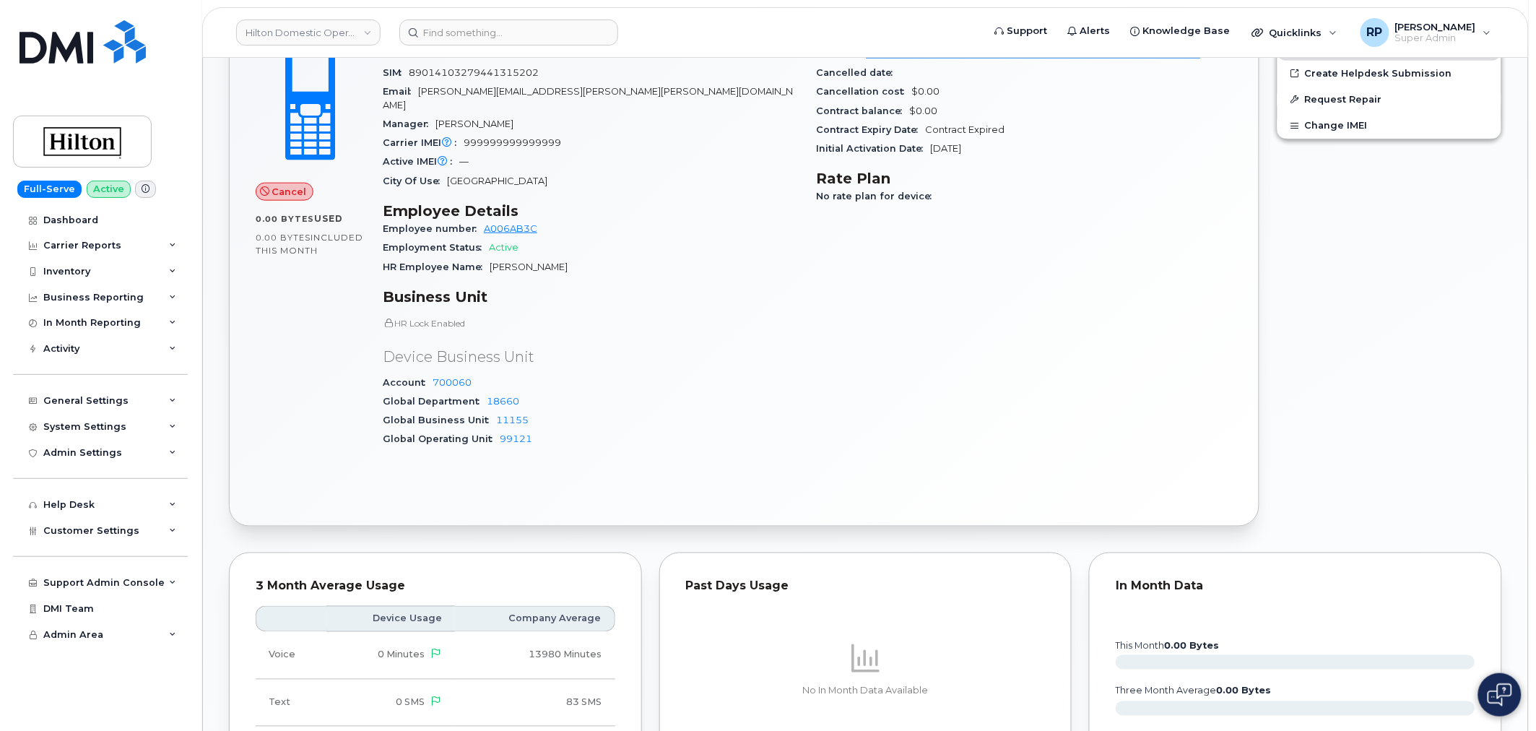
scroll to position [30, 0]
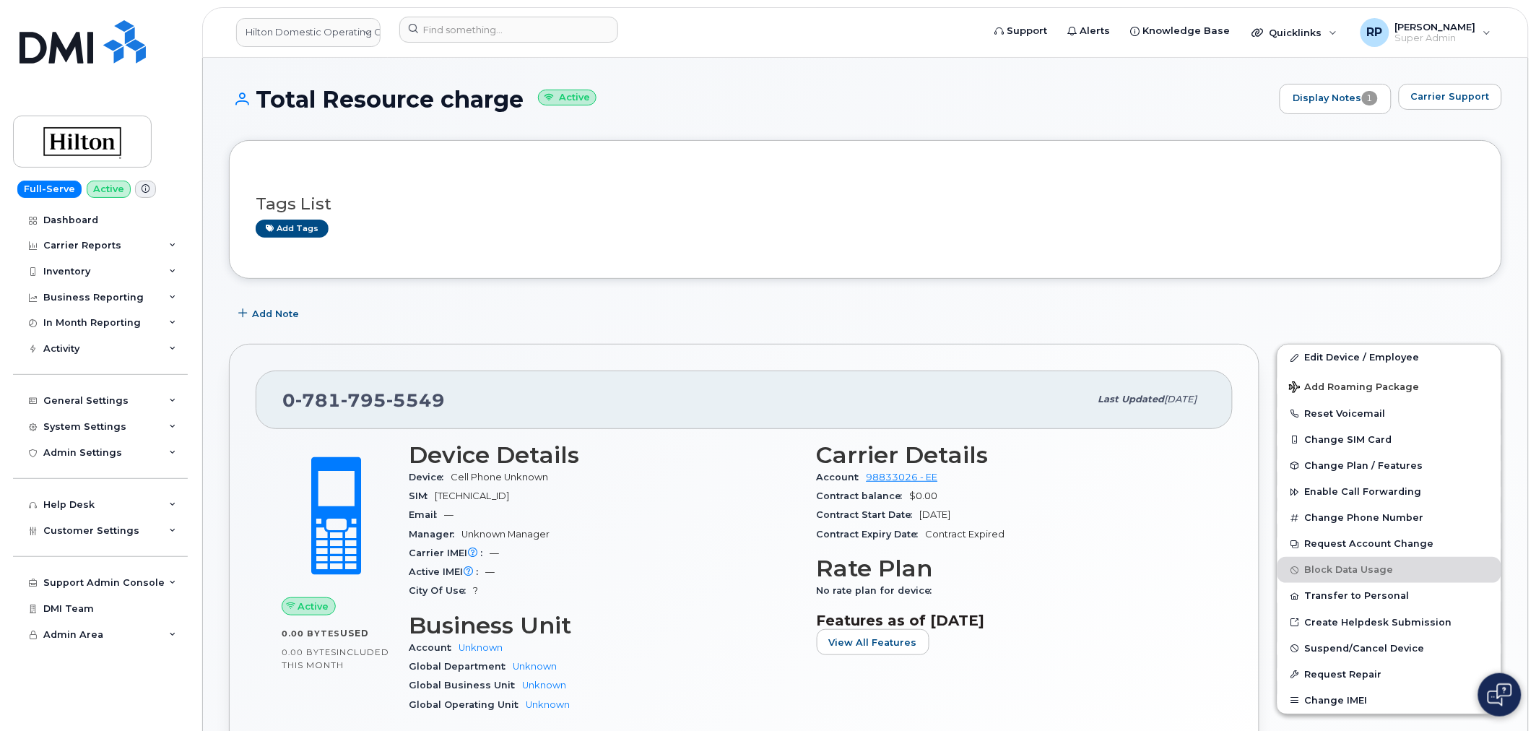
click at [824, 358] on div "0 781 795 5549 Last updated [DATE] Active 0.00 Bytes  used 0.00 Bytes  included…" at bounding box center [744, 580] width 1031 height 473
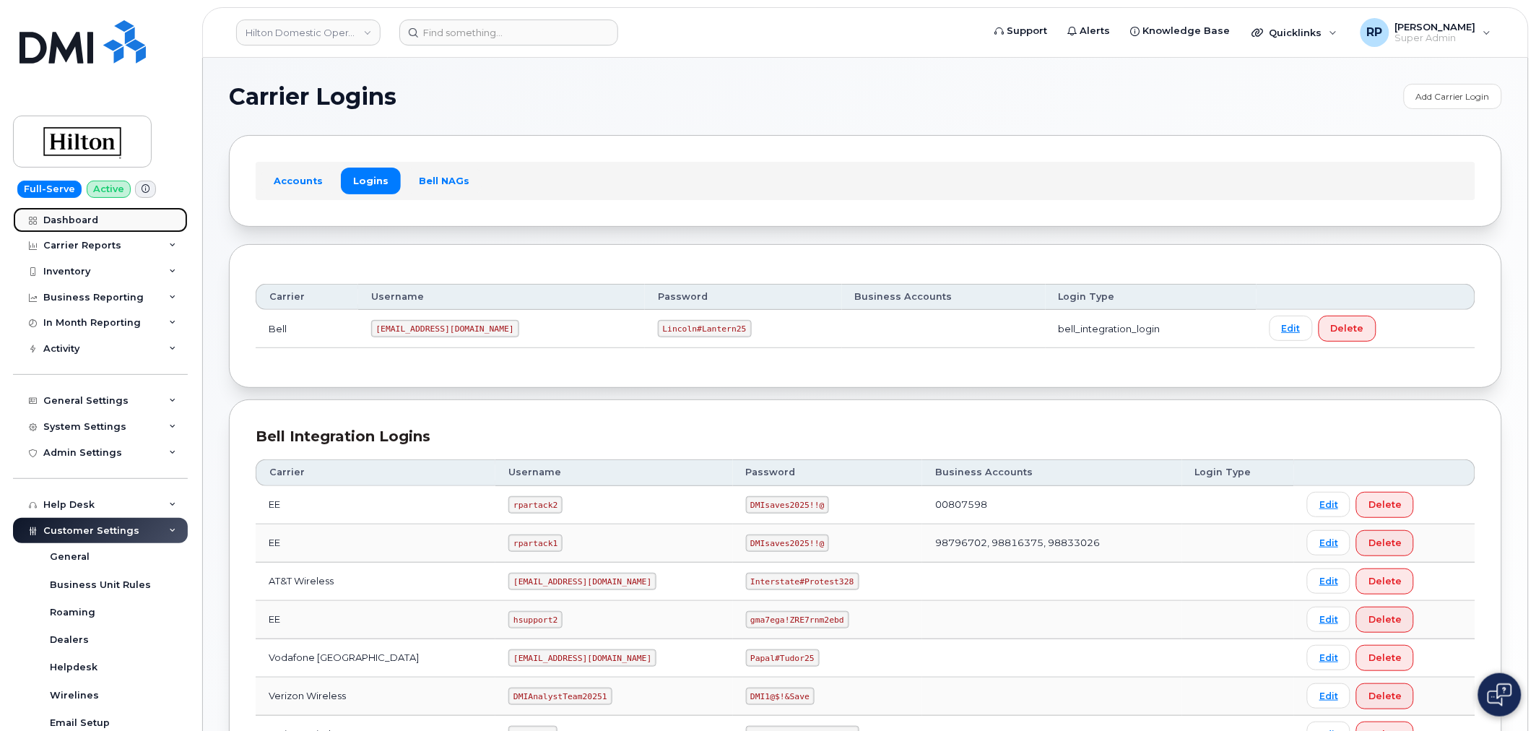
click at [80, 219] on div "Dashboard" at bounding box center [70, 221] width 55 height 12
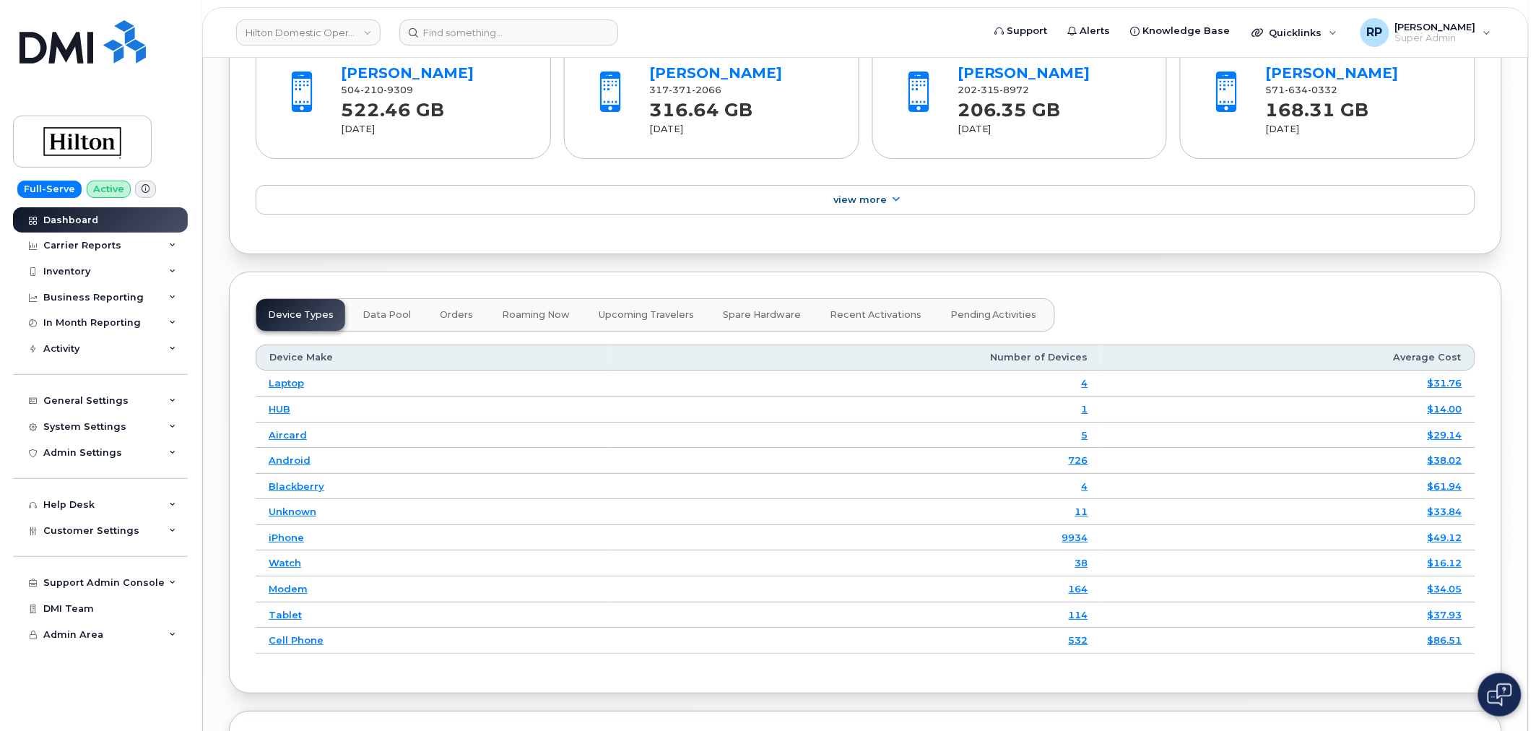
scroll to position [2106, 0]
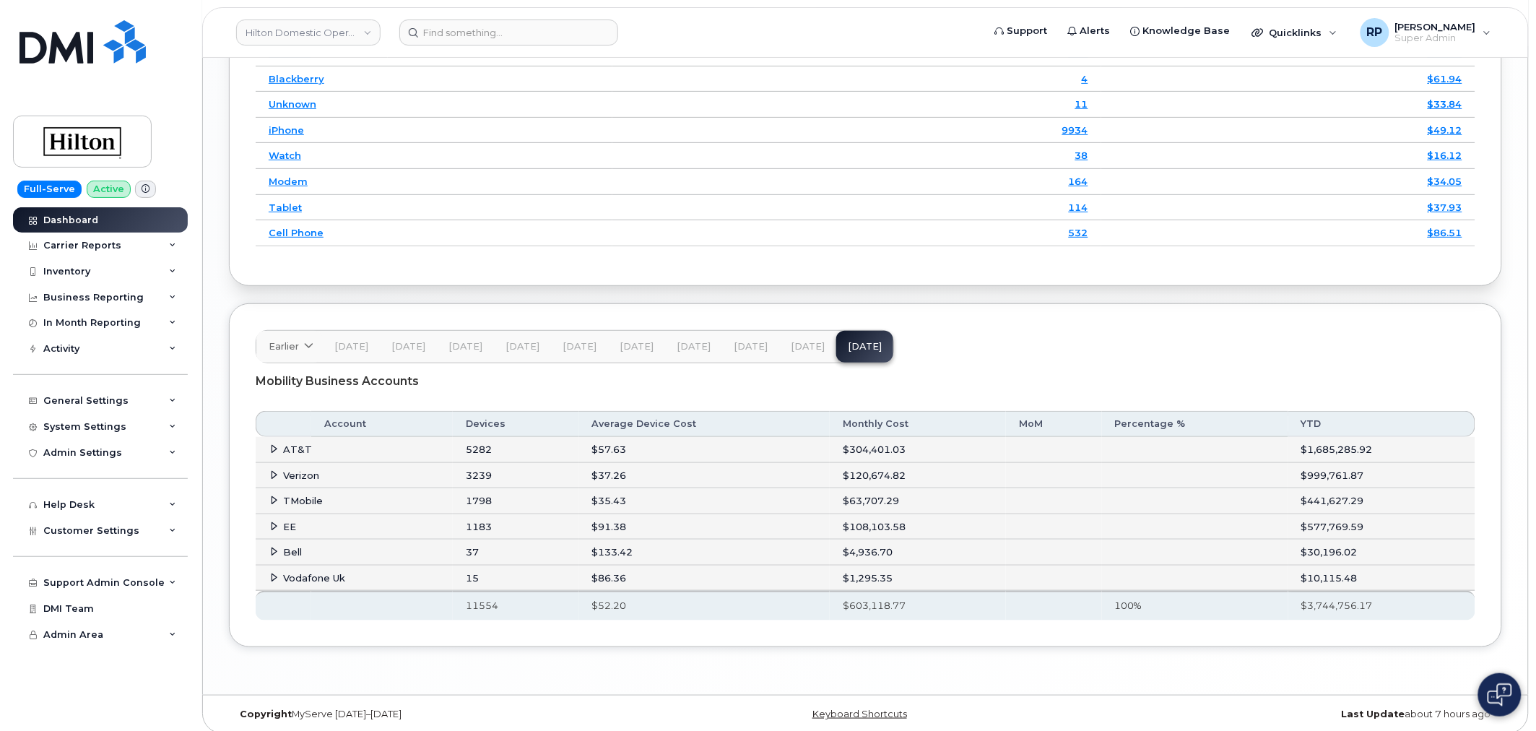
click at [278, 449] on icon at bounding box center [274, 448] width 9 height 9
